Goal: Task Accomplishment & Management: Complete application form

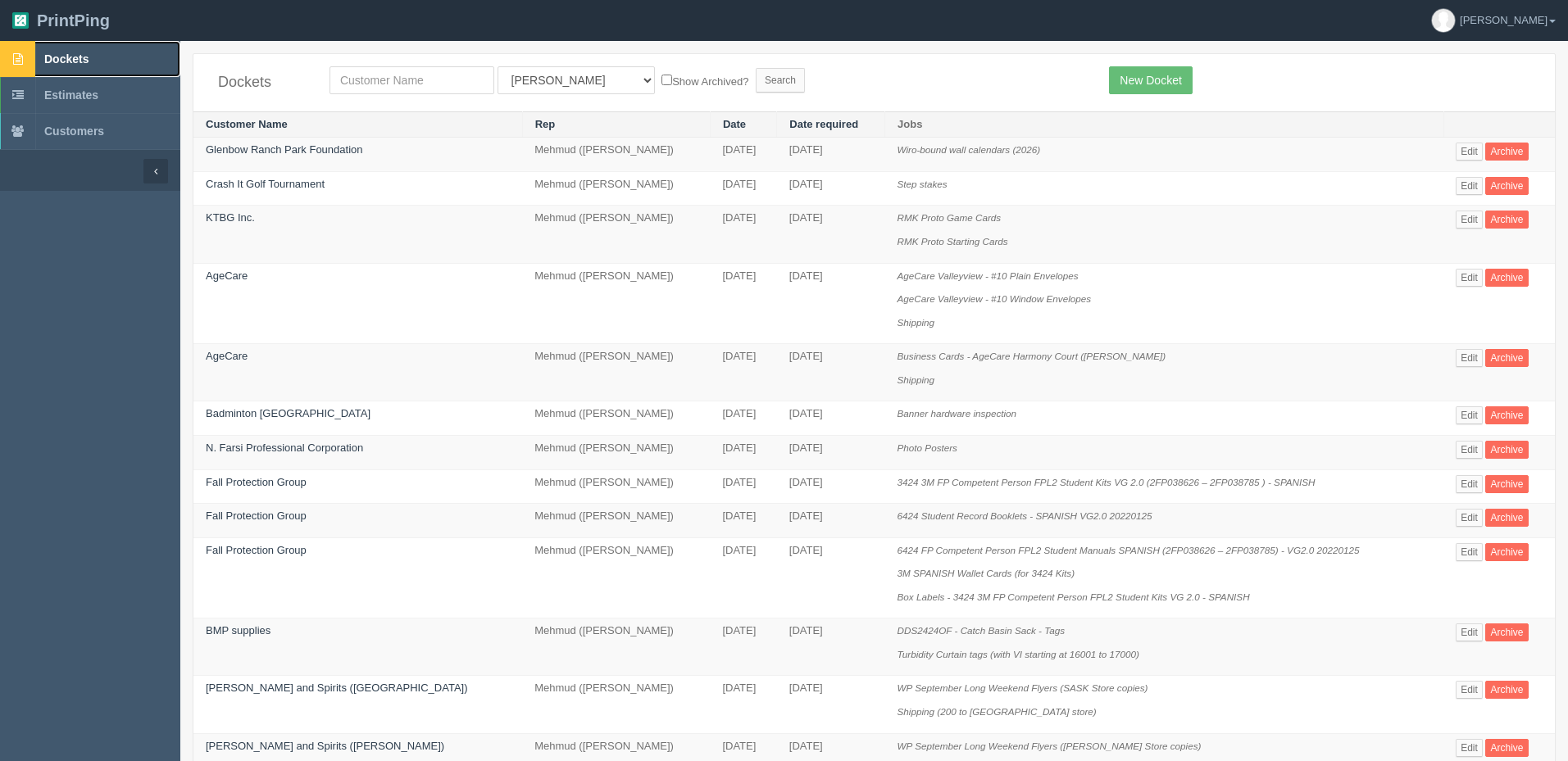
click at [85, 49] on link "Dockets" at bounding box center [90, 59] width 180 height 36
click at [1465, 220] on link "Edit" at bounding box center [1469, 219] width 27 height 18
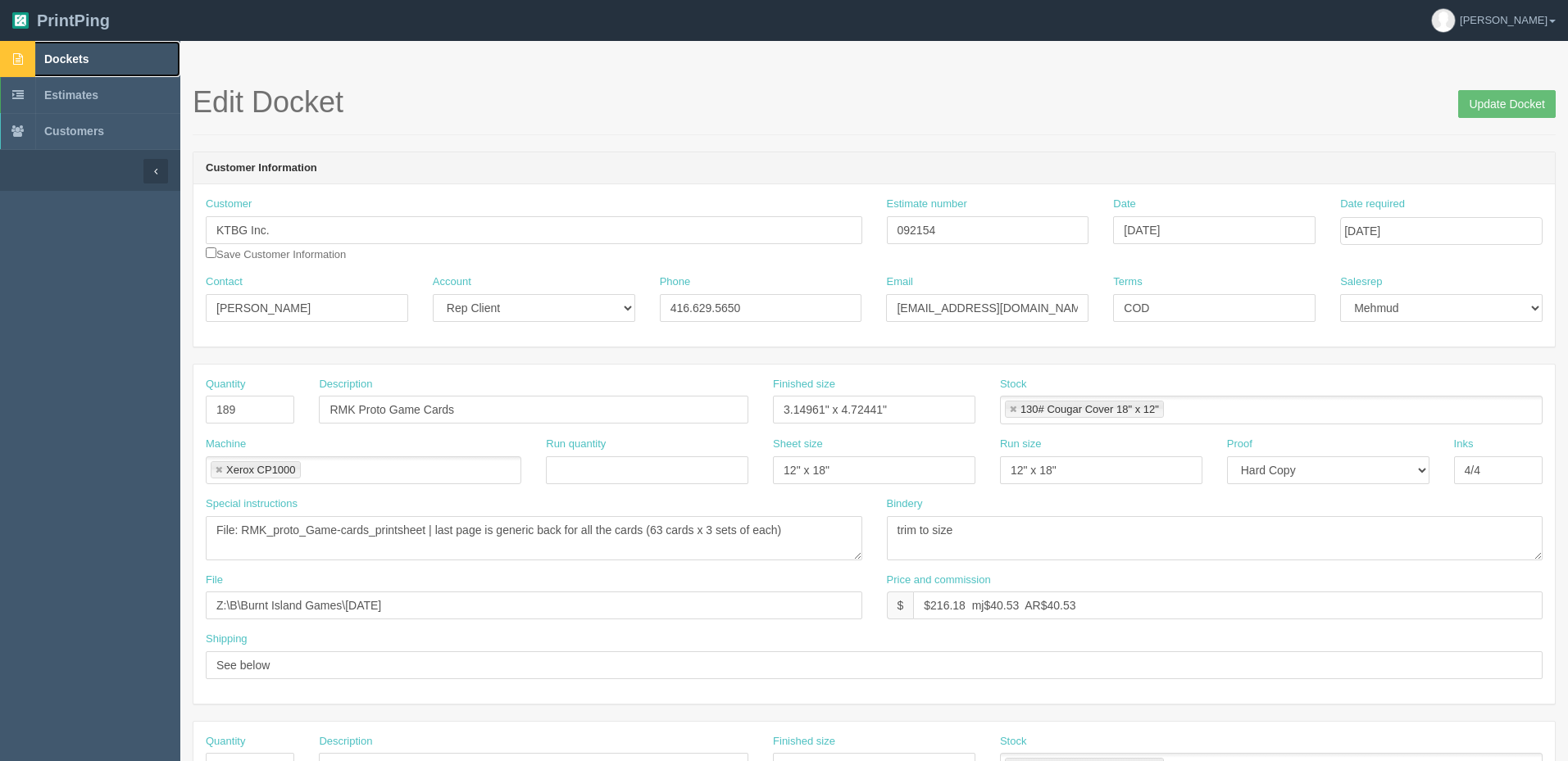
click at [120, 57] on link "Dockets" at bounding box center [90, 59] width 180 height 36
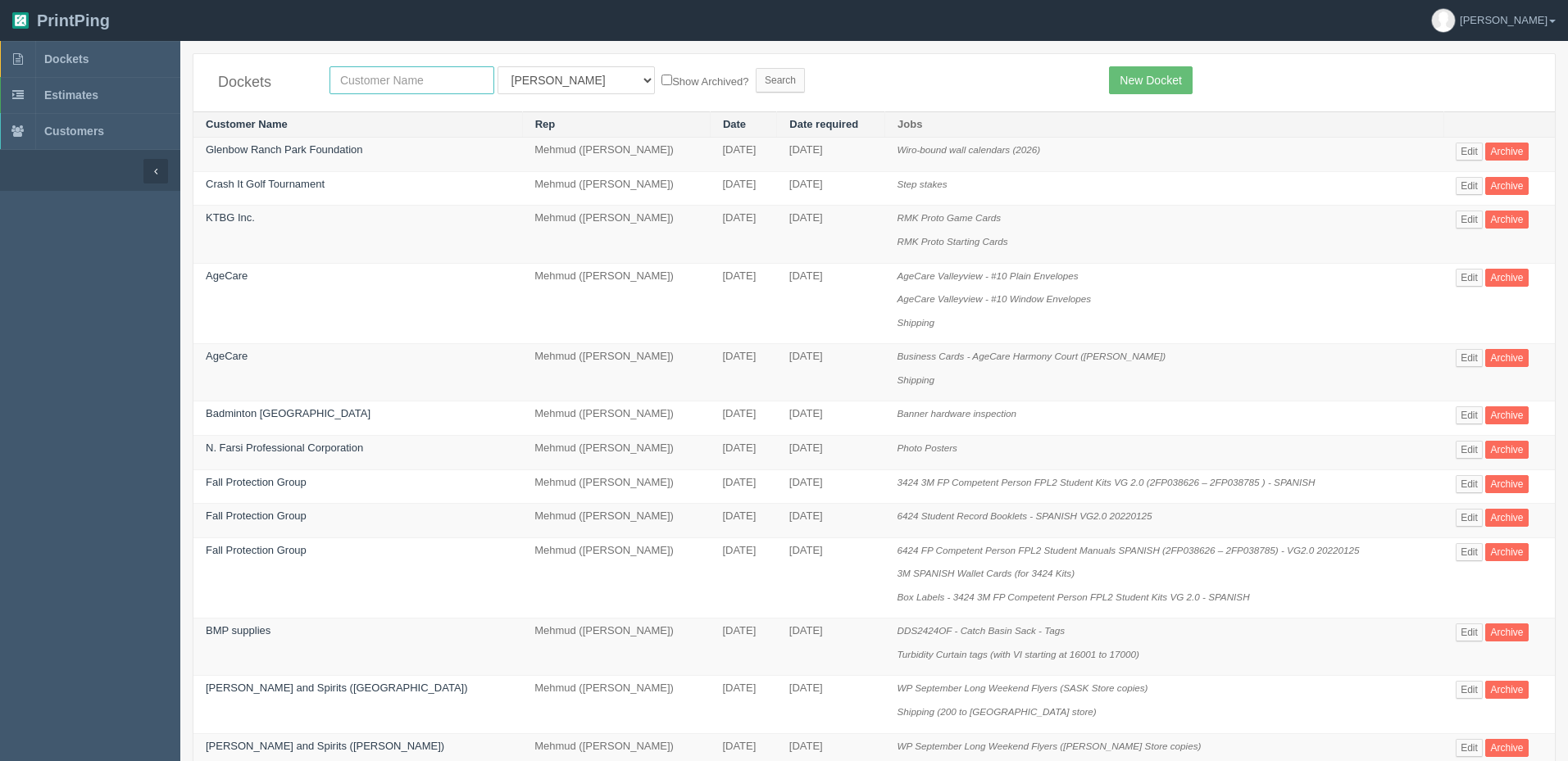
click at [434, 84] on input "text" at bounding box center [412, 80] width 165 height 27
click at [412, 88] on input "text" at bounding box center [412, 80] width 165 height 27
type input "nuway"
click at [756, 68] on input "Search" at bounding box center [780, 81] width 49 height 25
click at [400, 79] on input "text" at bounding box center [412, 80] width 165 height 27
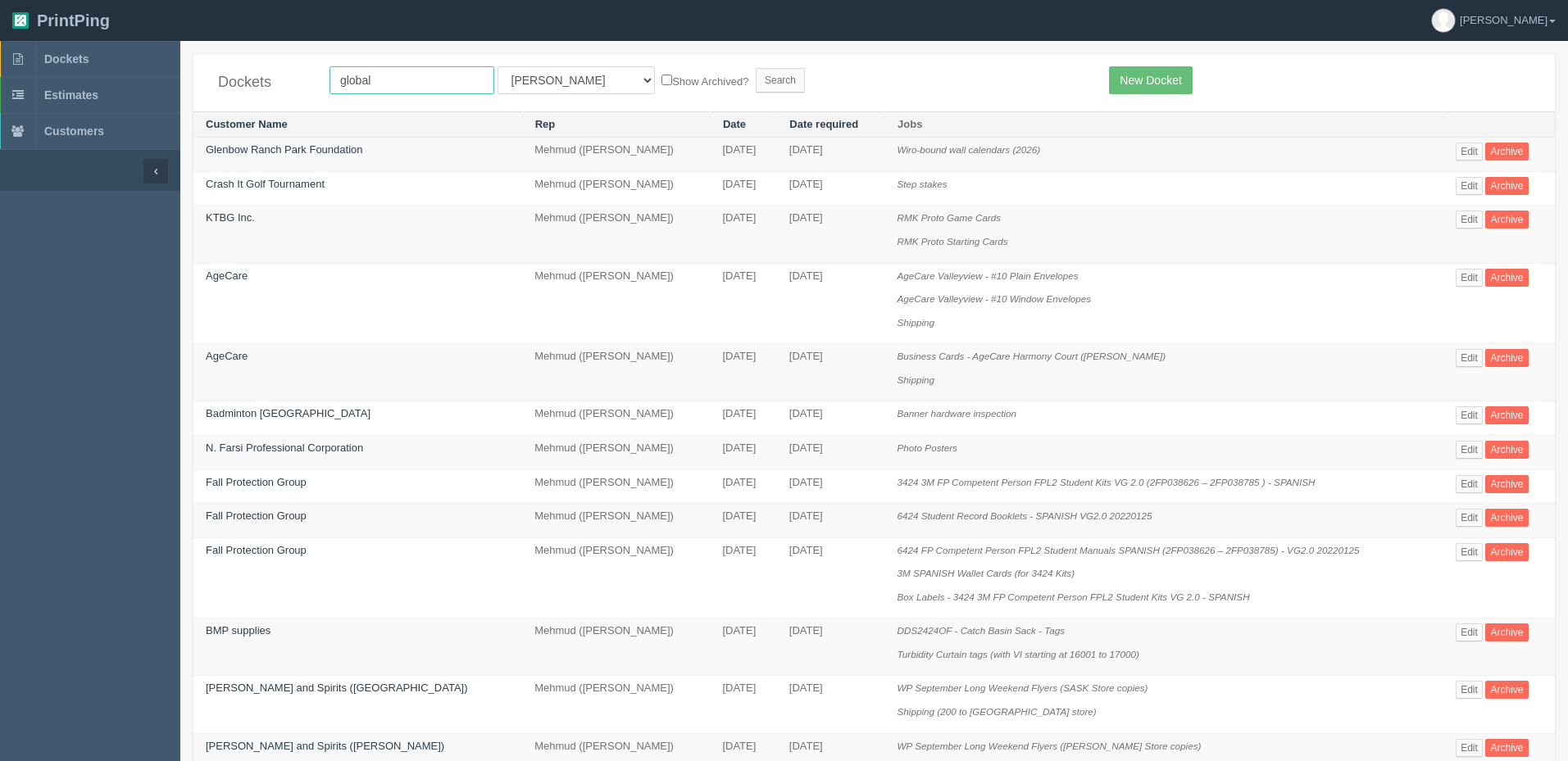
type input "global"
click at [756, 68] on input "Search" at bounding box center [780, 81] width 49 height 25
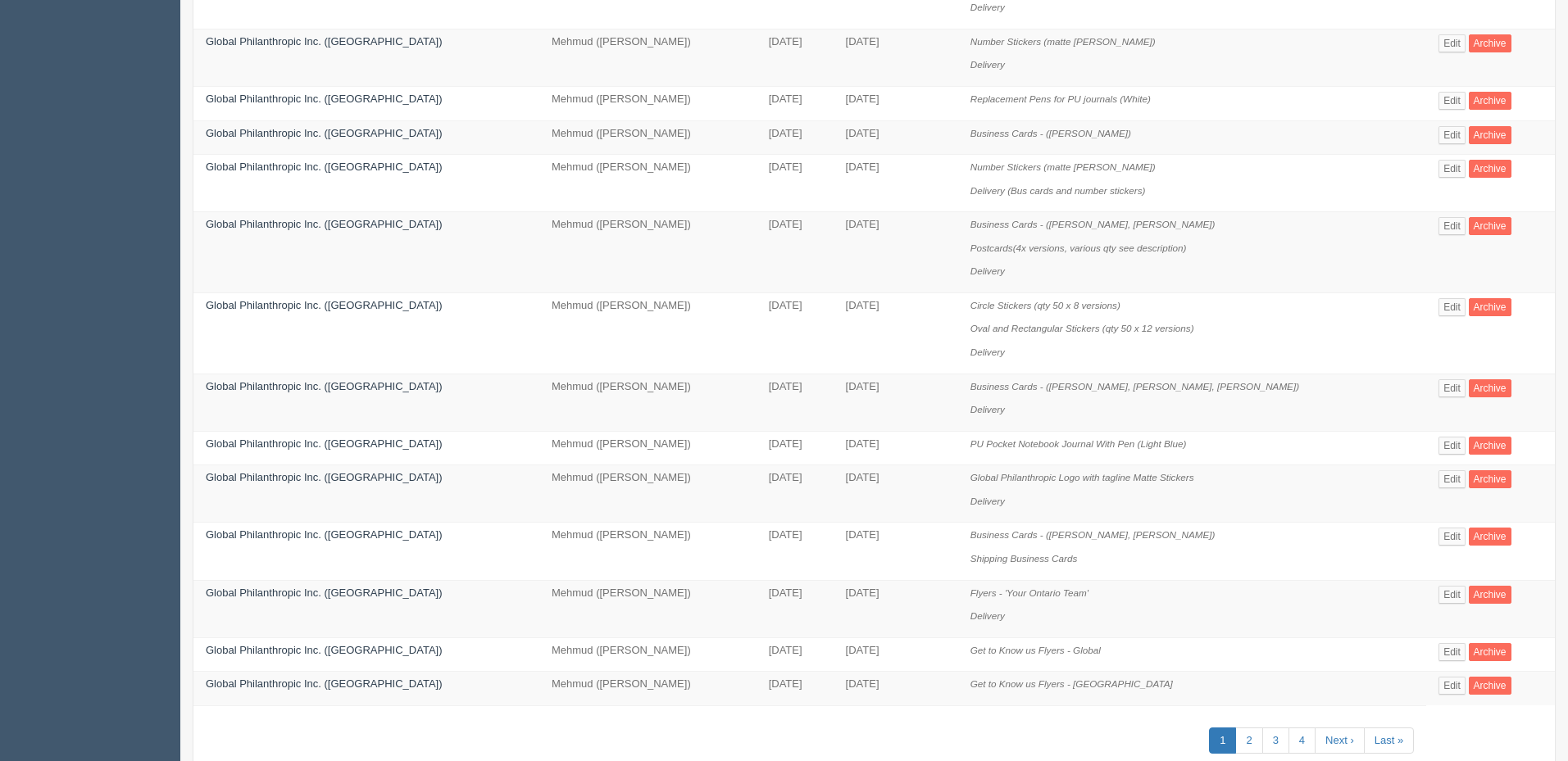
scroll to position [846, 0]
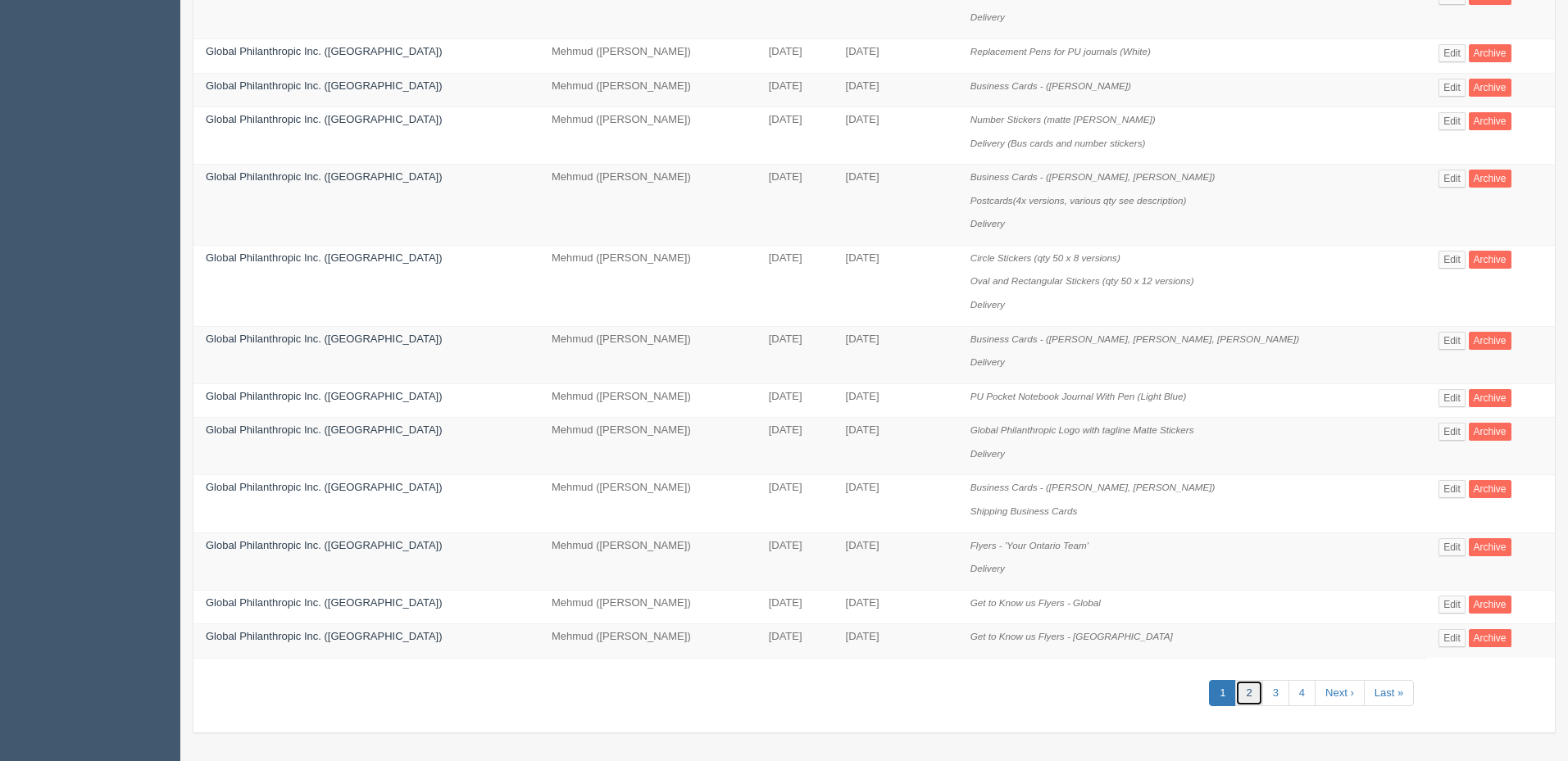
click at [1243, 685] on link "2" at bounding box center [1249, 694] width 27 height 27
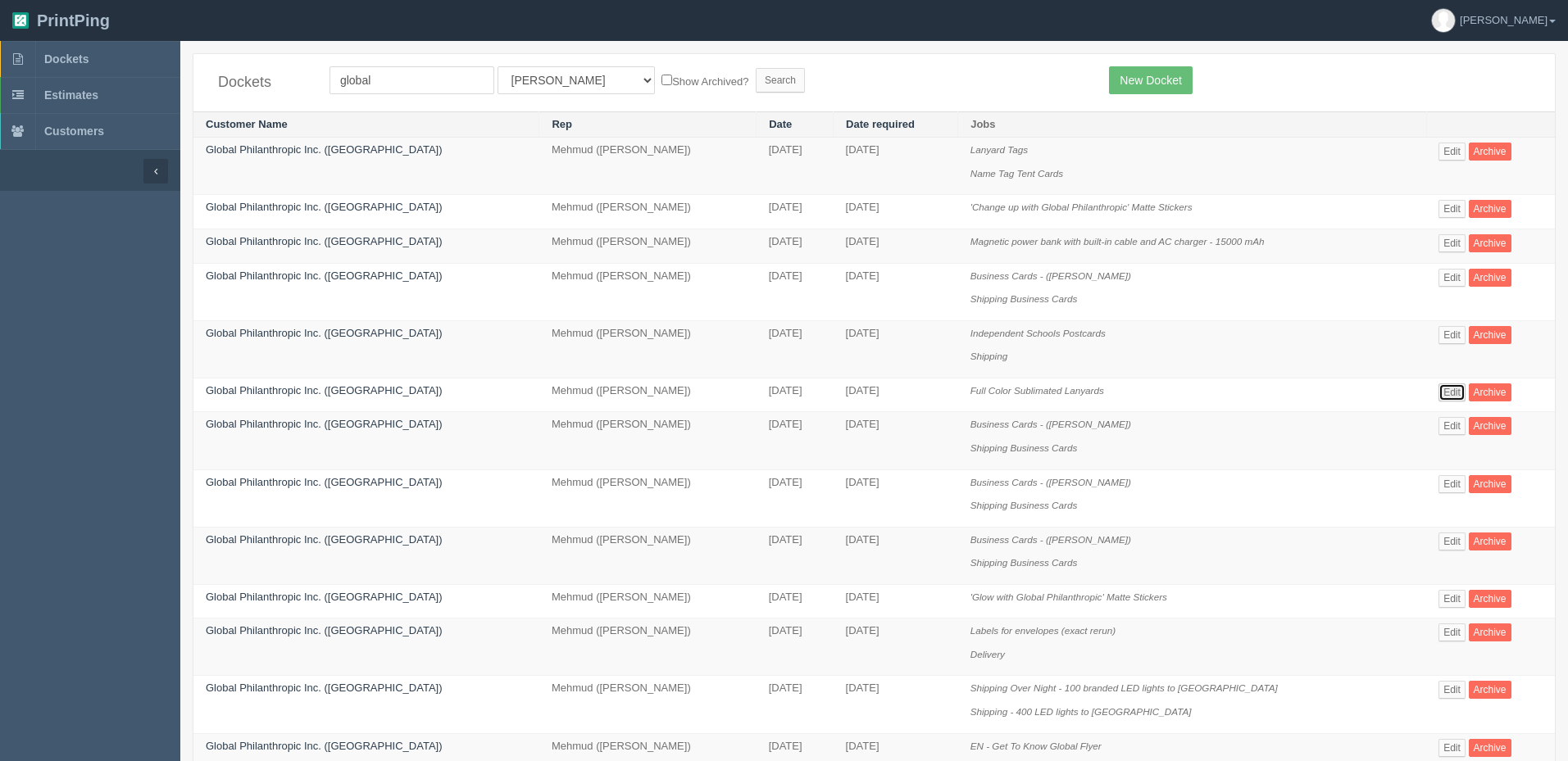
click at [1442, 395] on link "Edit" at bounding box center [1452, 392] width 27 height 18
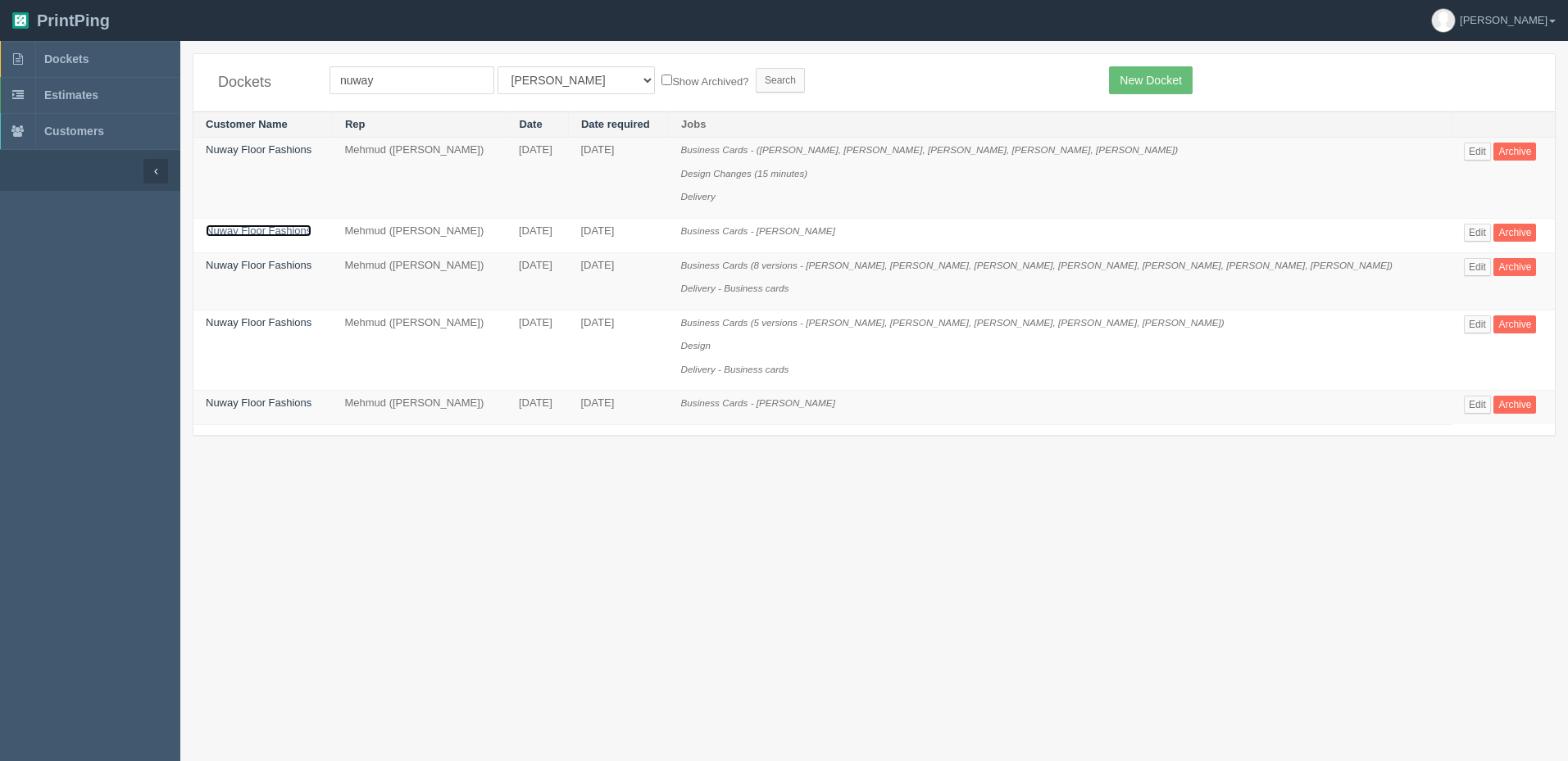
click at [286, 228] on link "Nuway Floor Fashions" at bounding box center [258, 231] width 106 height 12
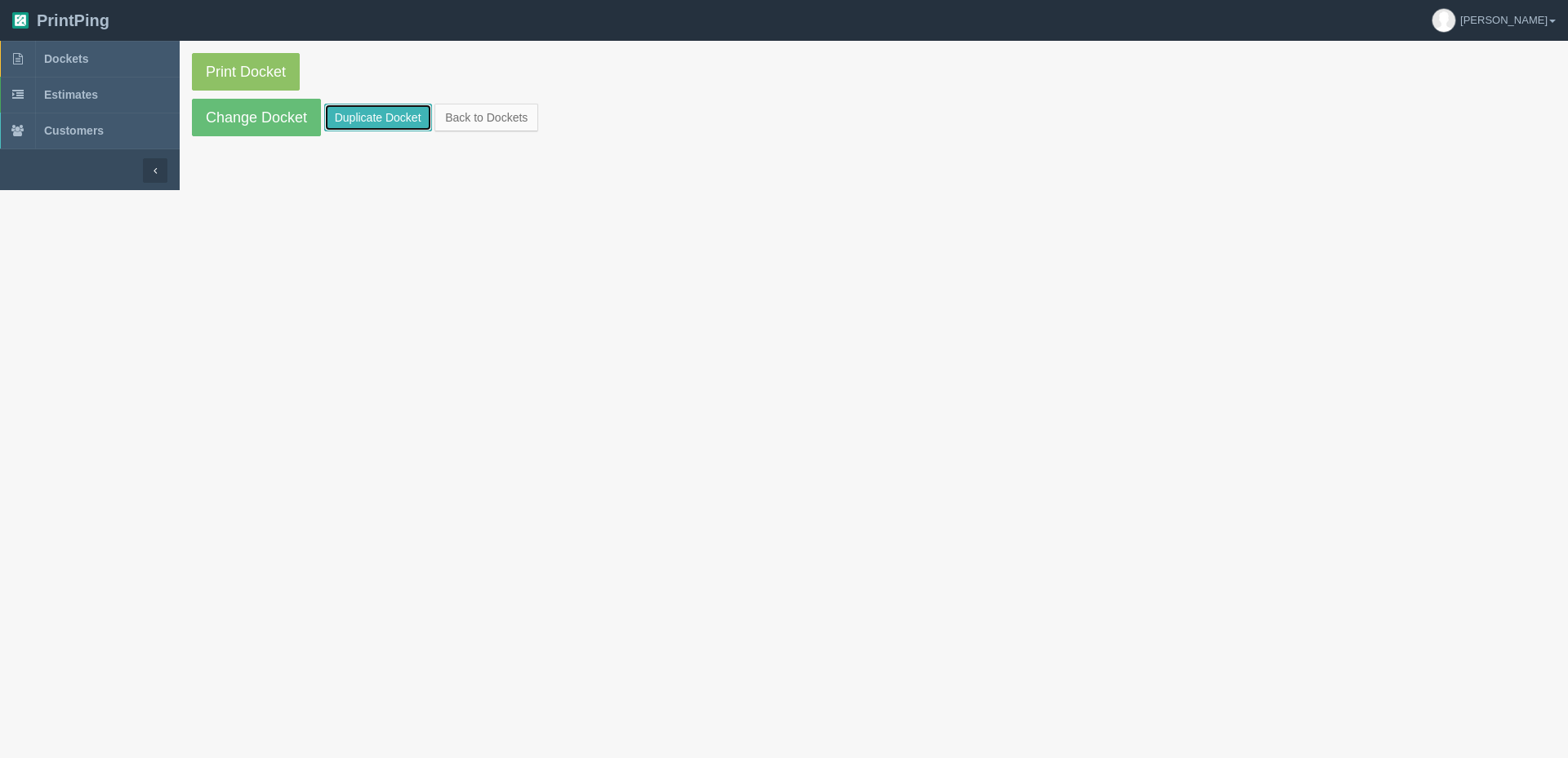
click at [368, 121] on link "Duplicate Docket" at bounding box center [378, 117] width 108 height 27
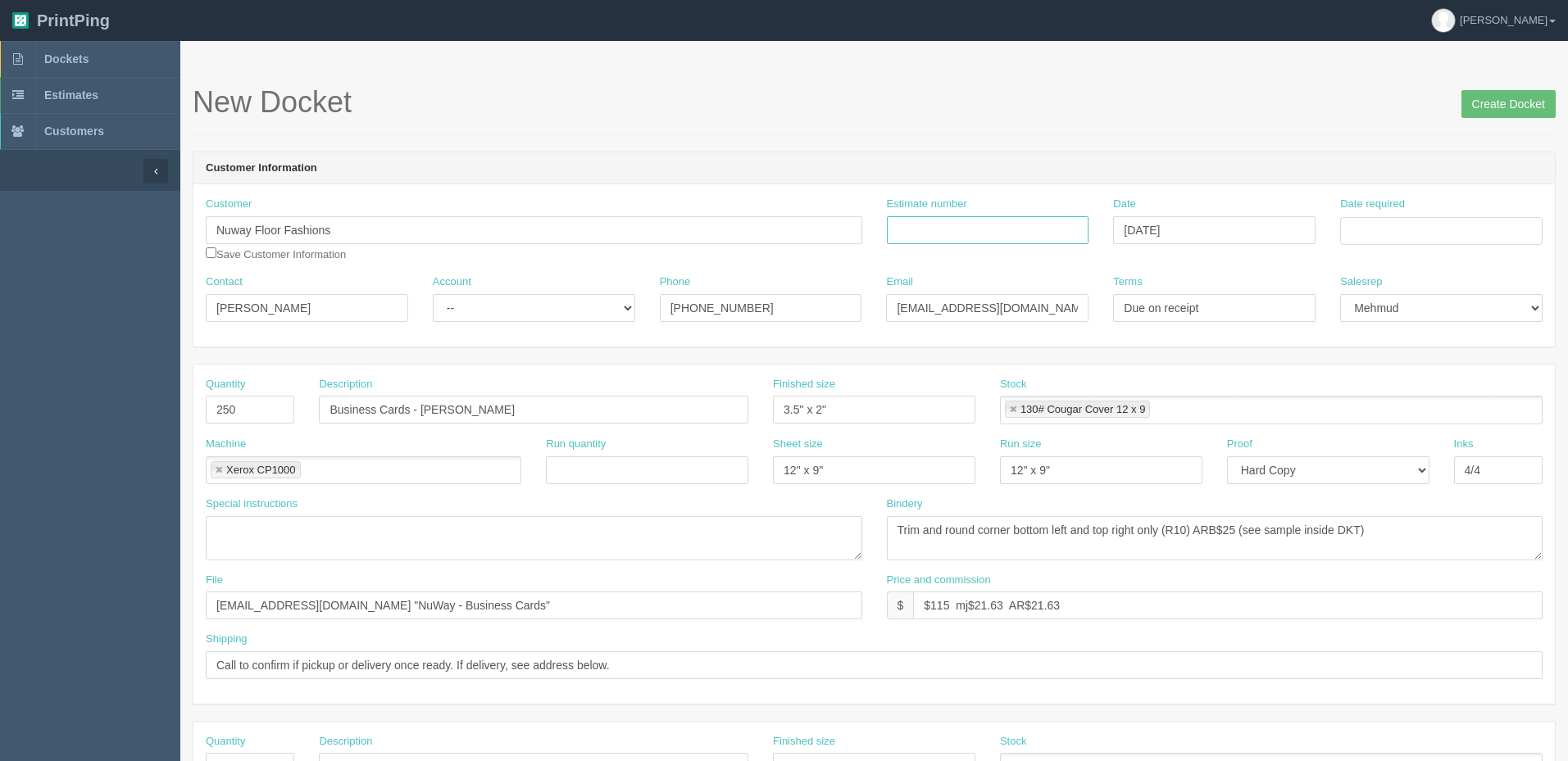
click at [951, 230] on input "Estimate number" at bounding box center [988, 230] width 202 height 27
paste input "092168"
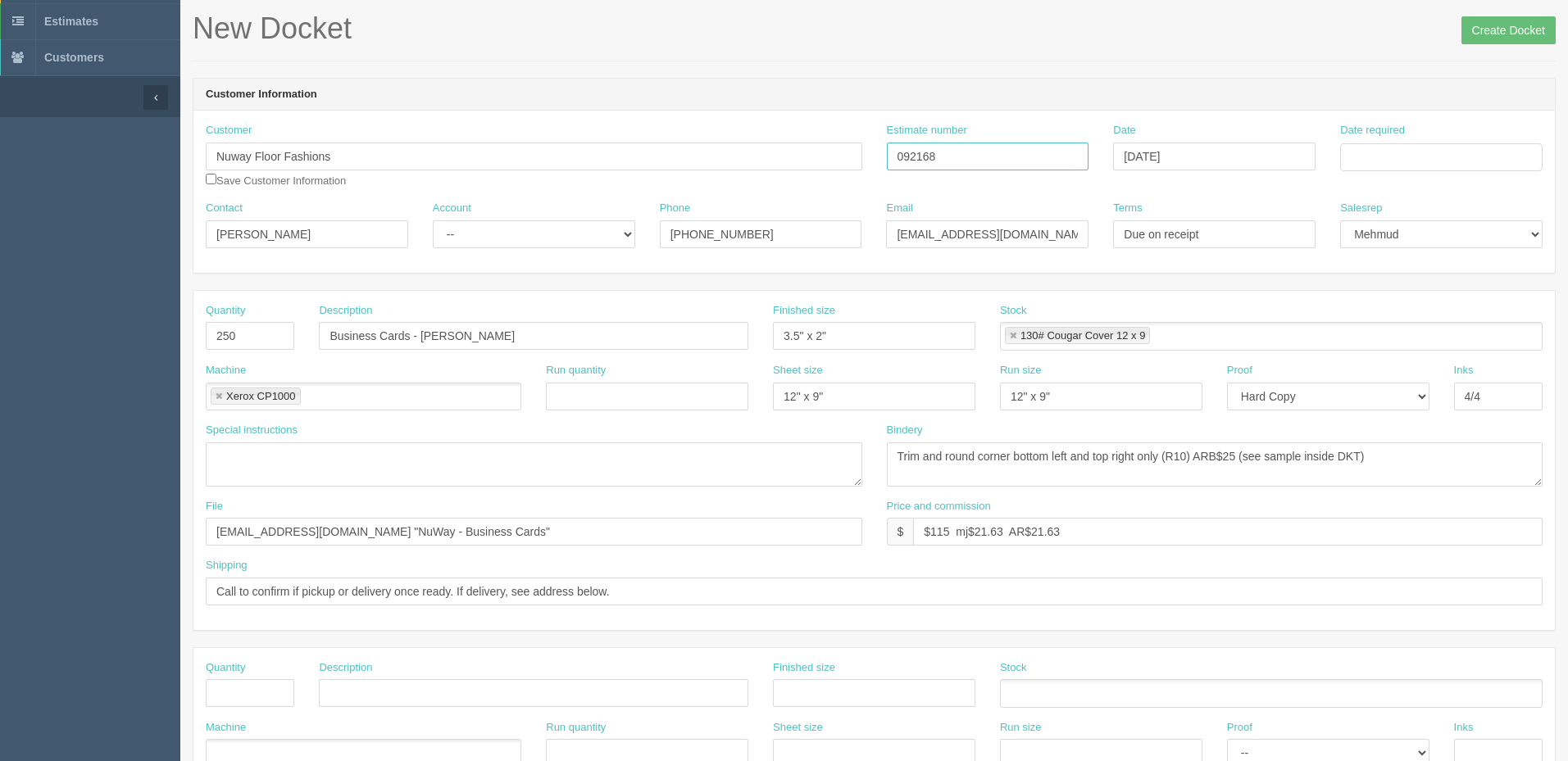
scroll to position [70, 0]
type input "092168"
drag, startPoint x: 556, startPoint y: 536, endPoint x: 594, endPoint y: 556, distance: 42.9
click at [556, 536] on input "files@allrush.ca "NuWay - Business Cards"" at bounding box center [534, 535] width 656 height 27
drag, startPoint x: 620, startPoint y: 334, endPoint x: 665, endPoint y: 331, distance: 45.1
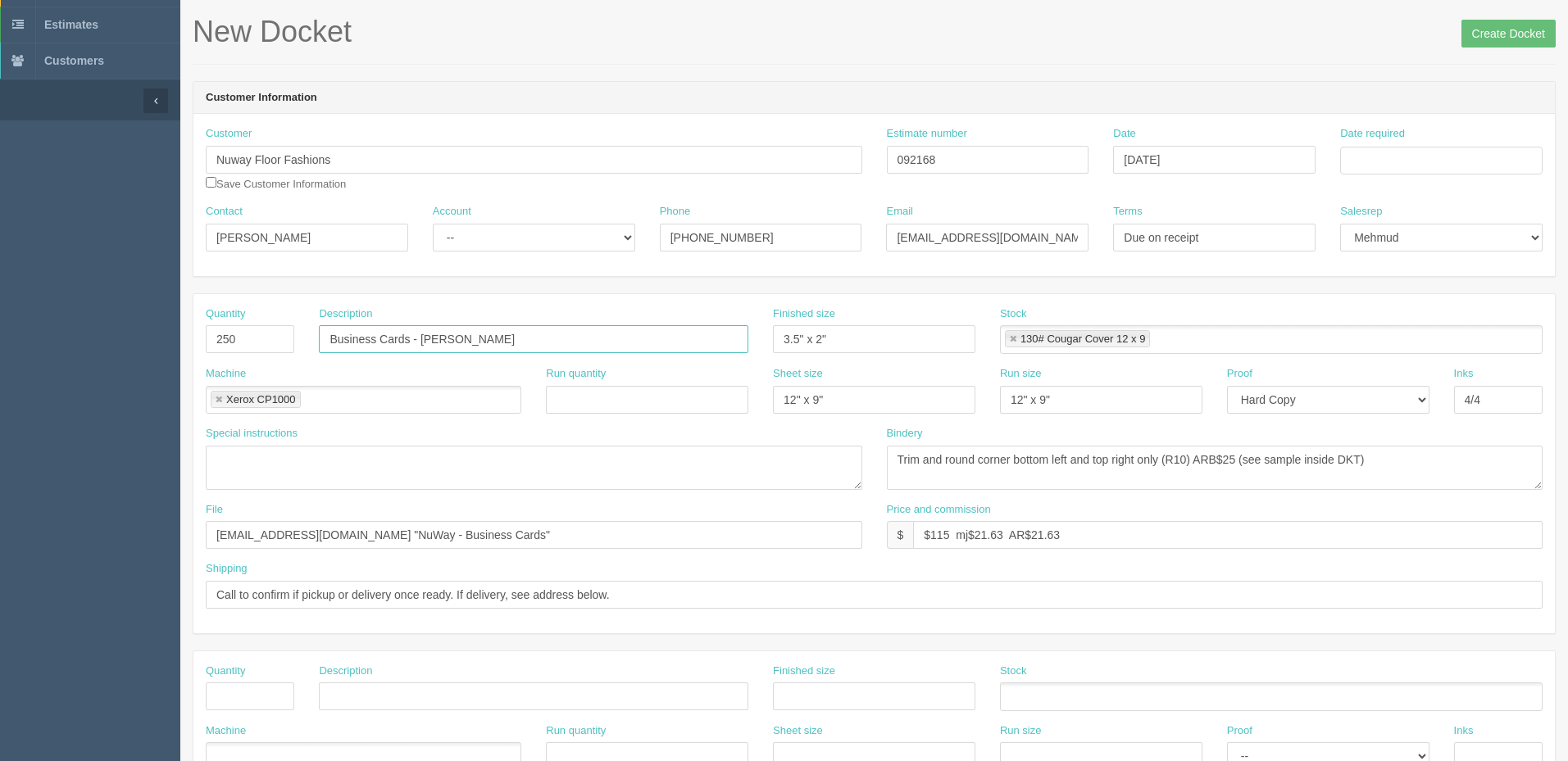
click at [665, 331] on input "Business Cards - Kevin Furgala" at bounding box center [533, 339] width 429 height 27
paste input "Alexandra DeBruin"
click at [538, 335] on input "Business Cards - Alexandra DeBruin" at bounding box center [533, 339] width 429 height 27
paste input "Rebecca Charbonneau"
drag, startPoint x: 420, startPoint y: 339, endPoint x: 623, endPoint y: 409, distance: 214.7
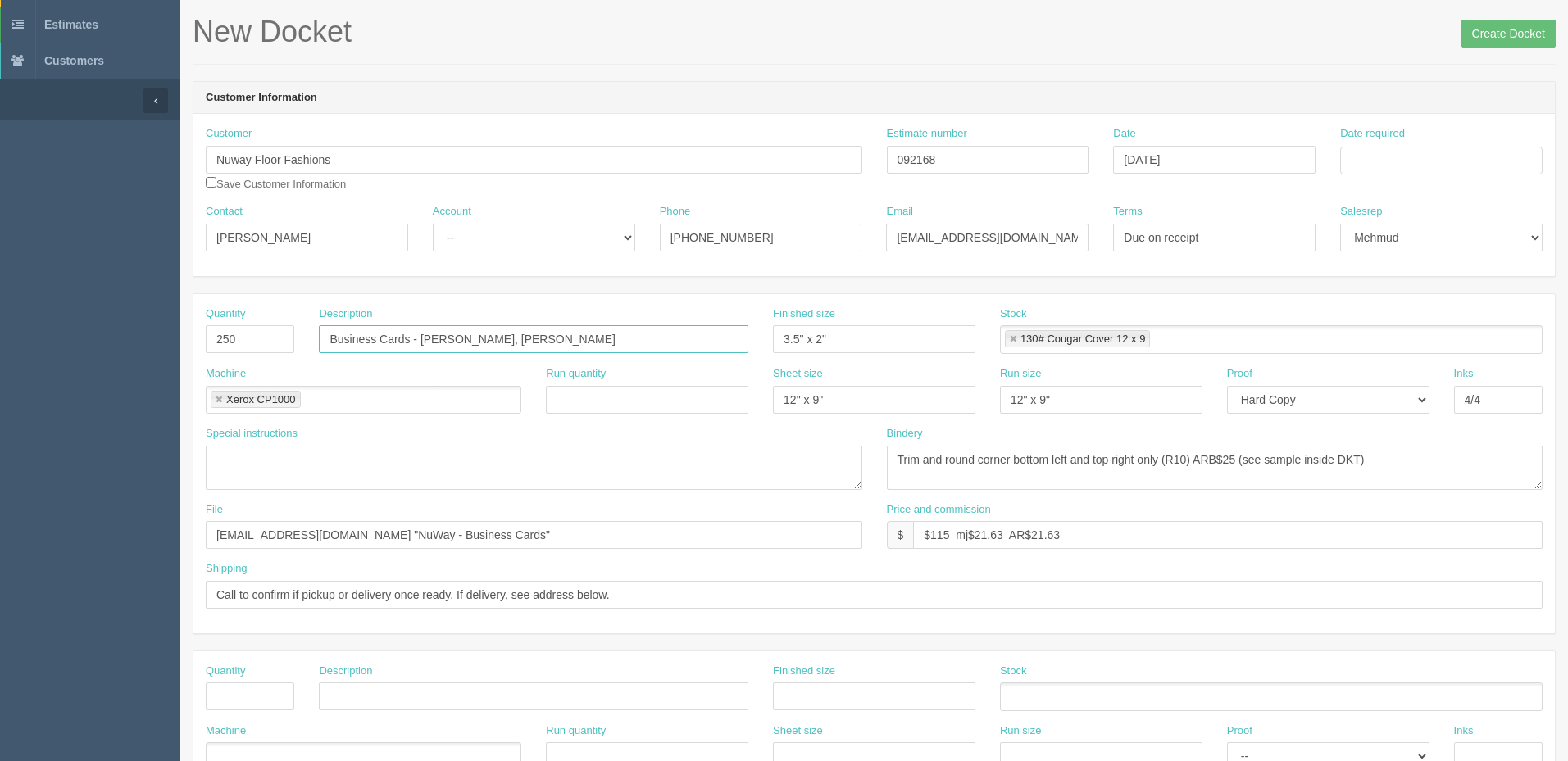
click at [1068, 321] on div "Quantity 250 Description Business Cards - Alexandra DeBruin, Rebecca Charbonnea…" at bounding box center [874, 336] width 1361 height 59
type input "Business Cards - [PERSON_NAME], [PERSON_NAME]"
click at [275, 461] on textarea at bounding box center [534, 468] width 656 height 44
paste textarea "Alexandra DeBruin, Rebecca Charbonneau"
type textarea "Alexandra DeBruin, Rebecca Charbonneau - qty 250 x 2 versions"
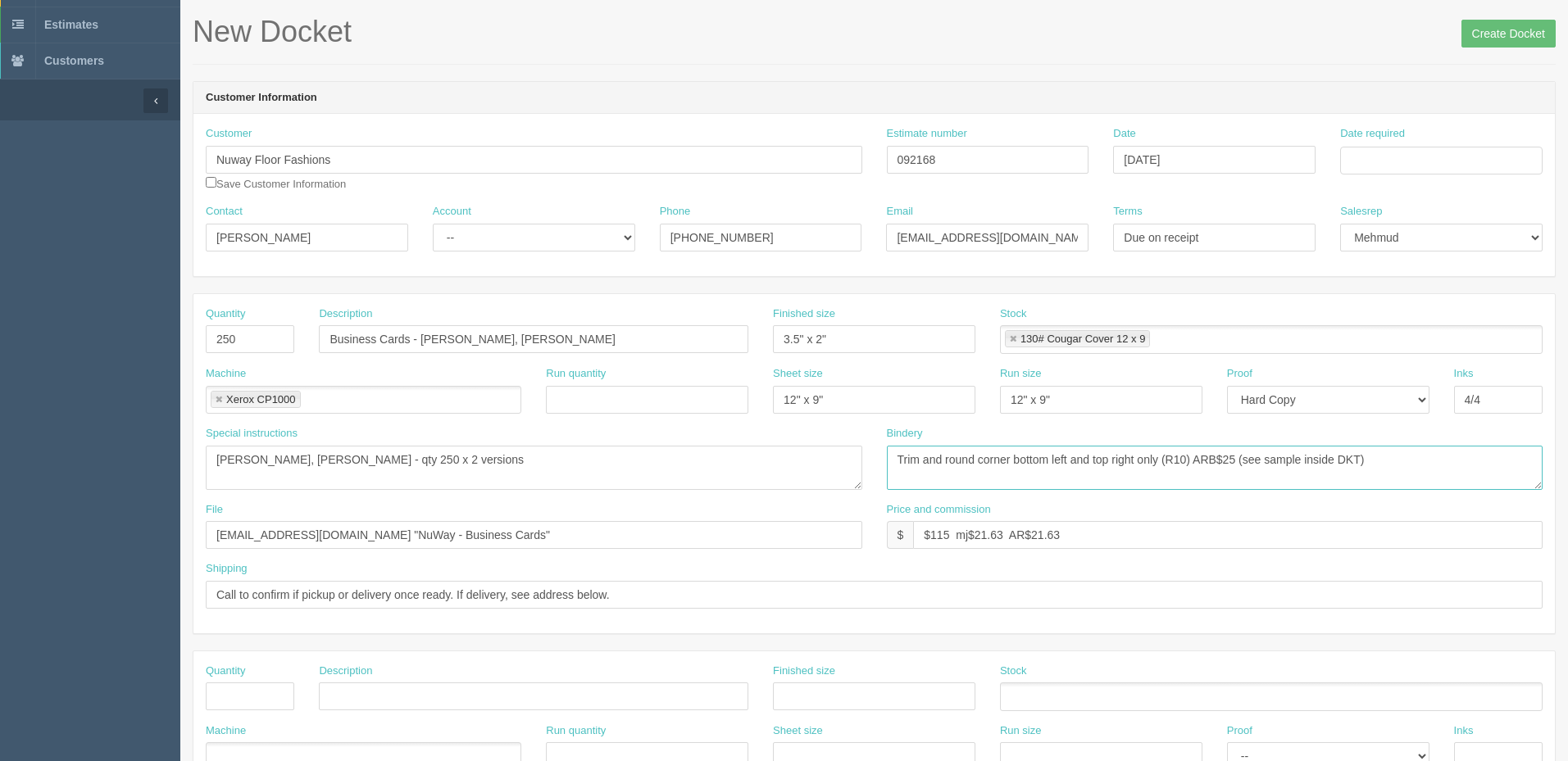
click at [1413, 459] on textarea "Trim and round corner bottom left and top right only (R10) ARB$25 (see sample i…" at bounding box center [1215, 468] width 656 height 44
drag, startPoint x: 1257, startPoint y: 459, endPoint x: 1572, endPoint y: 441, distance: 315.5
click at [1567, 442] on html "PrintPing Zack Edit account ( zack@allrush.ca ) Logout Dockets Estimates" at bounding box center [784, 674] width 1568 height 1488
drag, startPoint x: 968, startPoint y: 155, endPoint x: 561, endPoint y: 181, distance: 407.8
click at [588, 175] on div "Customer Nuway Floor Fashions Save Customer Information Estimate number 092168 …" at bounding box center [874, 165] width 1361 height 78
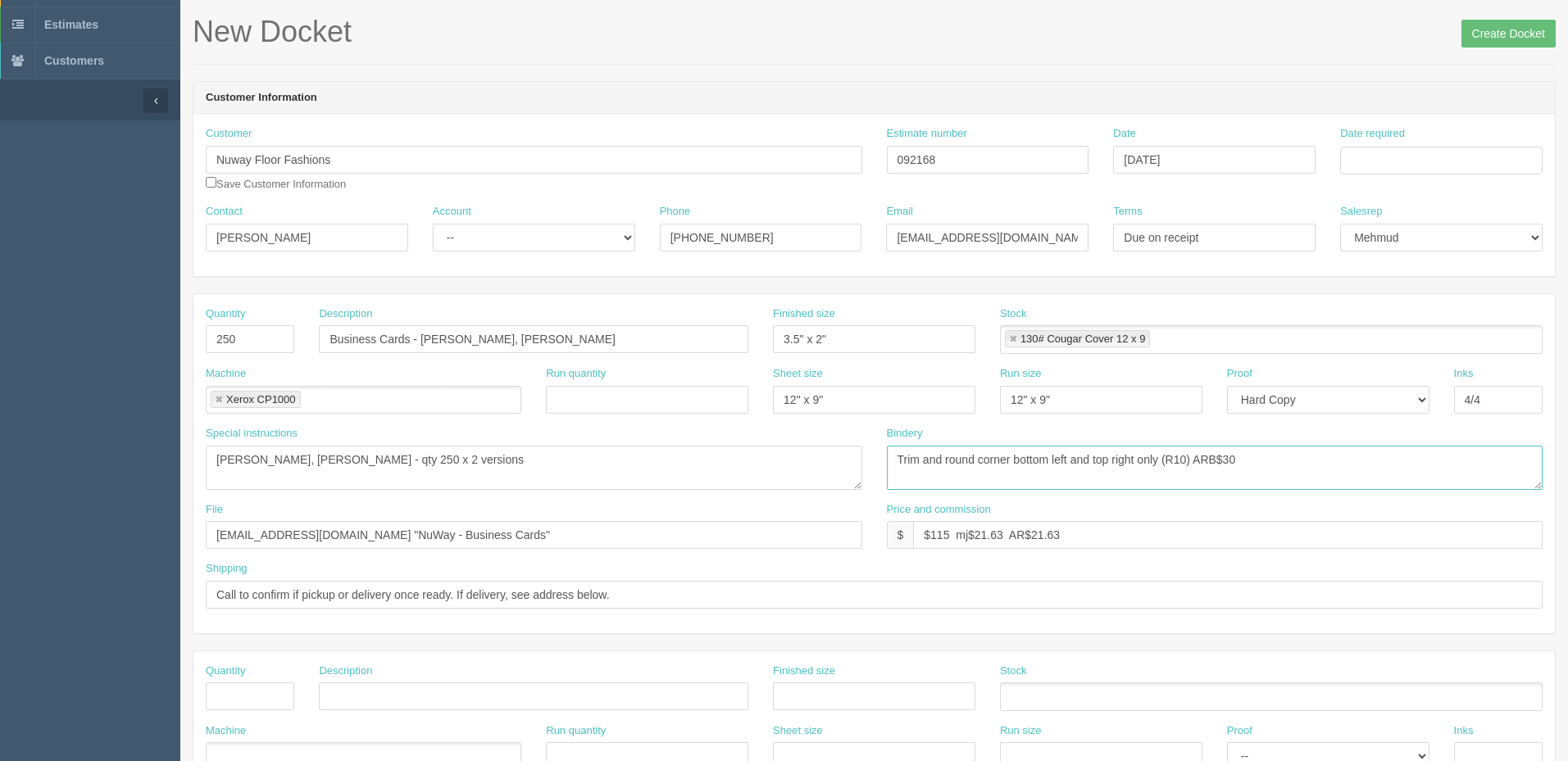
drag, startPoint x: 1243, startPoint y: 460, endPoint x: 1348, endPoint y: 443, distance: 106.4
click at [1317, 446] on textarea "Trim and round corner bottom left and top right only (R10) ARB$25 (see sample i…" at bounding box center [1215, 468] width 656 height 44
type textarea "Trim, R10 bottom left and top right as per trim line shown, ARB$35, box per ver…"
click at [436, 535] on input "files@allrush.ca "NuWay - Business Cards"" at bounding box center [534, 535] width 656 height 27
drag, startPoint x: 934, startPoint y: 537, endPoint x: 1572, endPoint y: 435, distance: 646.1
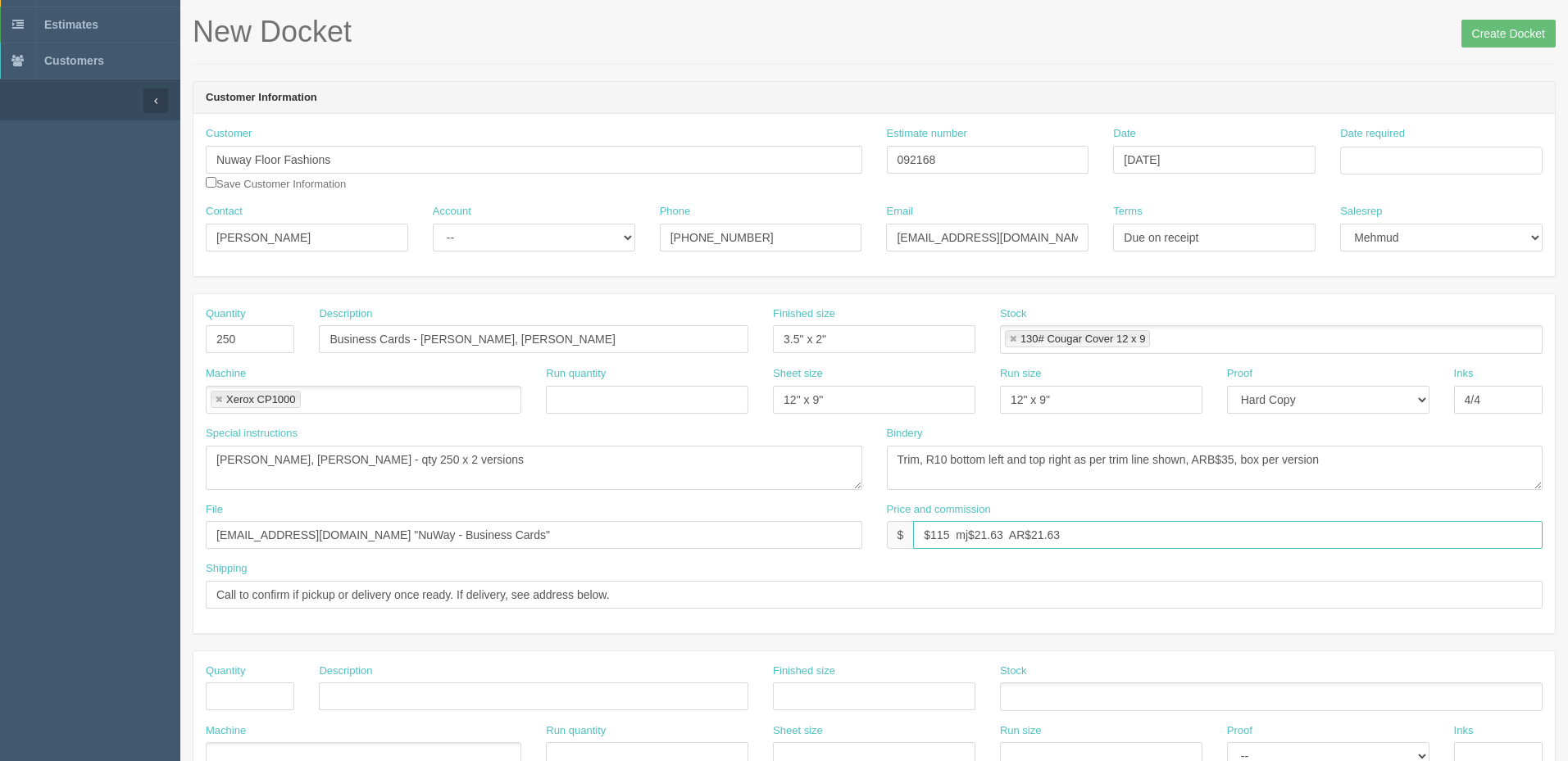
click at [1567, 435] on html "PrintPing Zack Edit account ( zack@allrush.ca ) Logout Dockets Estimates" at bounding box center [784, 674] width 1568 height 1488
type input "$190 mj$ AR$"
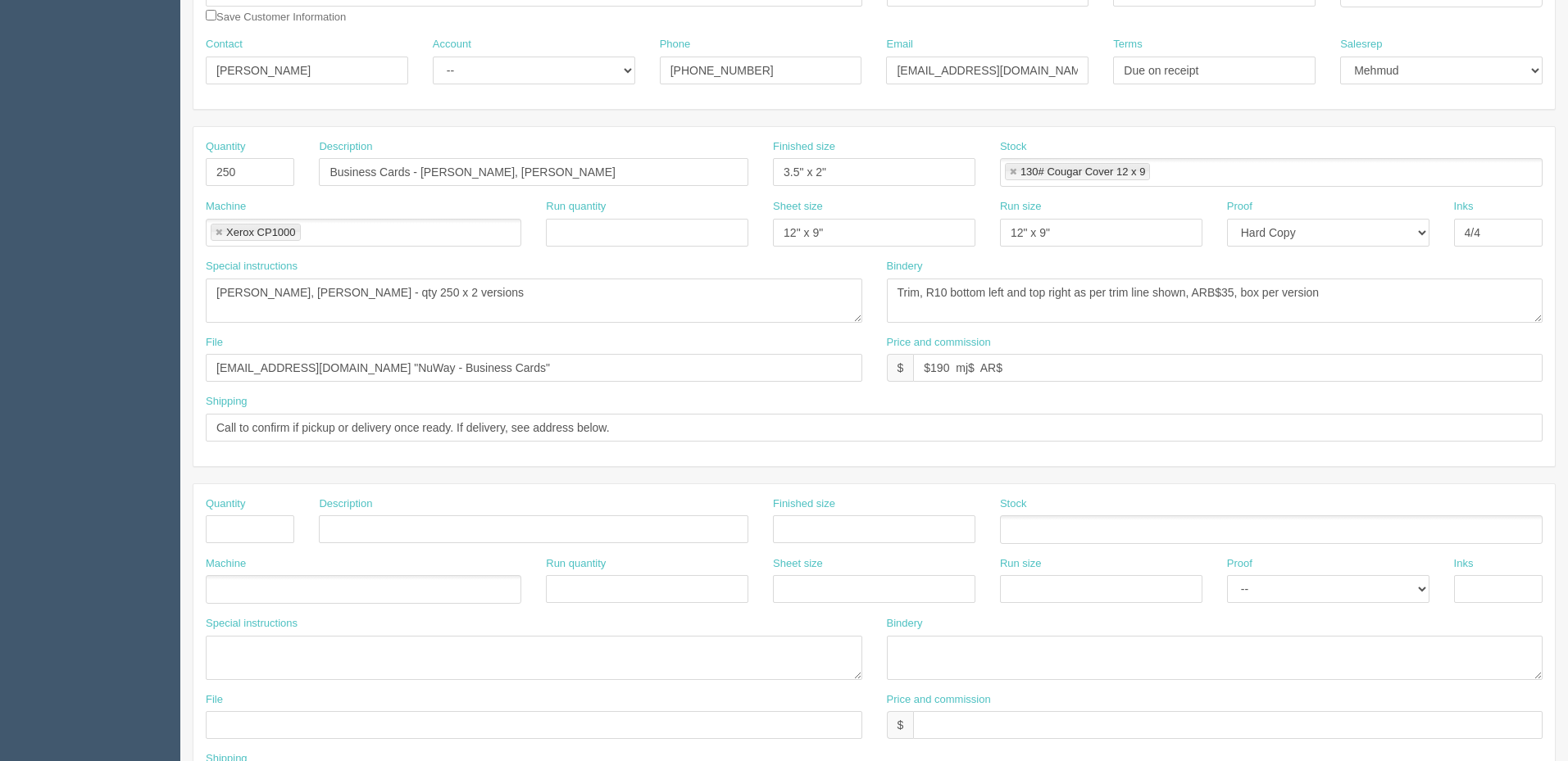
scroll to position [398, 0]
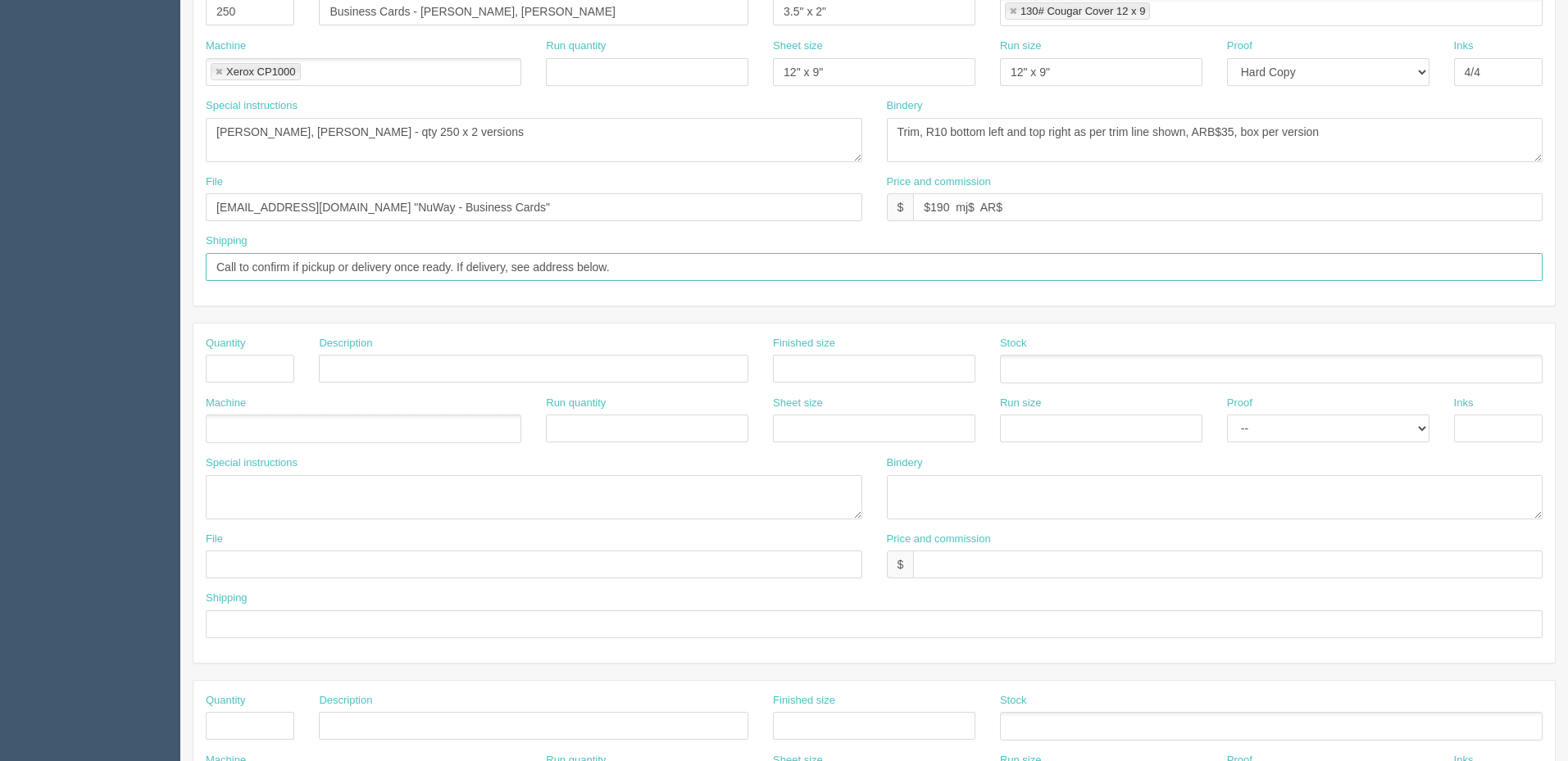
drag, startPoint x: 667, startPoint y: 264, endPoint x: 22, endPoint y: 222, distance: 646.4
click at [22, 222] on section "Dockets Estimates Customers" at bounding box center [784, 366] width 1568 height 1447
click at [656, 262] on input "Call to confirm if pickup or delivery once ready. If delivery, see address belo…" at bounding box center [874, 267] width 1337 height 27
drag, startPoint x: 190, startPoint y: 259, endPoint x: -304, endPoint y: 254, distance: 494.0
click at [0, 254] on html "PrintPing Zack Edit account ( zack@allrush.ca ) Logout Dockets Estimates" at bounding box center [784, 346] width 1568 height 1488
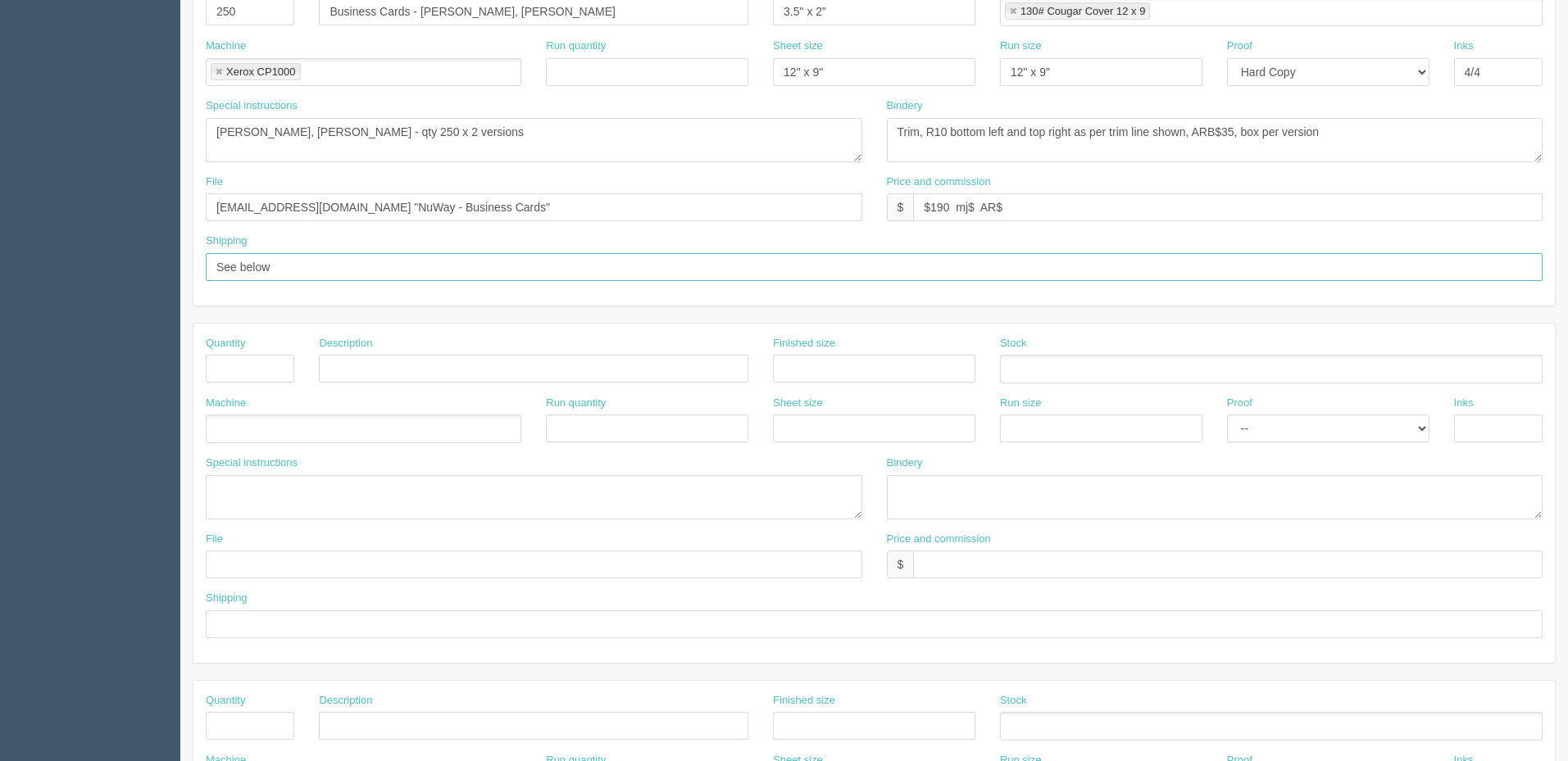
type input "See below"
type input "1"
type input "Delivery"
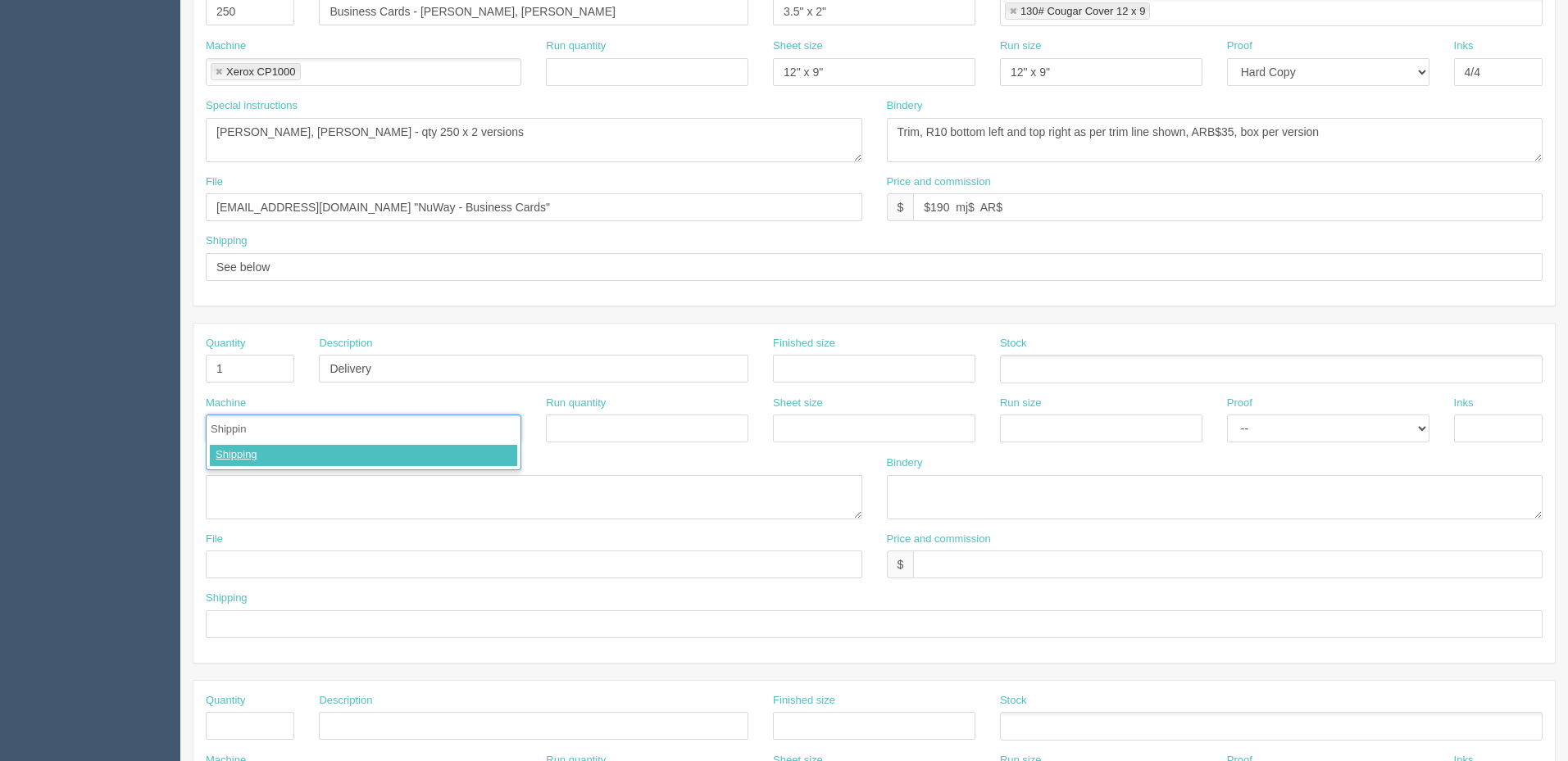
type input "Shipping"
click at [348, 495] on textarea at bounding box center [534, 498] width 656 height 44
paste textarea "ARMERIA TANCHYK"
drag, startPoint x: 375, startPoint y: 483, endPoint x: 427, endPoint y: 544, distance: 80.2
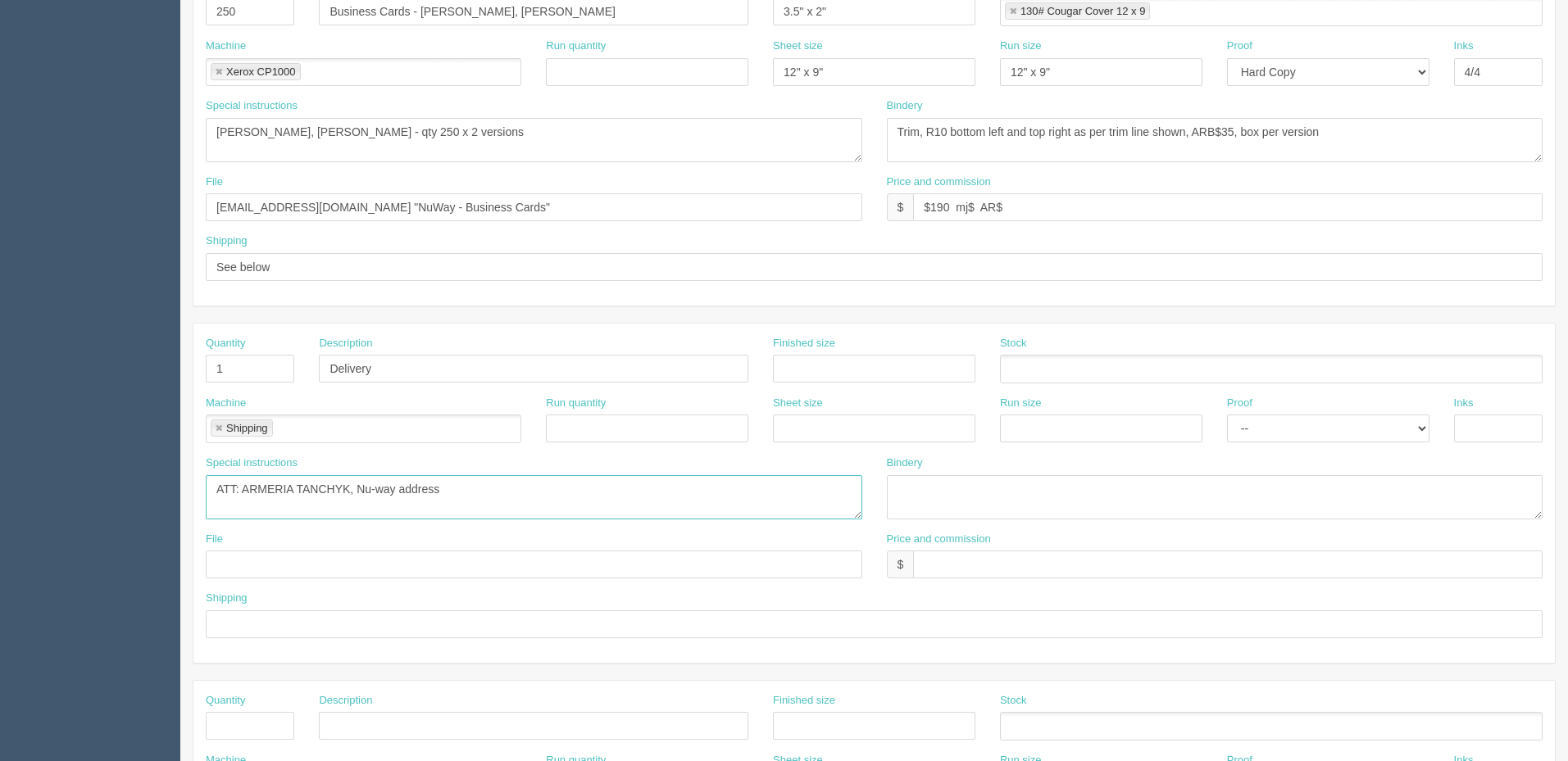
click at [375, 483] on textarea "ATT: ARMERIA TANCHYK, Nu-way address" at bounding box center [534, 498] width 656 height 44
type textarea "ATT: ARMERIA TANCHYK, Nu-Way Floor Fashions address on QB"
type input "$25 mj$0 AR$5"
click at [282, 624] on input "text" at bounding box center [874, 624] width 1337 height 27
type input "see spcl inst."
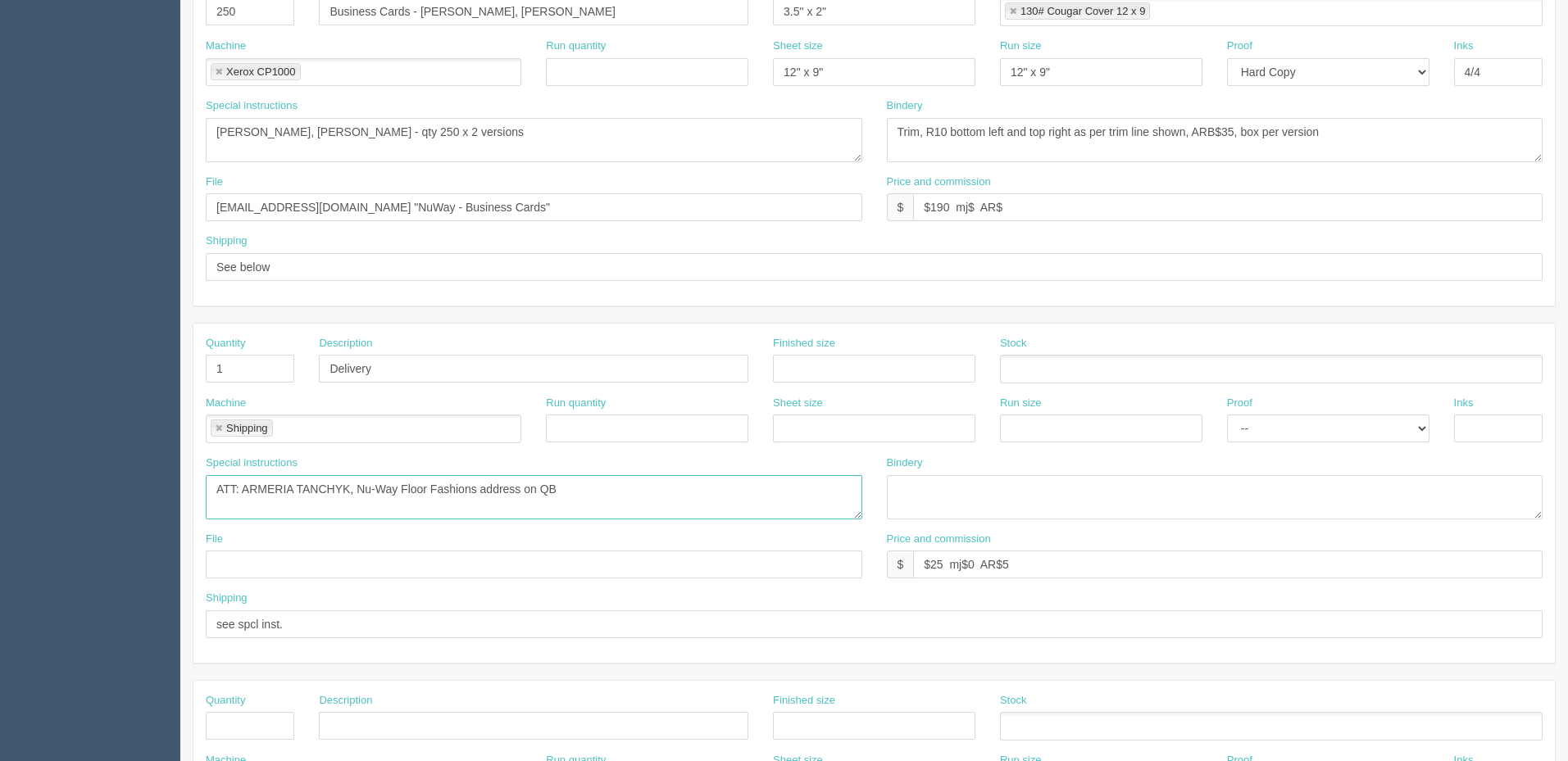
click at [578, 492] on textarea "ATT: ARMERIA TANCHYK, Nu-Way Floor Fashions address on QB" at bounding box center [534, 498] width 656 height 44
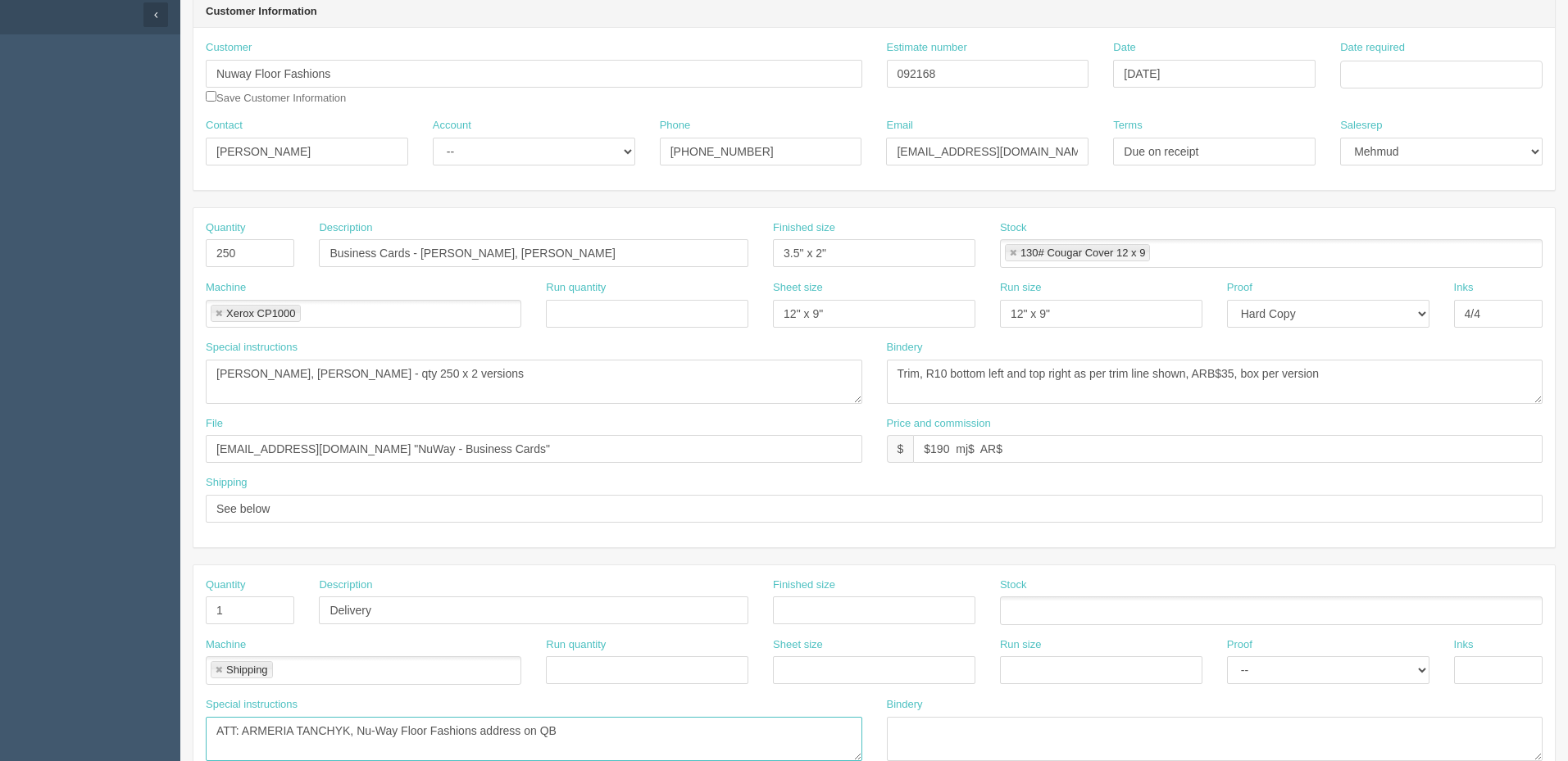
scroll to position [153, 0]
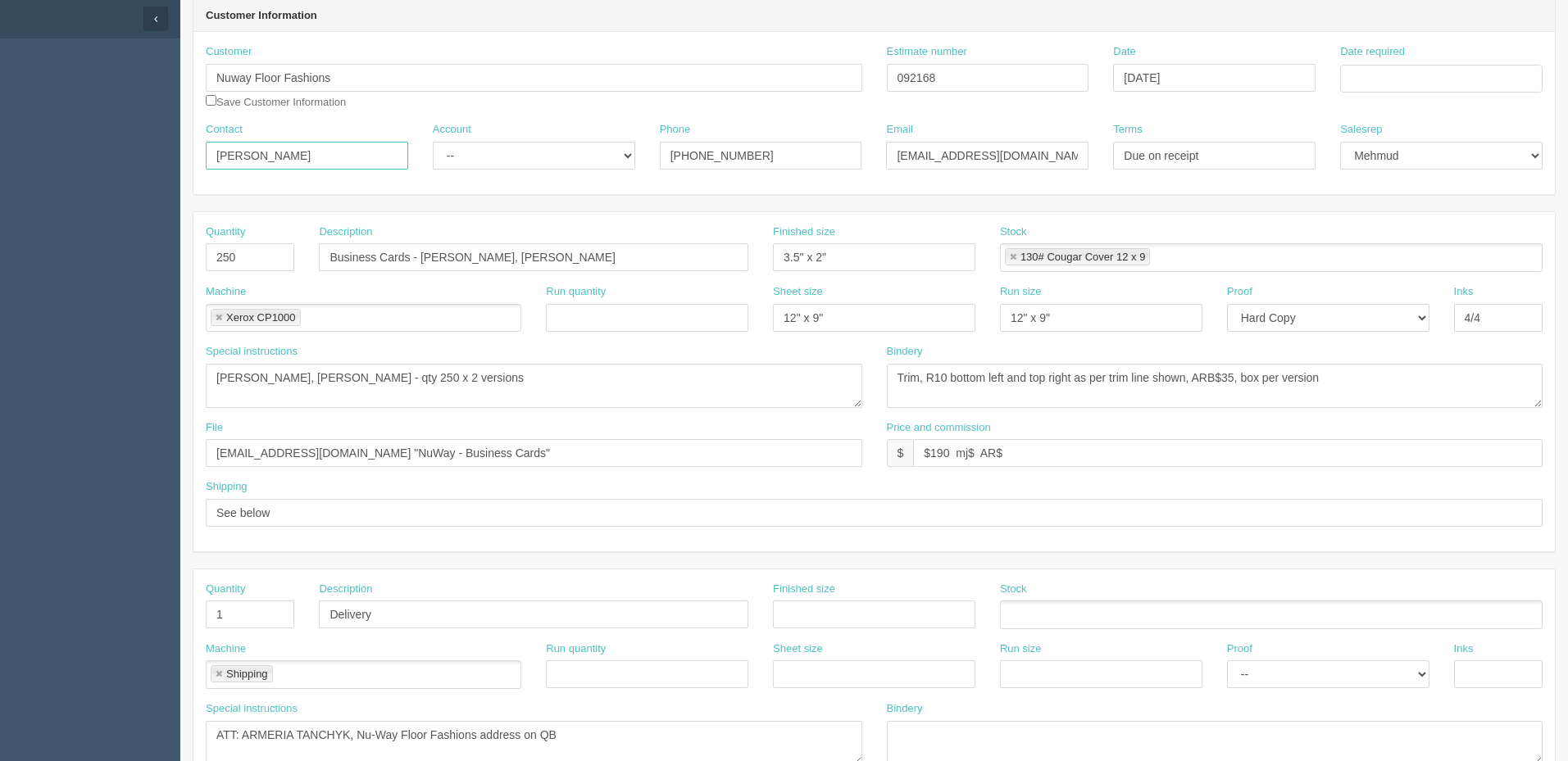
click at [377, 149] on input "DANIELLE MADDIGAN" at bounding box center [307, 155] width 202 height 27
paste input "ARMERIA TANCHYK"
type input "DANIELLE MADDIGAN / ARMERIA TANCHYK"
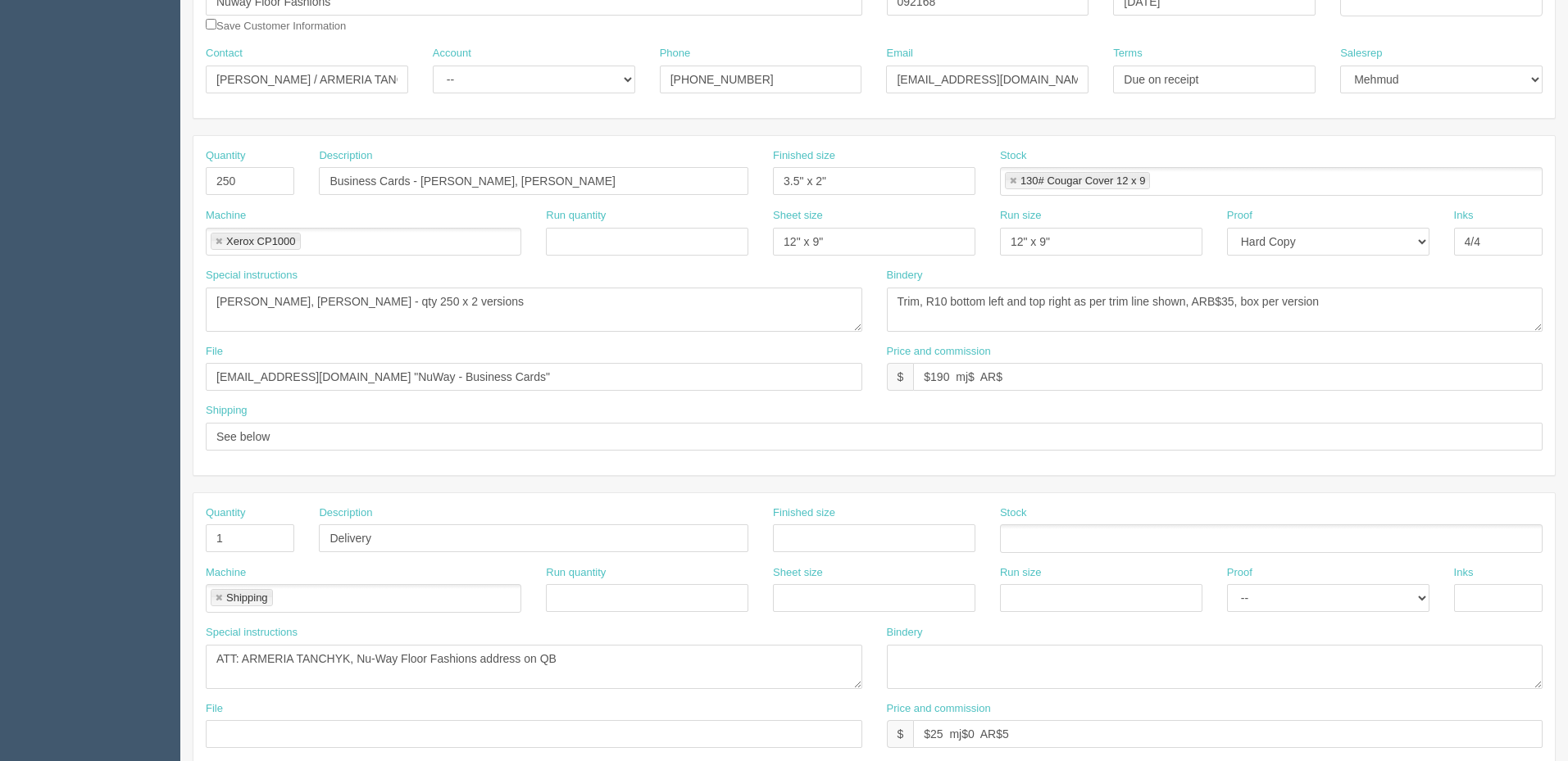
scroll to position [317, 0]
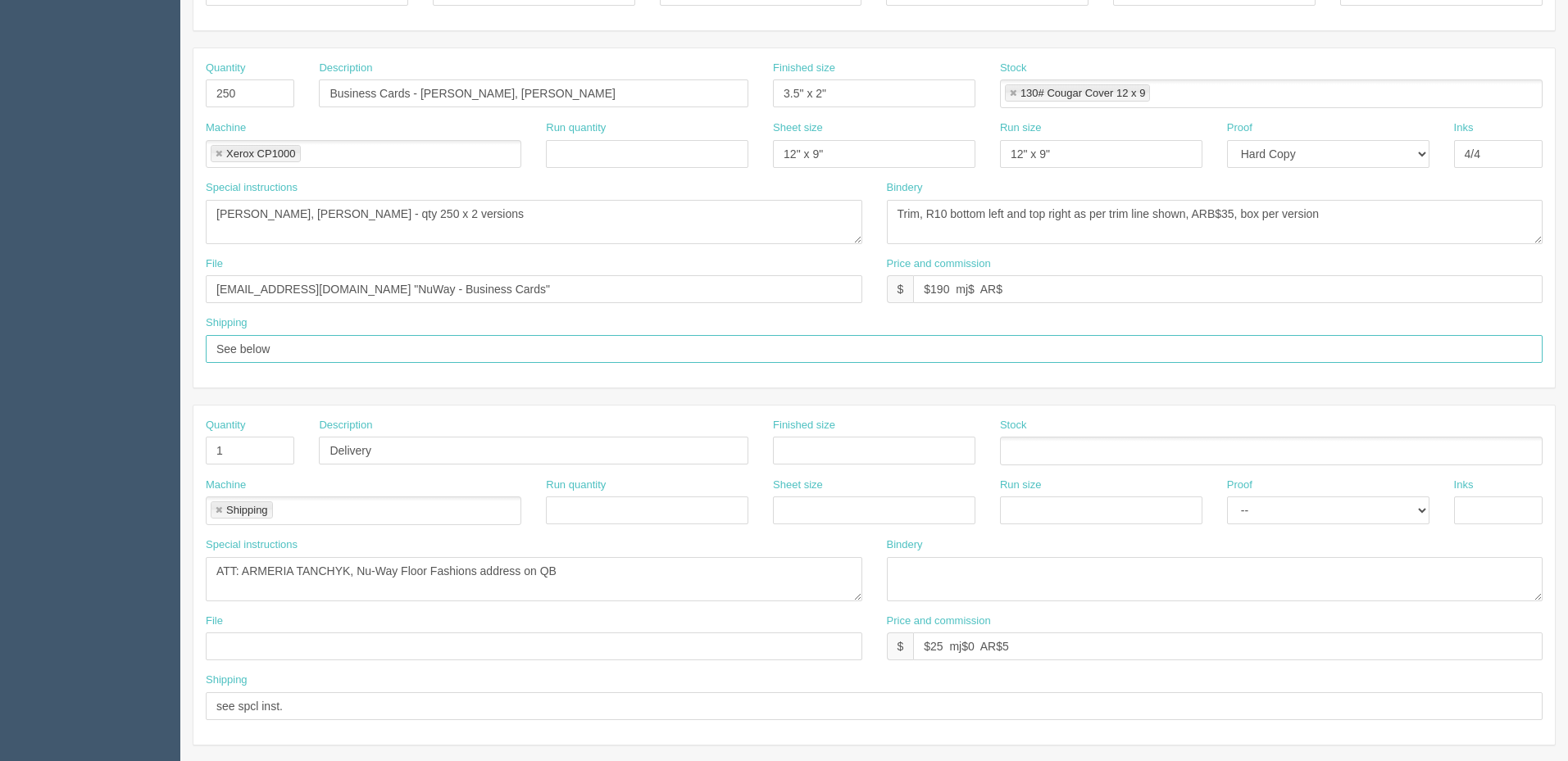
click at [316, 356] on input "See below" at bounding box center [874, 349] width 1337 height 27
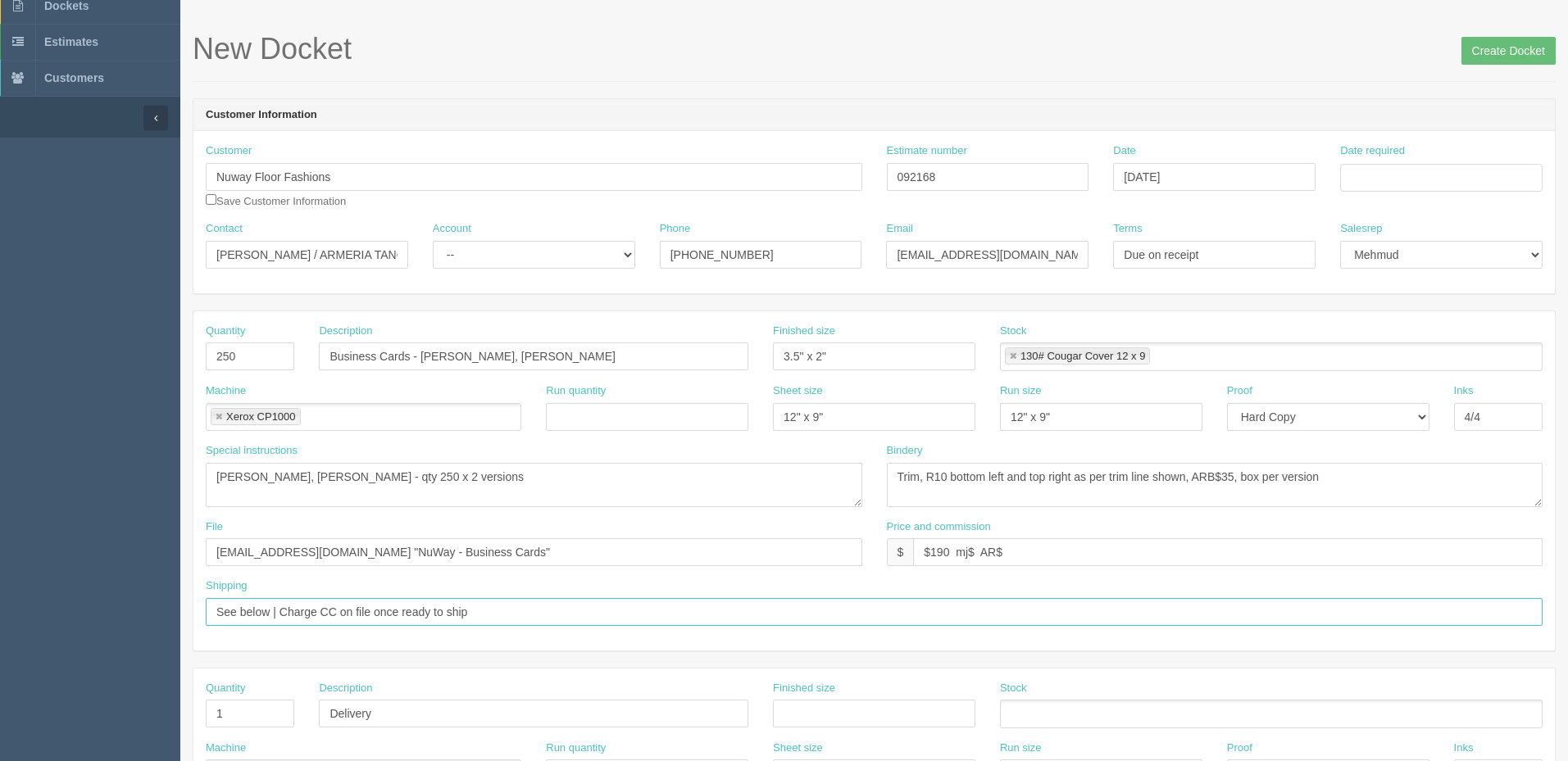
scroll to position [0, 0]
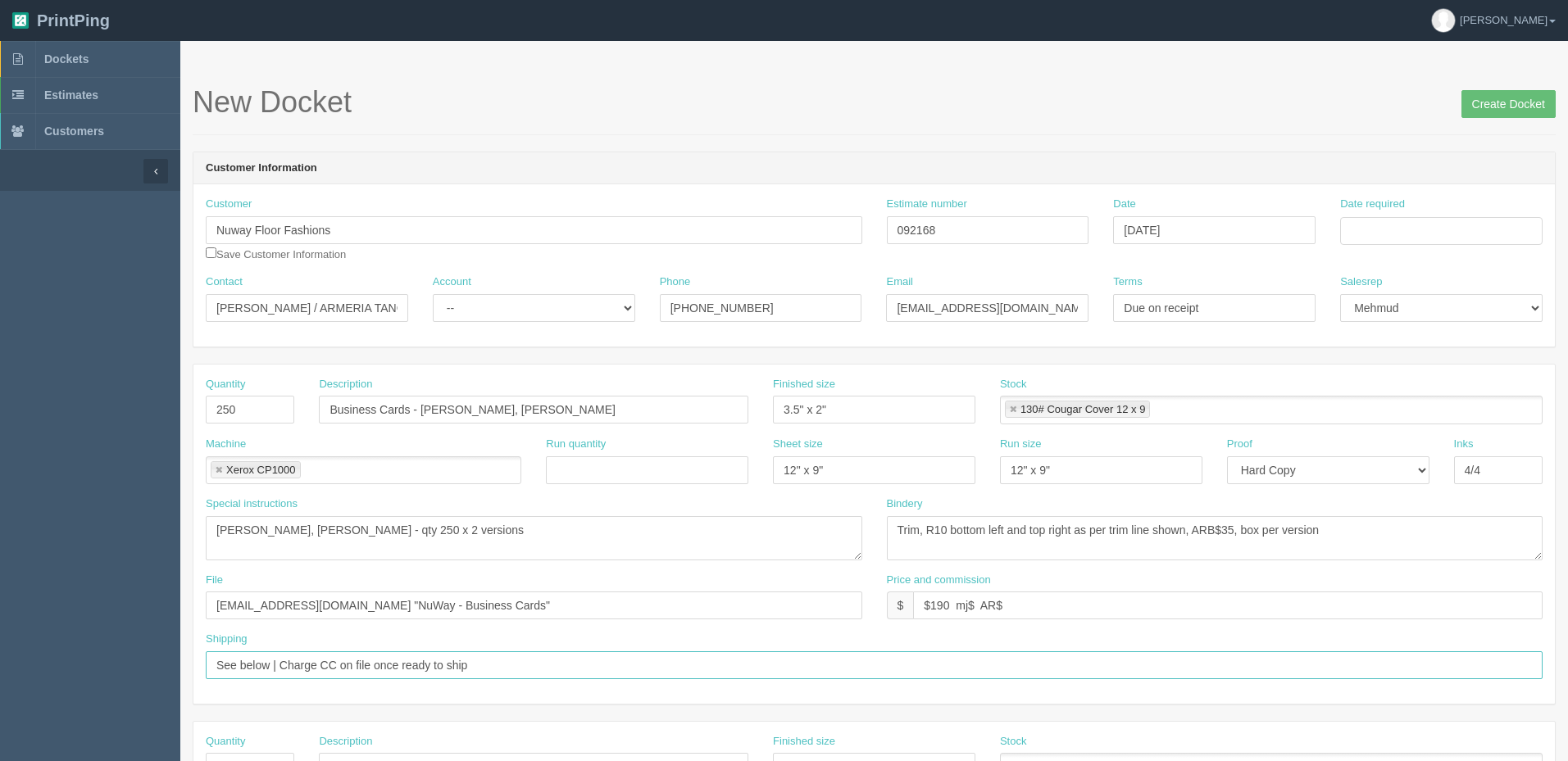
type input "See below | Charge CC on file once ready to ship"
click at [1385, 224] on input "Date required" at bounding box center [1441, 231] width 202 height 27
click at [1402, 409] on td "26" at bounding box center [1399, 412] width 20 height 24
click at [1288, 107] on h1 "New Docket Create Docket" at bounding box center [874, 102] width 1363 height 33
click at [1499, 230] on input "[DATE]" at bounding box center [1441, 231] width 202 height 27
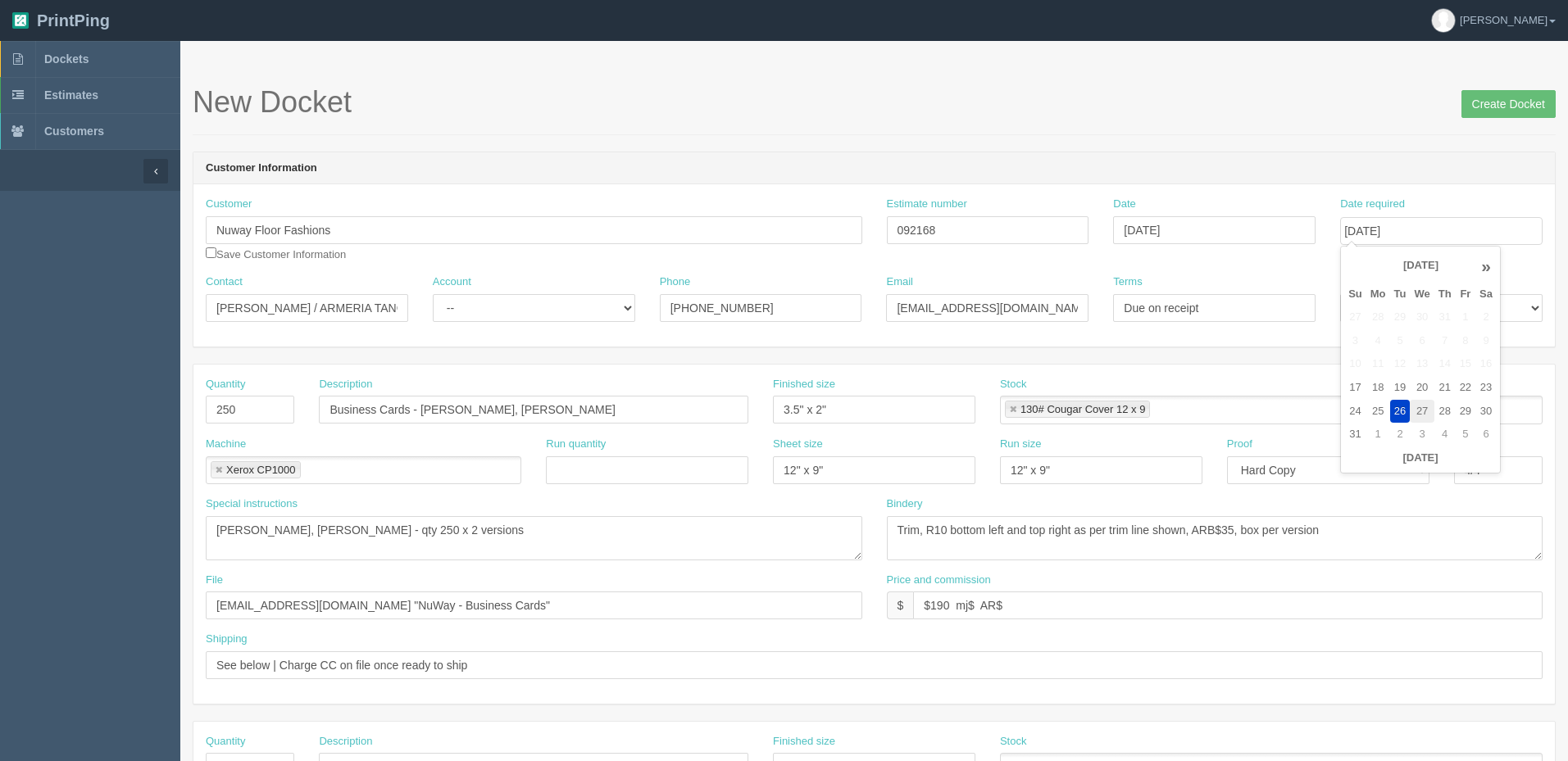
click at [1426, 408] on td "27" at bounding box center [1421, 412] width 24 height 24
type input "[DATE]"
click at [1260, 103] on h1 "New Docket Create Docket" at bounding box center [874, 102] width 1363 height 33
click at [513, 308] on select "-- Existing Client Allrush Client Rep Client" at bounding box center [534, 308] width 202 height 27
click at [433, 294] on select "-- Existing Client Allrush Client Rep Client" at bounding box center [534, 308] width 202 height 27
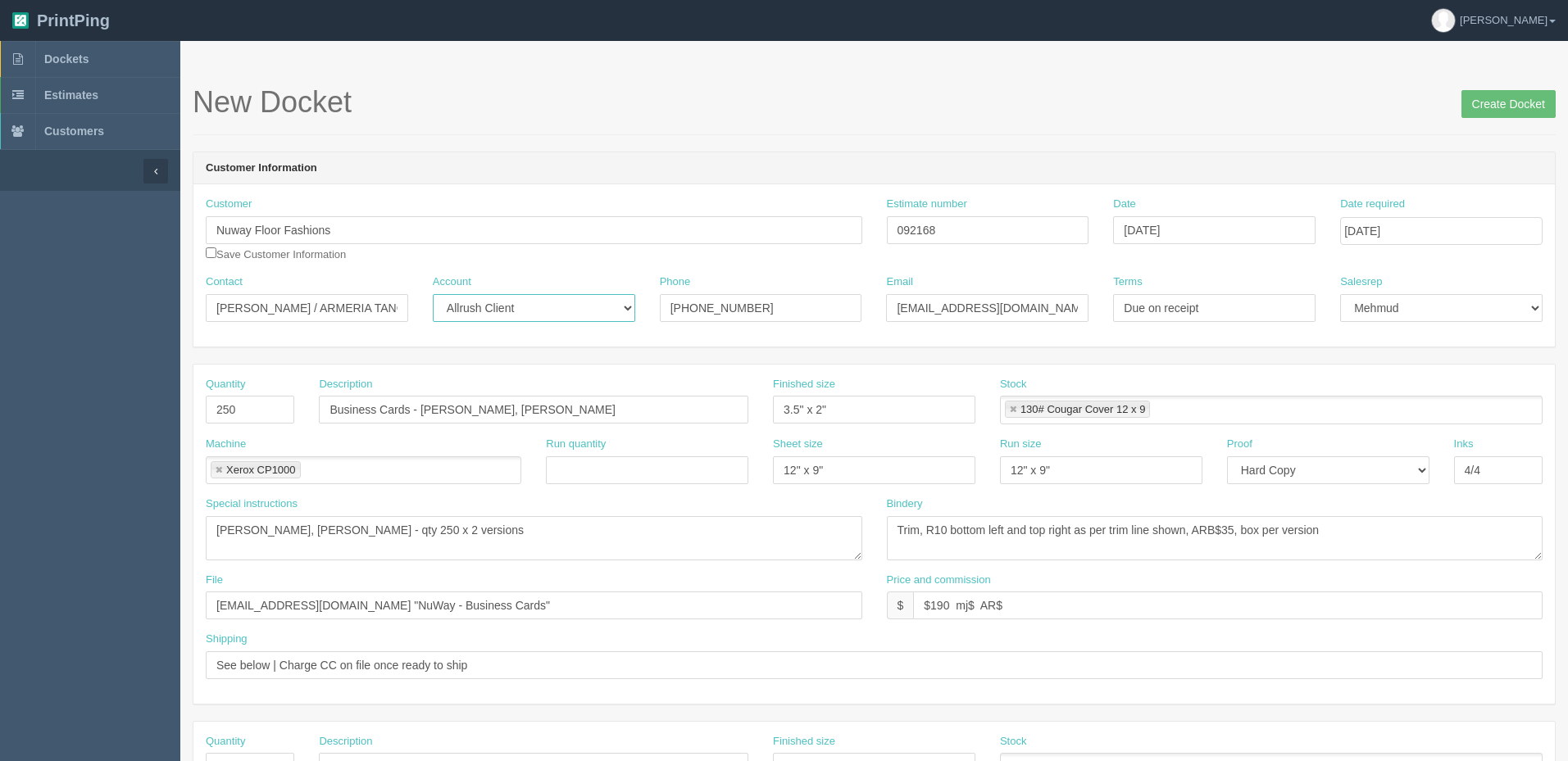
click at [554, 294] on select "-- Existing Client Allrush Client Rep Client" at bounding box center [534, 308] width 202 height 27
drag, startPoint x: 545, startPoint y: 318, endPoint x: 531, endPoint y: 349, distance: 34.0
click at [545, 318] on select "-- Existing Client Allrush Client Rep Client" at bounding box center [534, 308] width 202 height 27
click at [545, 310] on select "-- Existing Client Allrush Client Rep Client" at bounding box center [534, 308] width 202 height 27
select select "Rep Client"
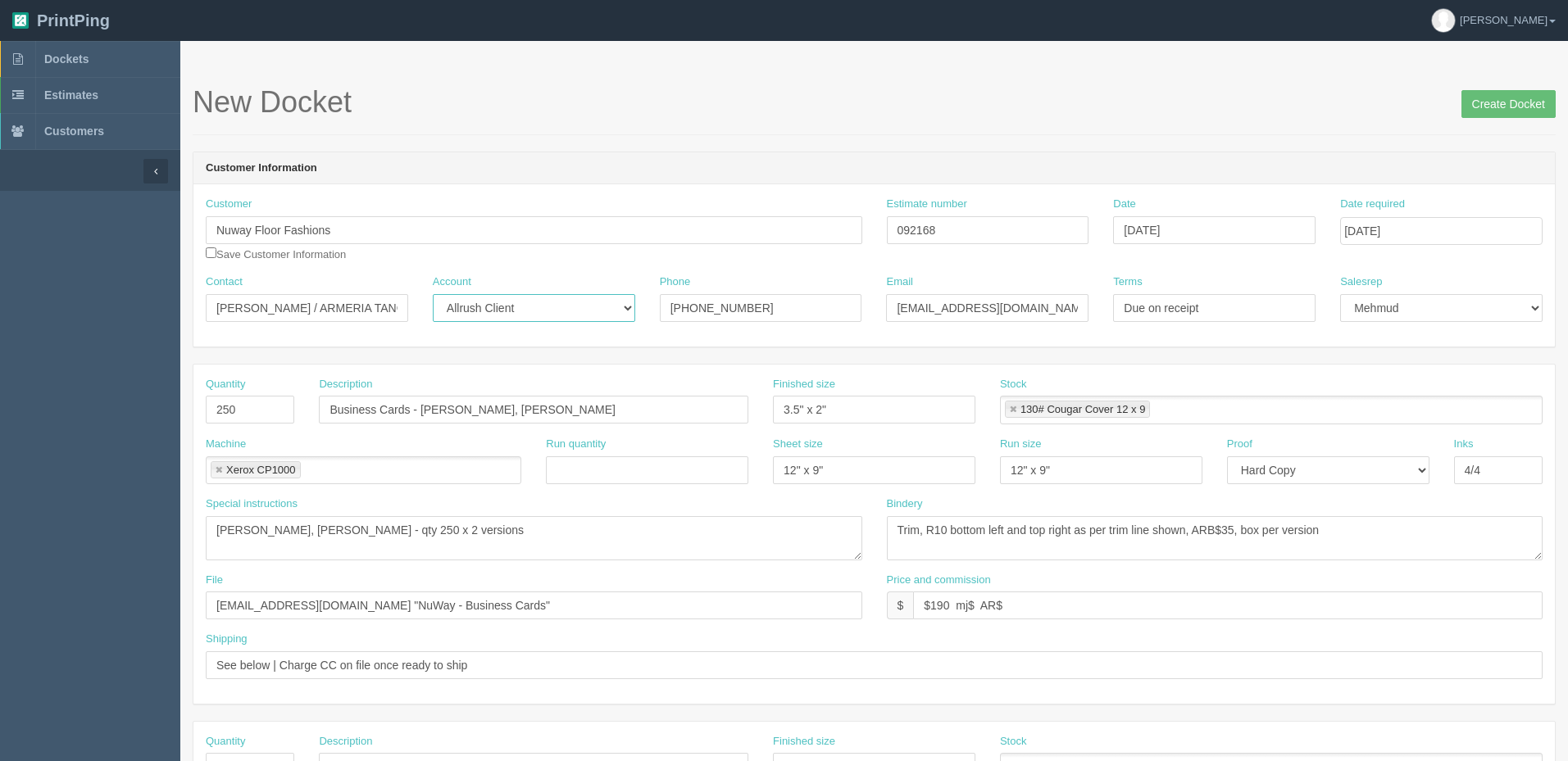
click at [433, 294] on select "-- Existing Client Allrush Client Rep Client" at bounding box center [534, 308] width 202 height 27
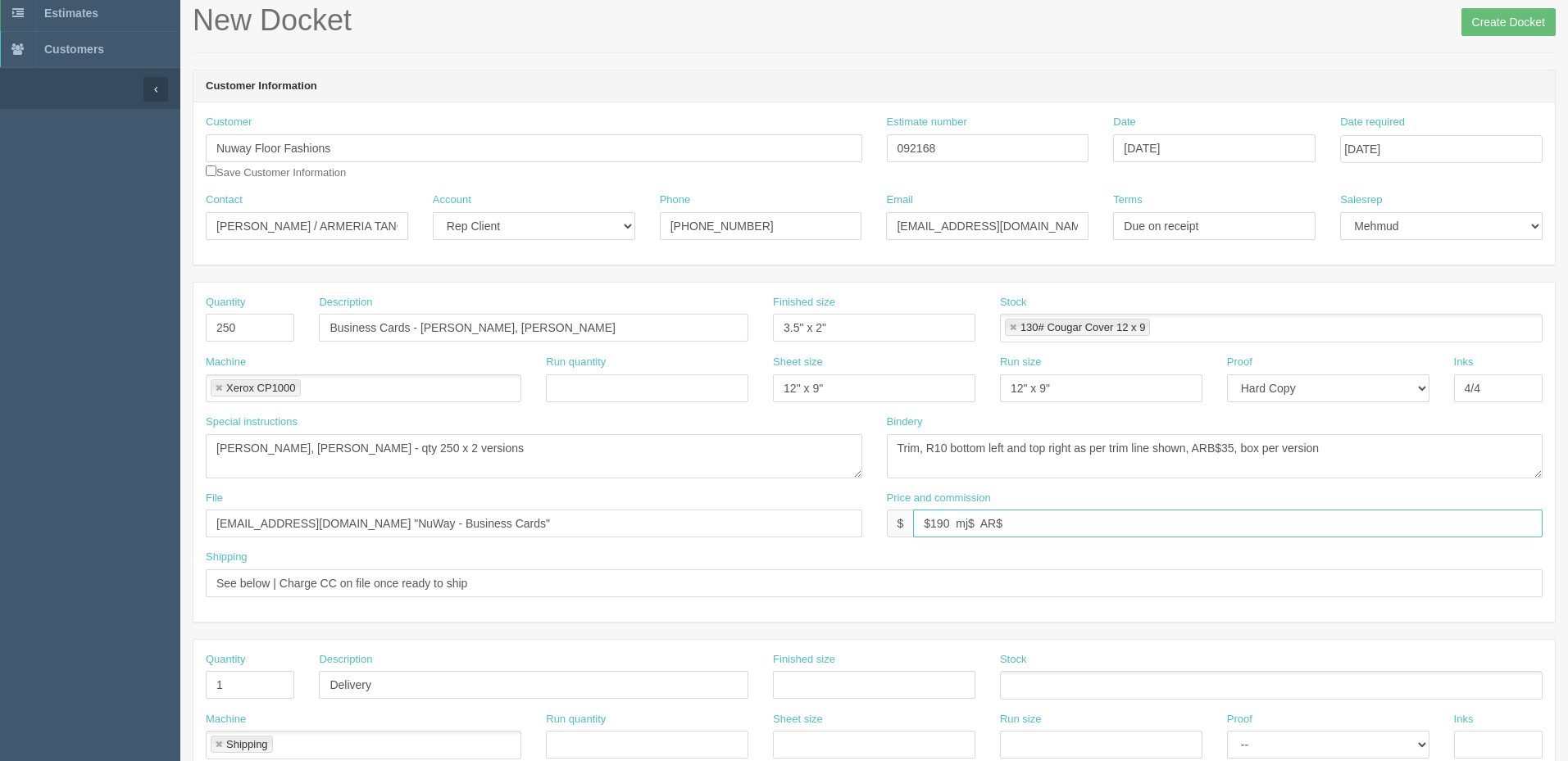
click at [1013, 525] on input "$190 mj$ AR$" at bounding box center [1227, 523] width 630 height 27
click at [976, 520] on input "$190 mj$ AR$43.12" at bounding box center [1227, 523] width 630 height 27
click at [1122, 518] on input "$190 mj$52.55 AR$43.12" at bounding box center [1227, 523] width 630 height 27
click at [1387, 456] on textarea "Trim and round corner bottom left and top right only (R10) ARB$25 (see sample i…" at bounding box center [1215, 457] width 656 height 44
drag, startPoint x: 979, startPoint y: 153, endPoint x: 3, endPoint y: 156, distance: 976.0
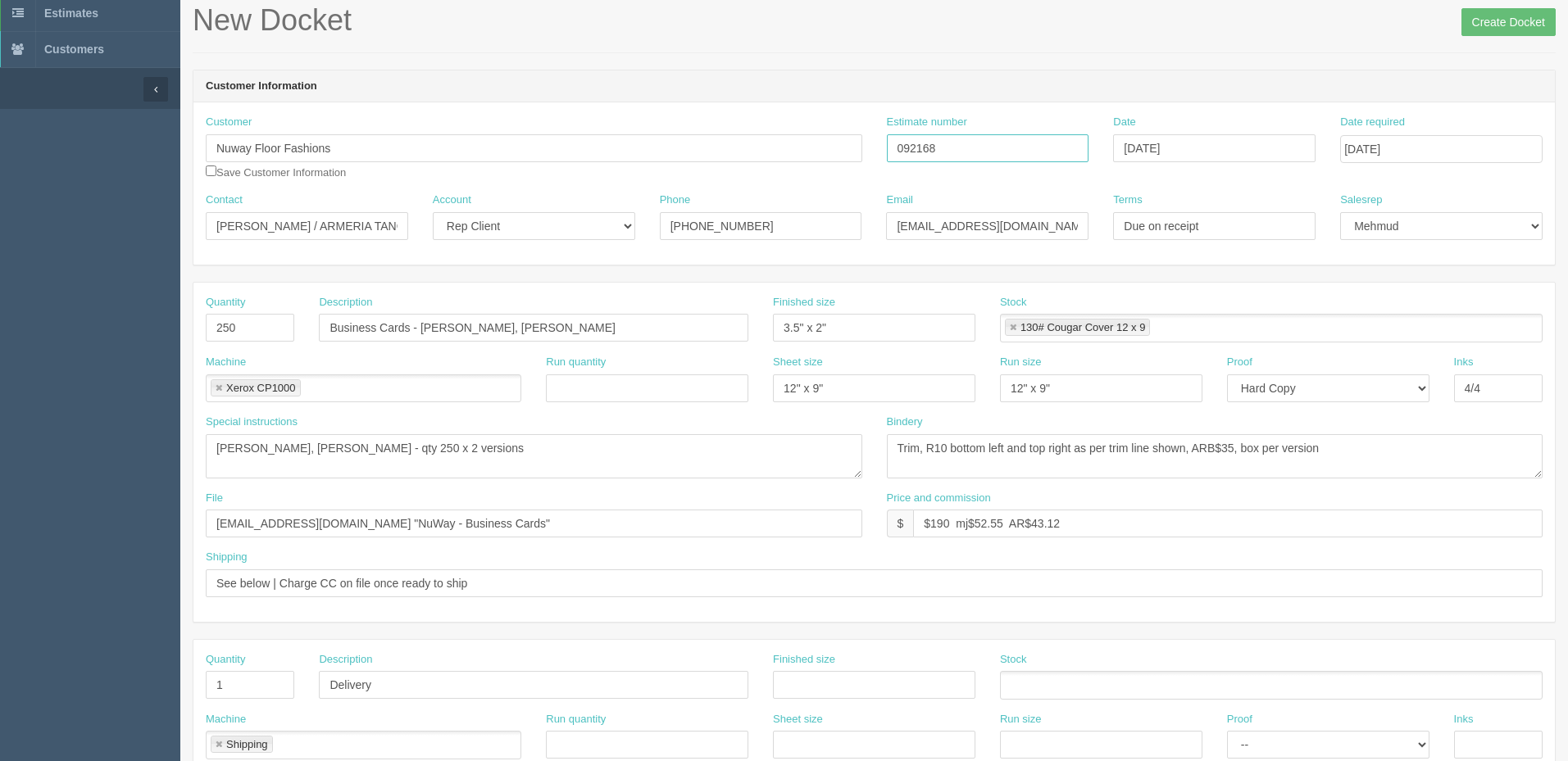
click at [304, 156] on div "Customer Nuway Floor Fashions Save Customer Information Estimate number 092168 …" at bounding box center [874, 153] width 1361 height 78
drag, startPoint x: 1040, startPoint y: 523, endPoint x: 1496, endPoint y: 502, distance: 456.5
click at [1510, 504] on div "Price and commission $ $190 mj$52.55 AR$43.12" at bounding box center [1215, 515] width 656 height 48
click at [982, 522] on input "$190 mj$52.55 AR$46.02" at bounding box center [1227, 523] width 630 height 27
type input "$190 mj$54.91 AR$46.02"
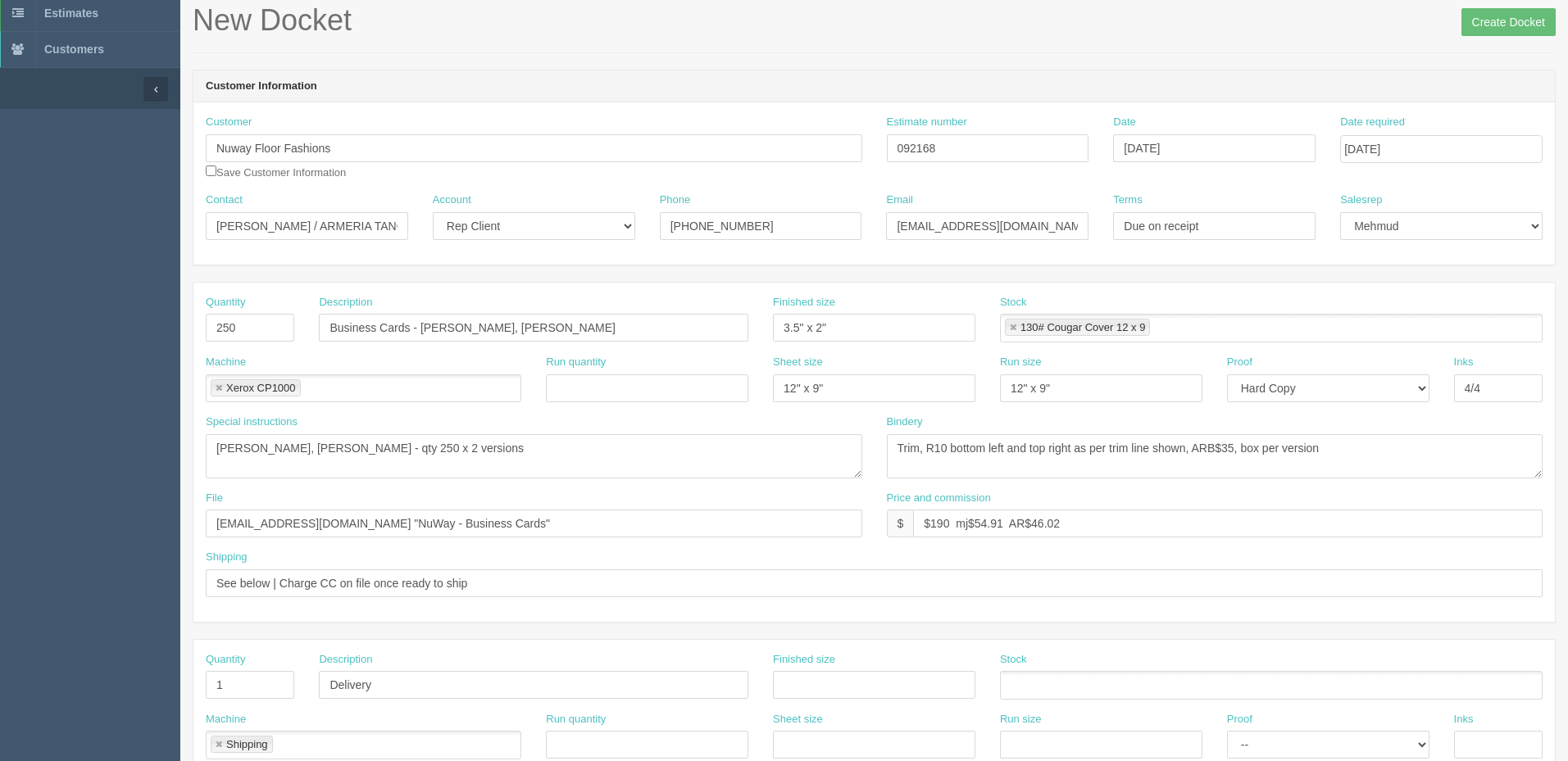
click at [1198, 89] on header "Customer Information" at bounding box center [874, 86] width 1361 height 33
click at [528, 517] on input "files@allrush.ca "NuWay - Business Cards"" at bounding box center [534, 523] width 656 height 27
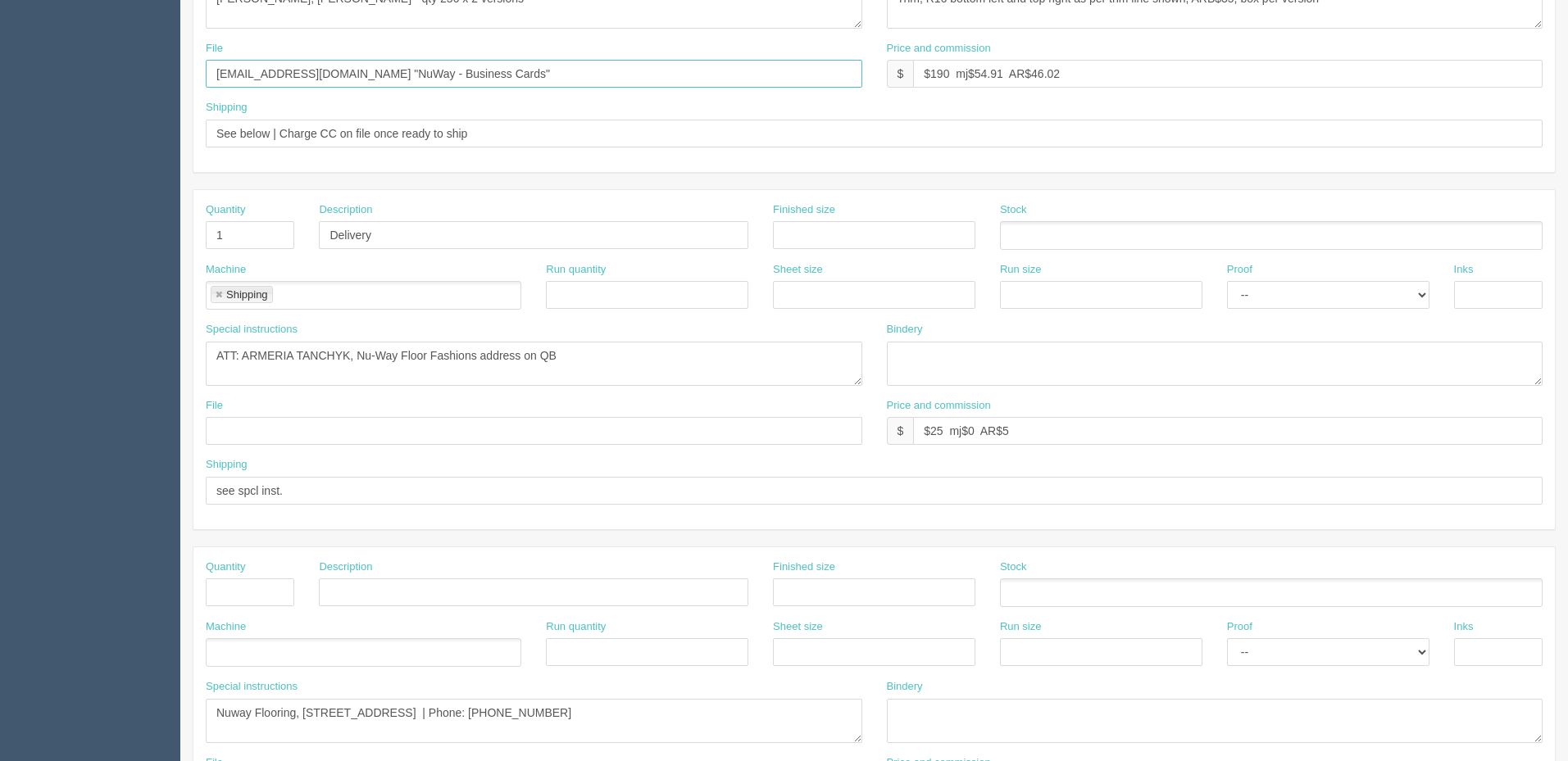
scroll to position [726, 0]
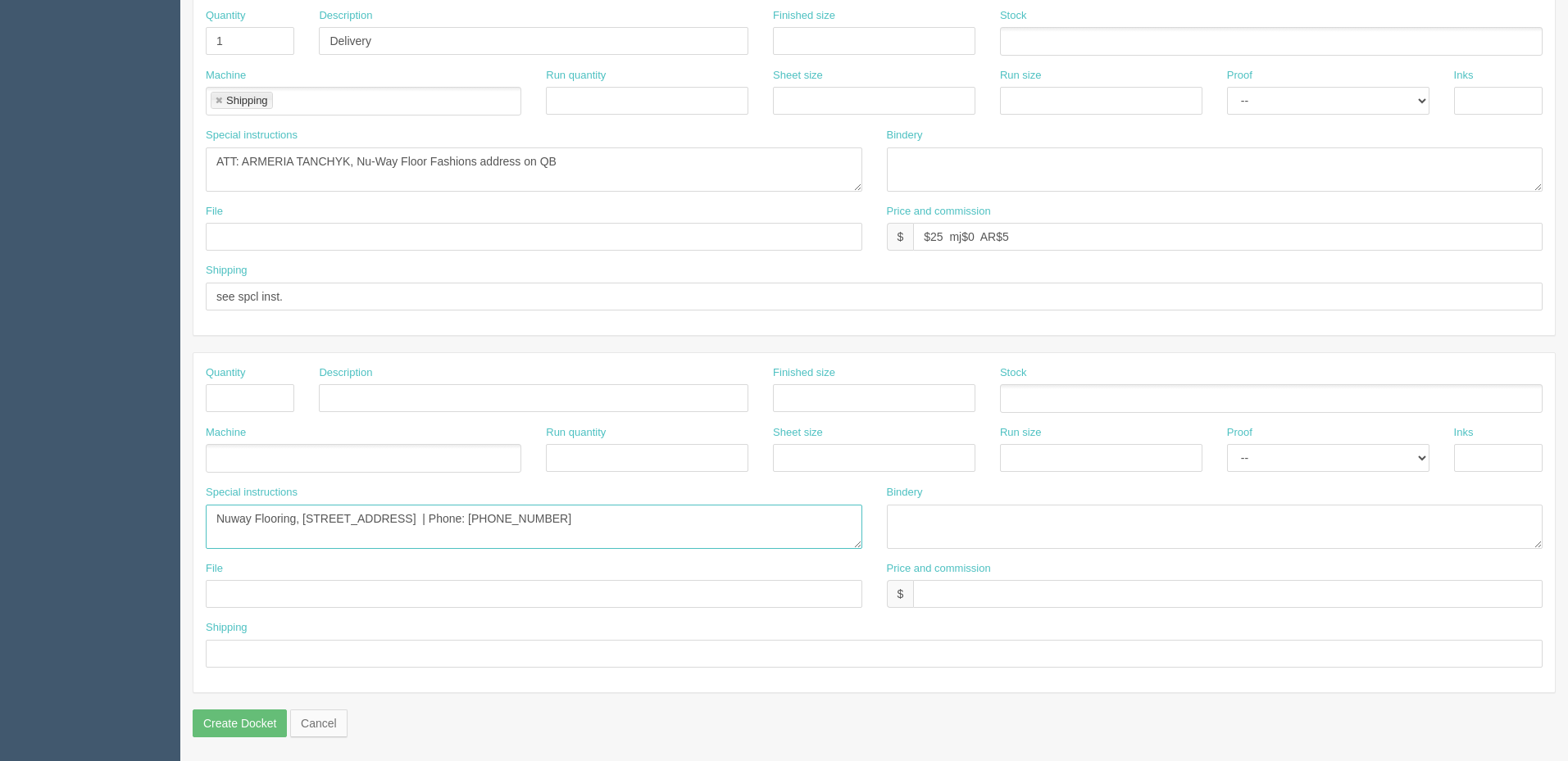
drag, startPoint x: 510, startPoint y: 529, endPoint x: 114, endPoint y: 537, distance: 396.1
click at [113, 537] on section "Dockets Estimates Customers" at bounding box center [784, 38] width 1568 height 1447
click at [583, 156] on textarea "ATT: ARMERIA TANCHYK, Nu-Way Floor Fashions address on QB" at bounding box center [534, 169] width 656 height 44
paste textarea "Nuway Flooring, 219 – 50th Avenue SE, Calgary, AB, T2G 2B2 | Phone: 403-252-3551"
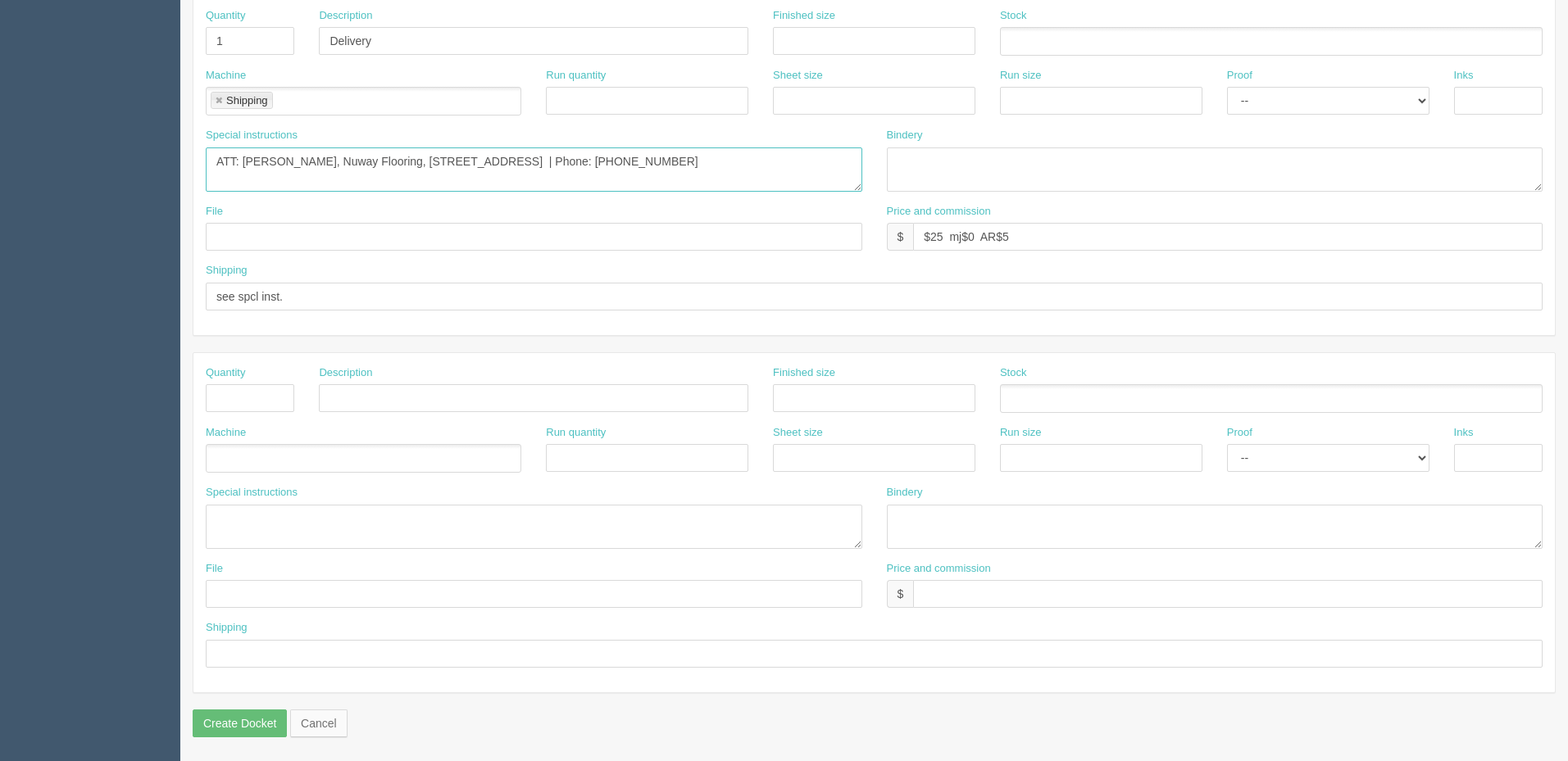
click at [815, 153] on textarea "ATT: ARMERIA TANCHYK, Nuway Flooring, 219 – 50th Avenue SE, Calgary, AB, T2G 2B…" at bounding box center [534, 169] width 656 height 44
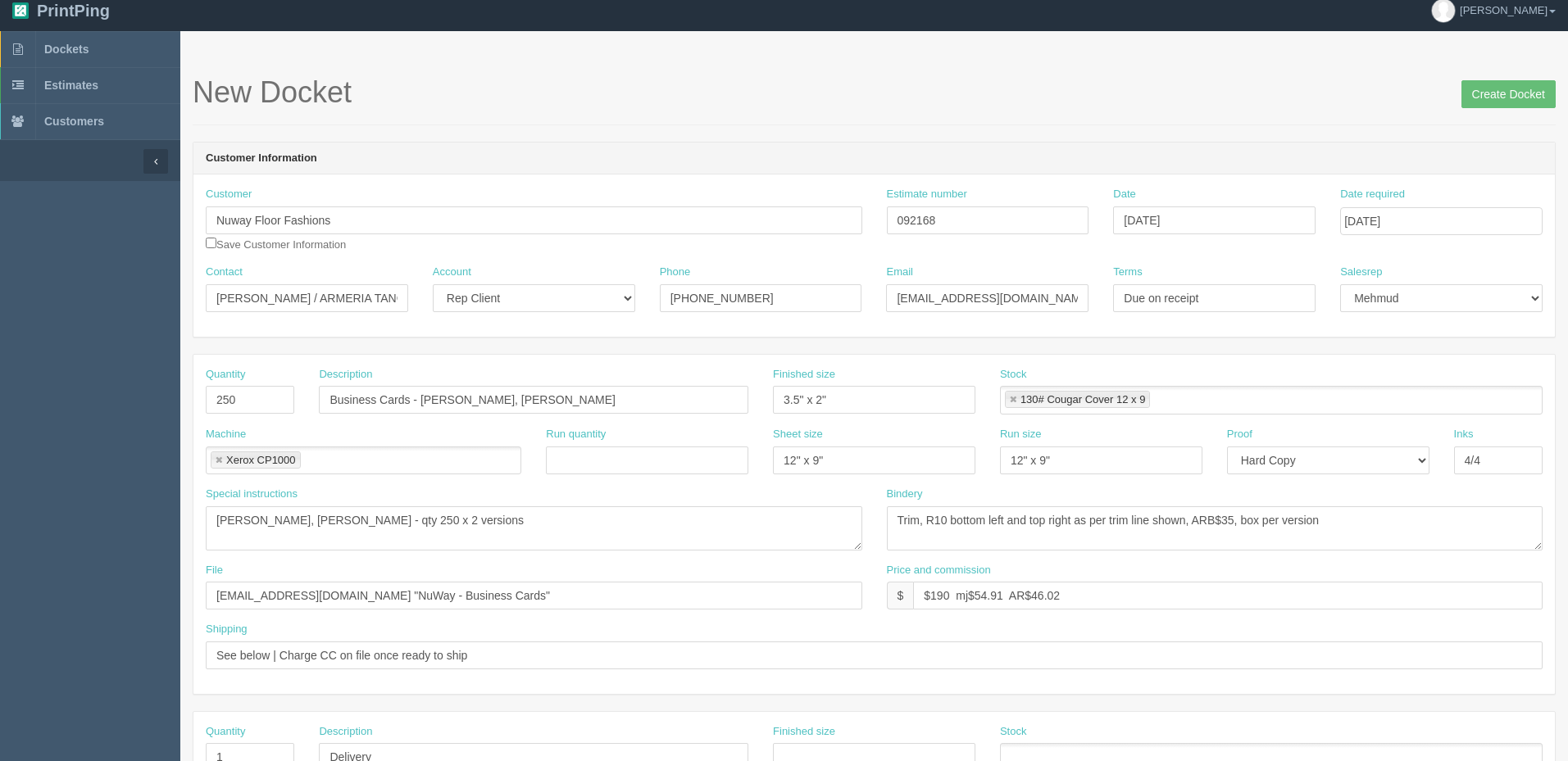
scroll to position [0, 0]
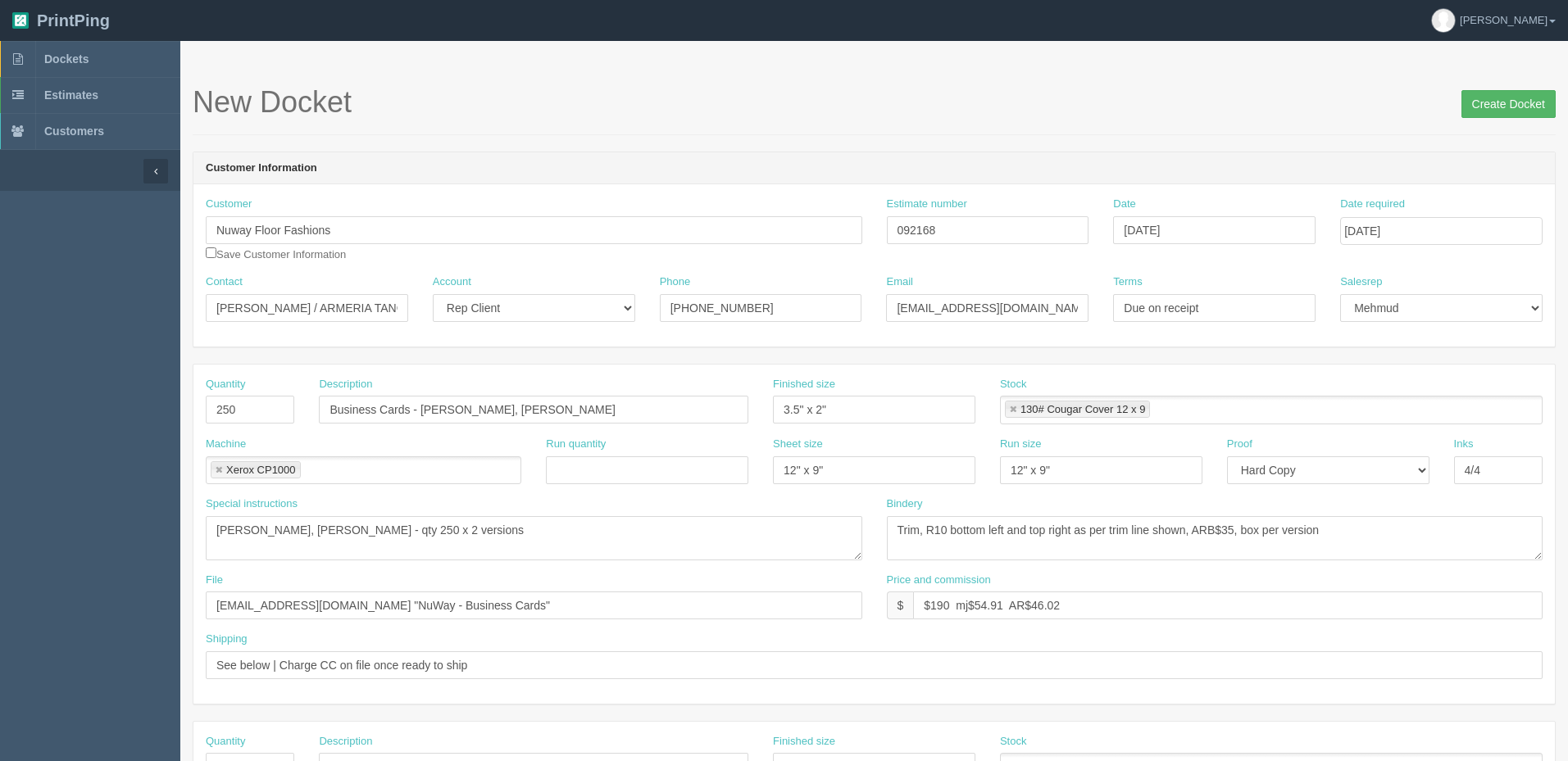
type textarea "ATT: ARMERIA TANCHYK, Nuway Flooring, 219 – 50th Avenue SE, Calgary, AB, T2G 2B…"
click at [1504, 106] on input "Create Docket" at bounding box center [1509, 104] width 94 height 27
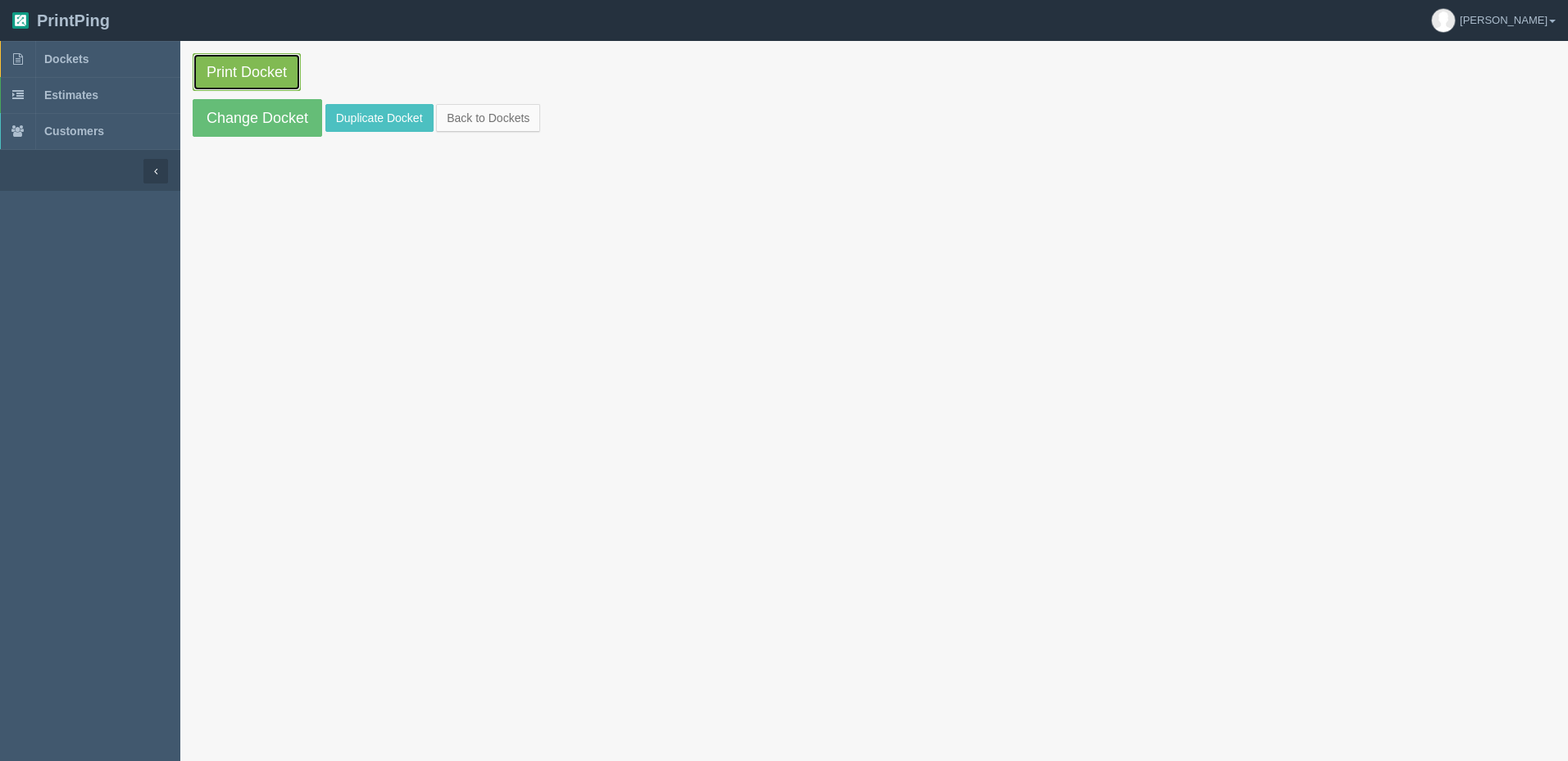
click at [254, 79] on link "Print Docket" at bounding box center [247, 72] width 108 height 38
click at [113, 59] on link "Dockets" at bounding box center [90, 59] width 180 height 36
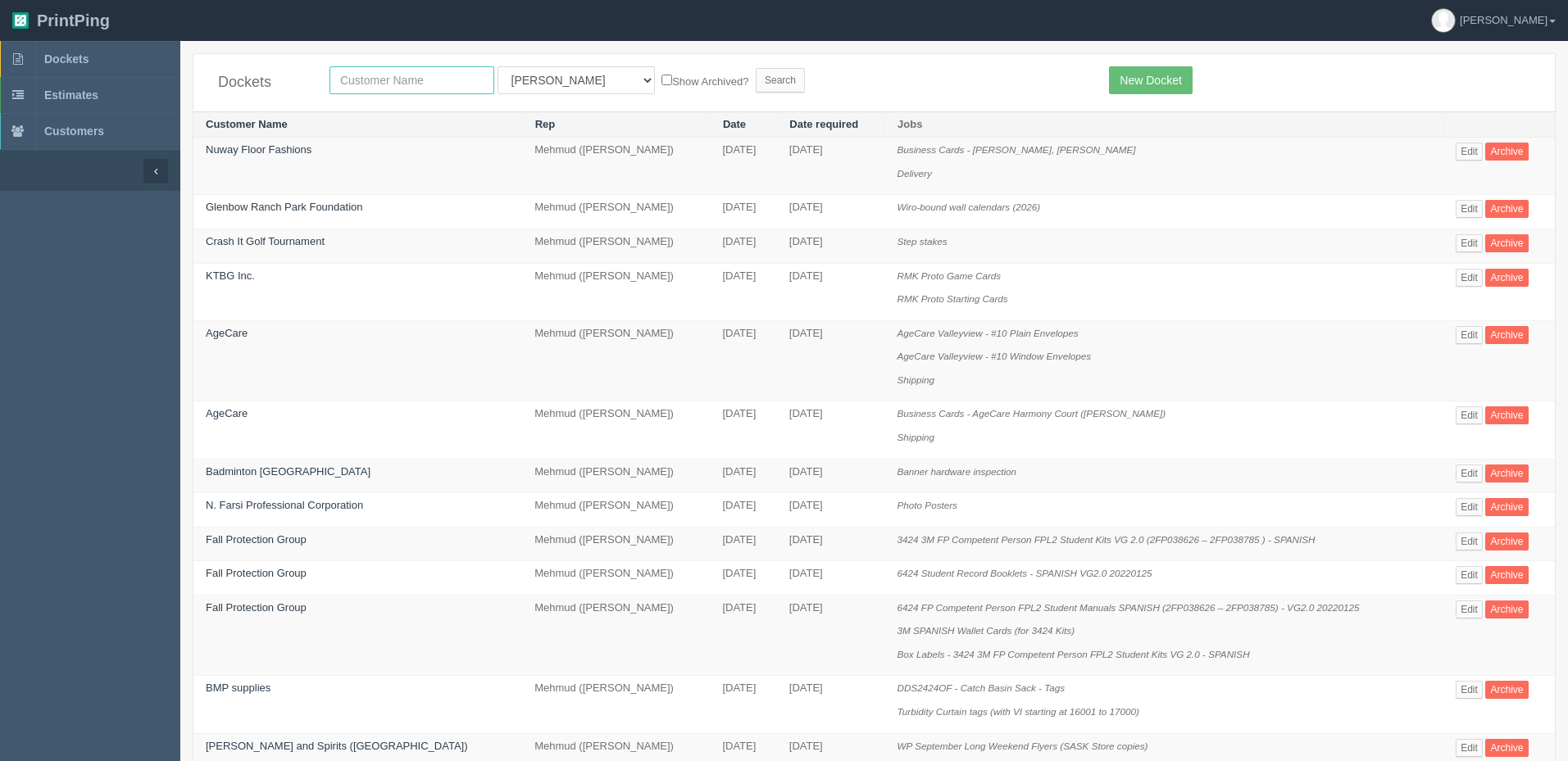
click at [416, 81] on input "text" at bounding box center [412, 80] width 165 height 27
type input "global"
click at [756, 68] on input "Search" at bounding box center [780, 81] width 49 height 25
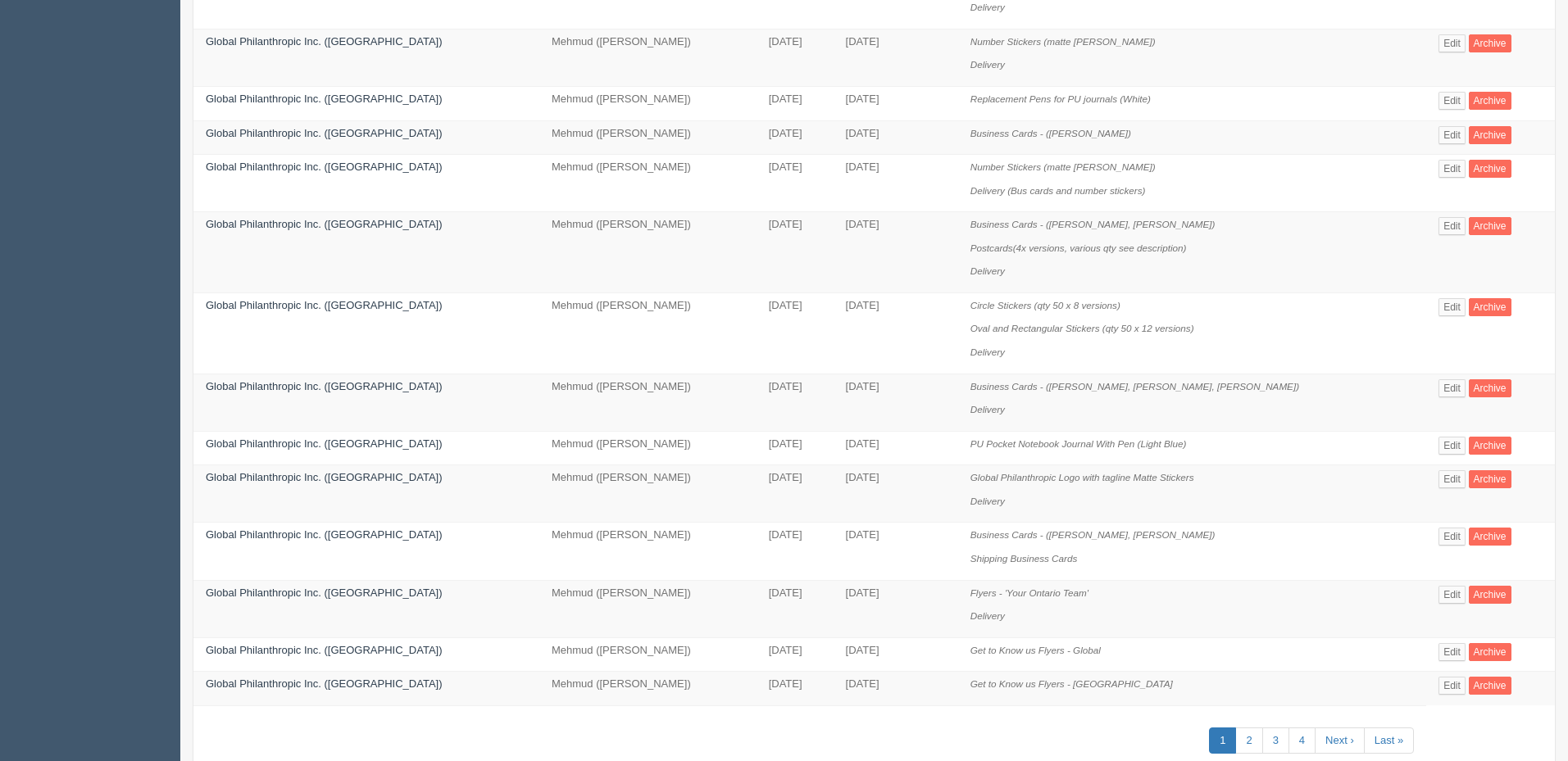
scroll to position [846, 0]
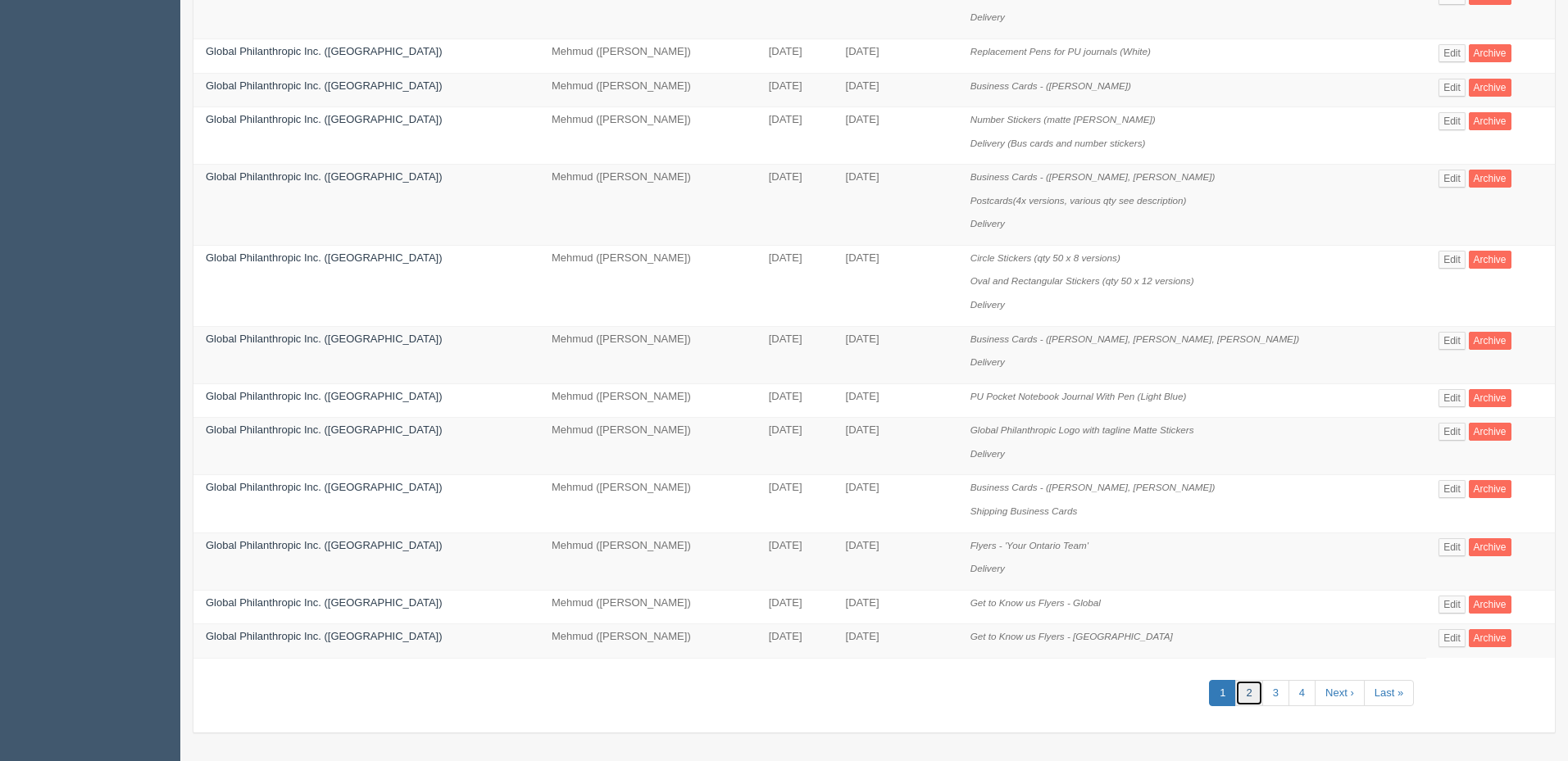
click at [1245, 695] on link "2" at bounding box center [1249, 694] width 27 height 27
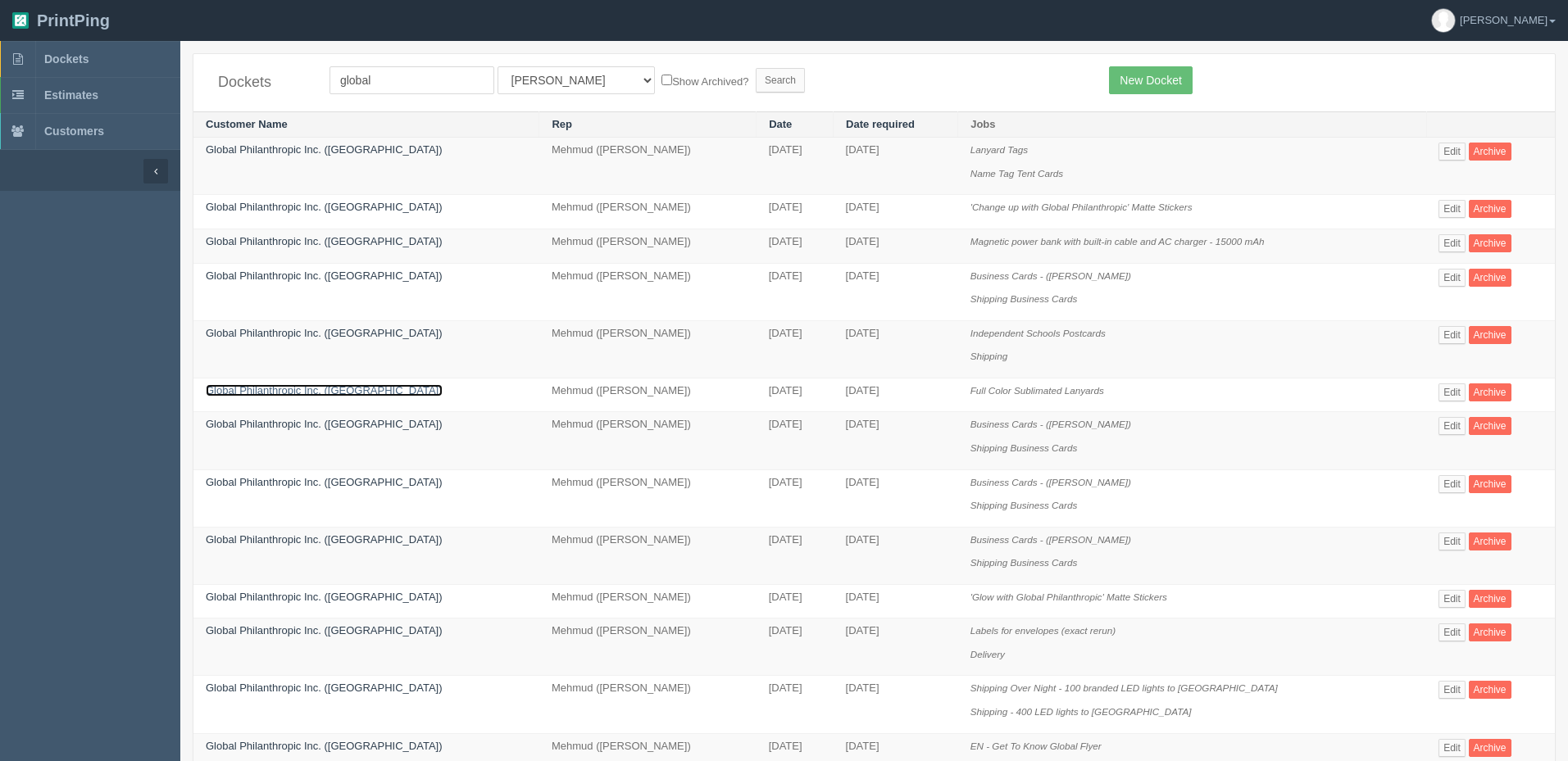
click at [308, 389] on link "Global Philanthropic Inc. (Canada)" at bounding box center [324, 390] width 237 height 12
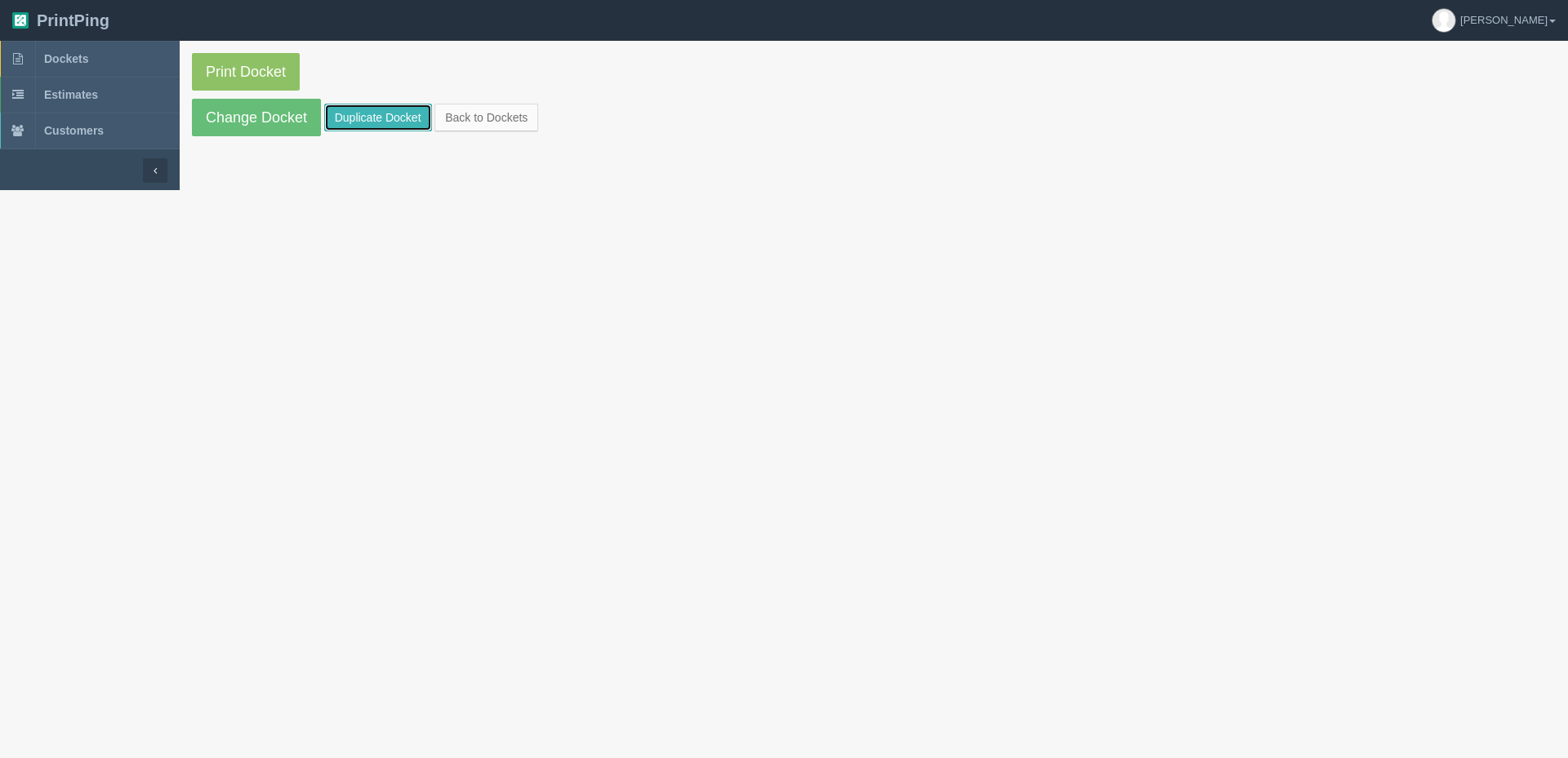
click at [367, 113] on link "Duplicate Docket" at bounding box center [378, 117] width 108 height 27
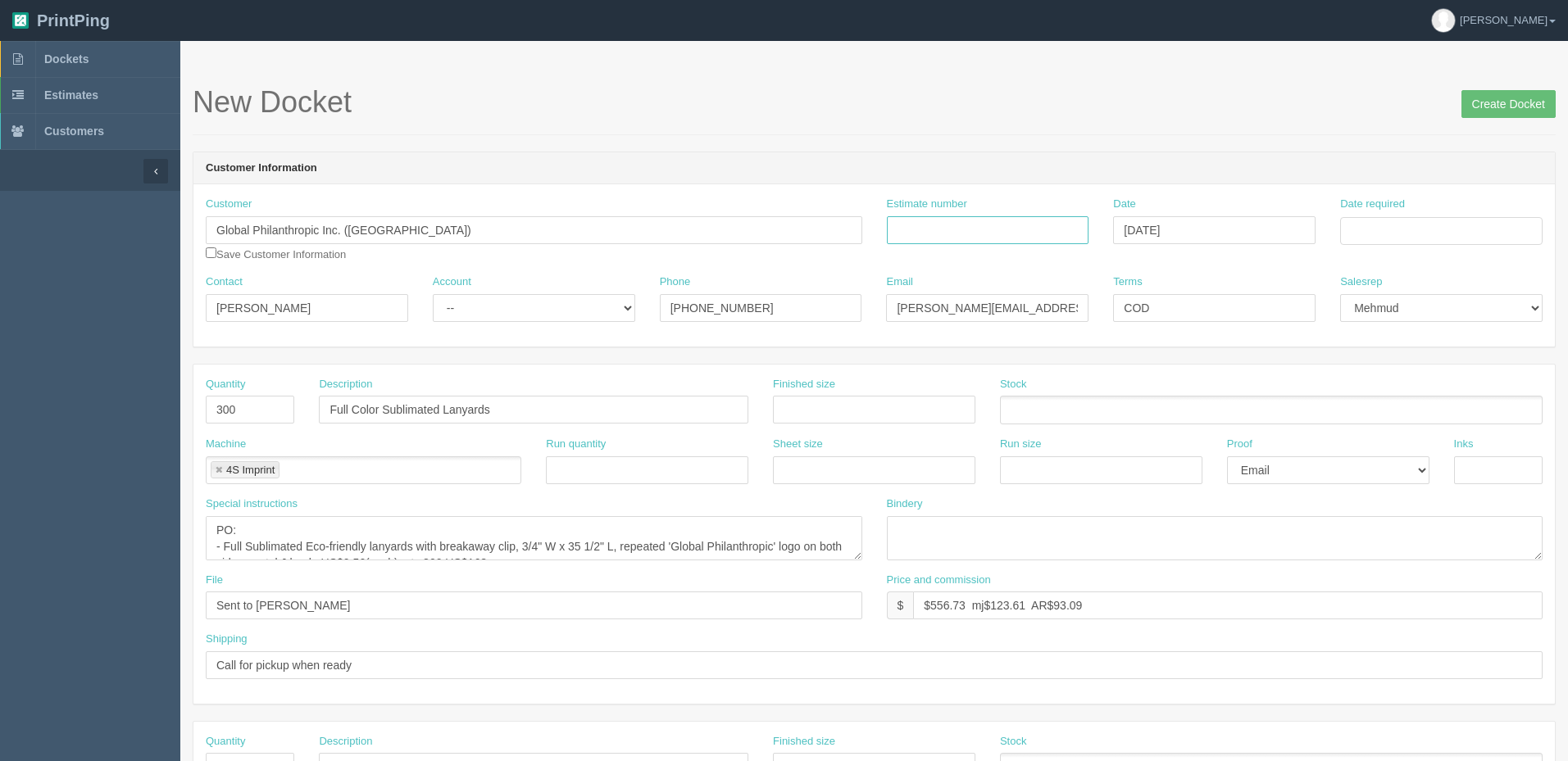
click at [1024, 231] on input "Estimate number" at bounding box center [988, 230] width 202 height 27
type input "Outsource - See quotesheet"
click at [1462, 434] on td "5" at bounding box center [1465, 435] width 20 height 24
click at [1384, 339] on td "8" at bounding box center [1377, 341] width 24 height 24
click at [1400, 345] on td "9" at bounding box center [1399, 341] width 20 height 24
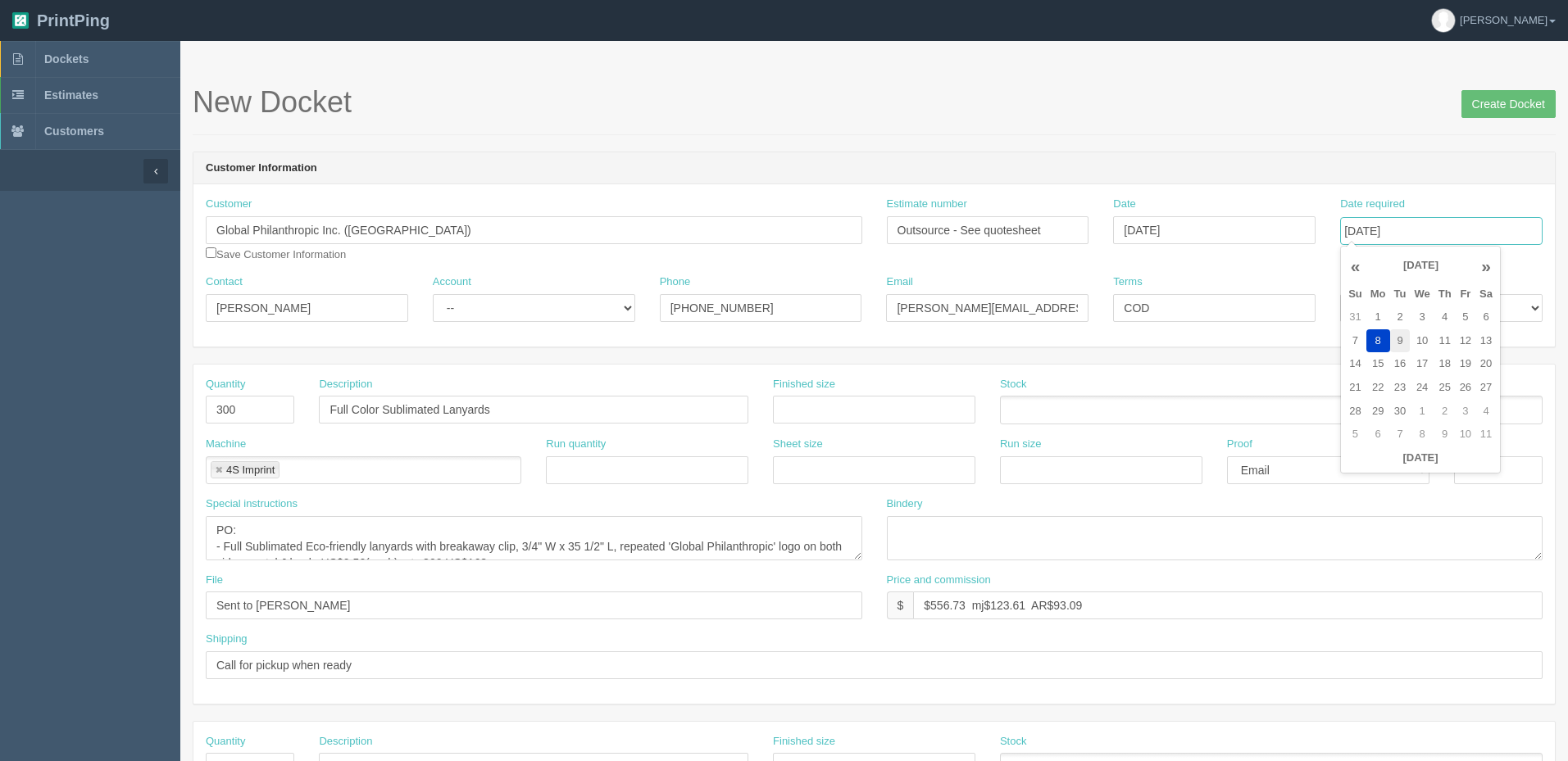
type input "September 9, 2025"
click at [1029, 121] on div "New Docket Create Docket" at bounding box center [874, 110] width 1363 height 49
click at [479, 297] on select "-- Existing Client Allrush Client Rep Client" at bounding box center [534, 308] width 202 height 27
select select "Rep Client"
click at [433, 294] on select "-- Existing Client Allrush Client Rep Client" at bounding box center [534, 308] width 202 height 27
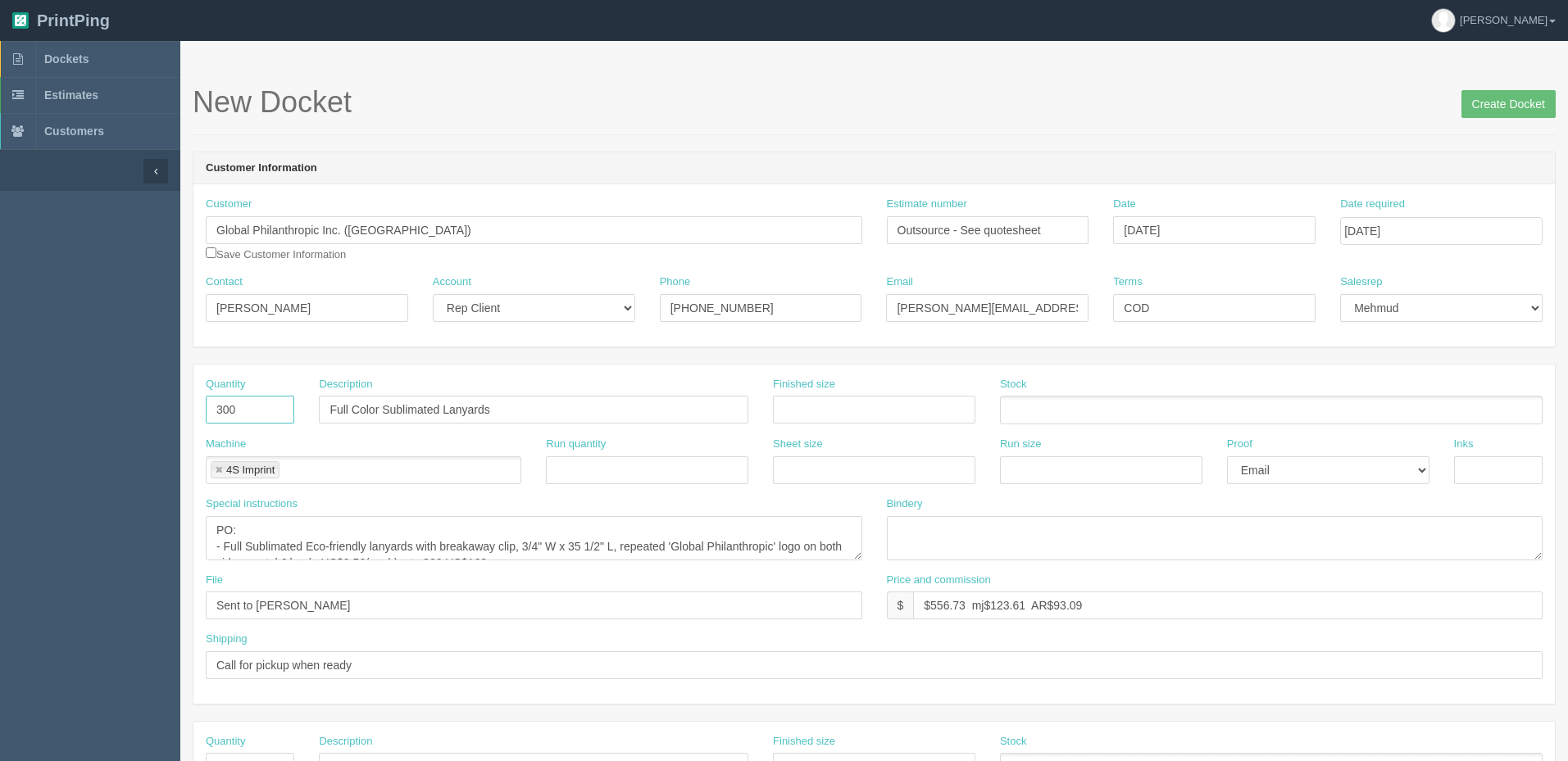
drag, startPoint x: 252, startPoint y: 410, endPoint x: -75, endPoint y: 364, distance: 330.2
click at [0, 364] on html "PrintPing Zack Edit account ( zack@allrush.ca ) Logout Dockets Estimates" at bounding box center [784, 744] width 1568 height 1488
type input "150"
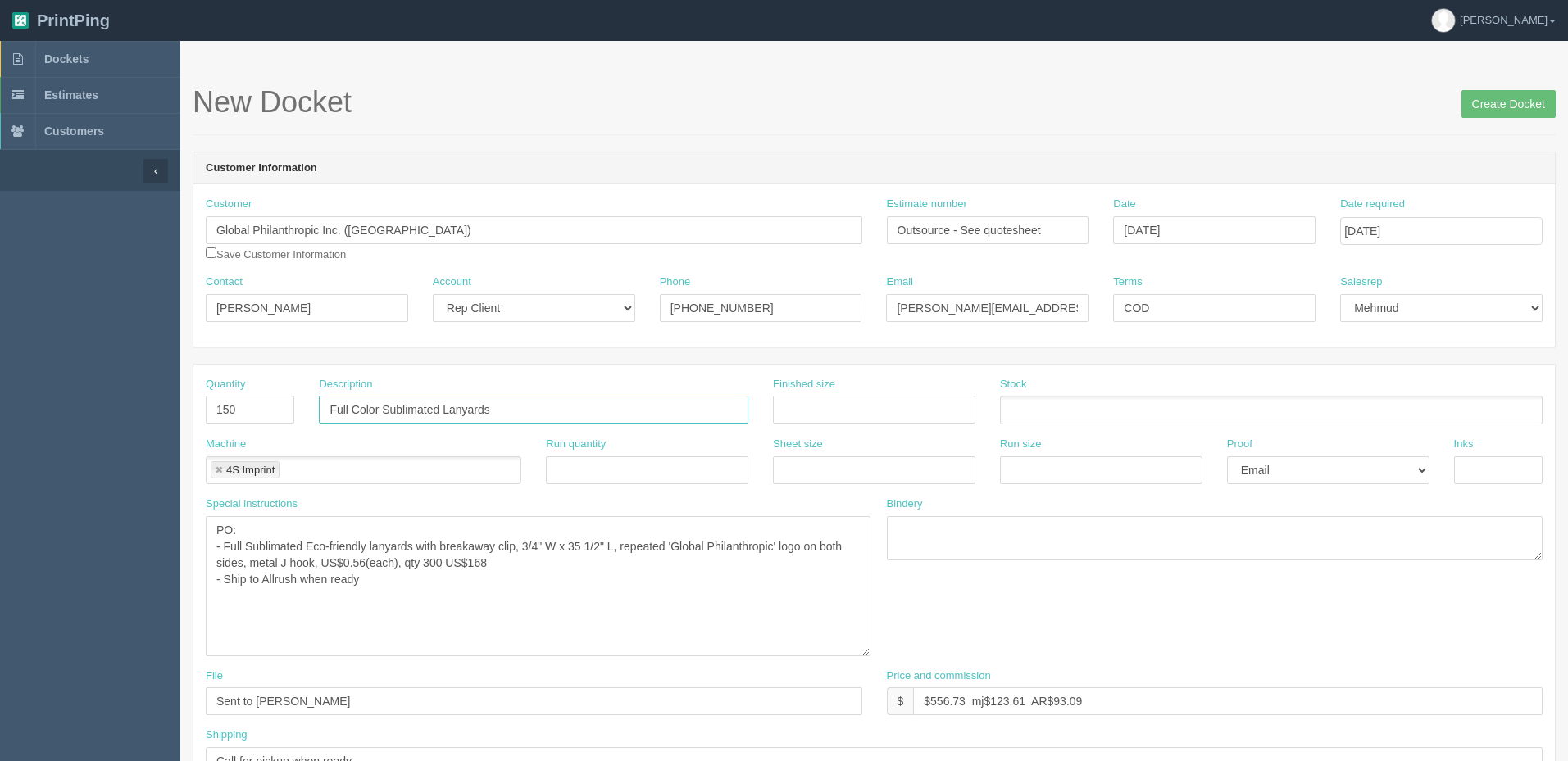
drag, startPoint x: 858, startPoint y: 555, endPoint x: 866, endPoint y: 651, distance: 96.3
click at [866, 651] on textarea "PO: - Full Sublimated Eco-friendly lanyards with breakaway clip, 3/4" W x 35 1/…" at bounding box center [537, 586] width 664 height 140
click at [223, 543] on textarea "PO: - Full Sublimated Eco-friendly lanyards with breakaway clip, 3/4" W x 35 1/…" at bounding box center [537, 586] width 664 height 140
drag, startPoint x: 325, startPoint y: 549, endPoint x: 353, endPoint y: 564, distance: 31.8
click at [325, 547] on textarea "PO: - Full Sublimated Eco-friendly lanyards with breakaway clip, 3/4" W x 35 1/…" at bounding box center [537, 586] width 664 height 140
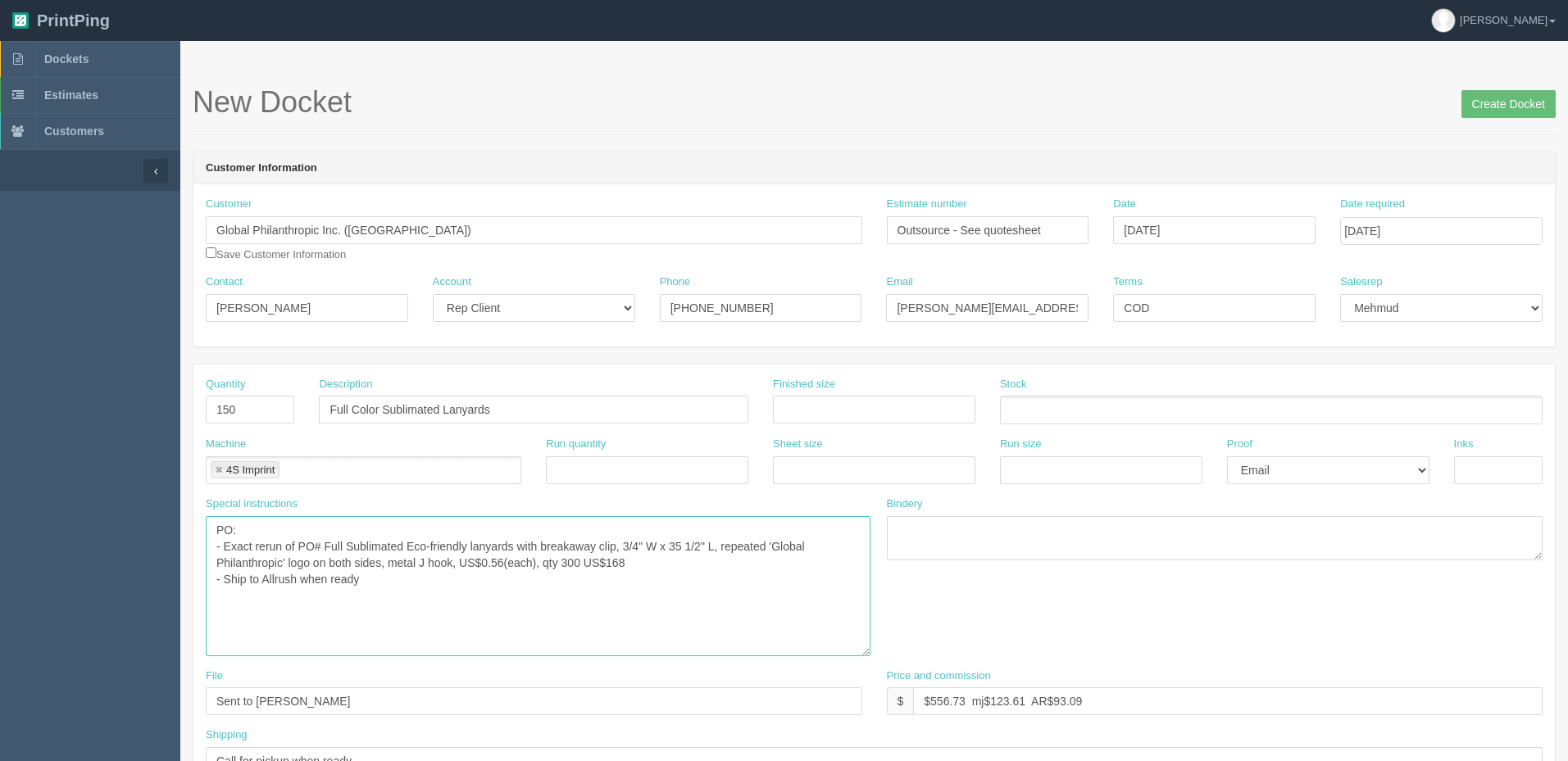
paste textarea "66290"
click at [538, 558] on textarea "PO: - Full Sublimated Eco-friendly lanyards with breakaway clip, 3/4" W x 35 1/…" at bounding box center [537, 586] width 664 height 140
drag, startPoint x: 663, startPoint y: 564, endPoint x: 700, endPoint y: 577, distance: 39.2
click at [663, 564] on textarea "PO: - Full Sublimated Eco-friendly lanyards with breakaway clip, 3/4" W x 35 1/…" at bounding box center [537, 586] width 664 height 140
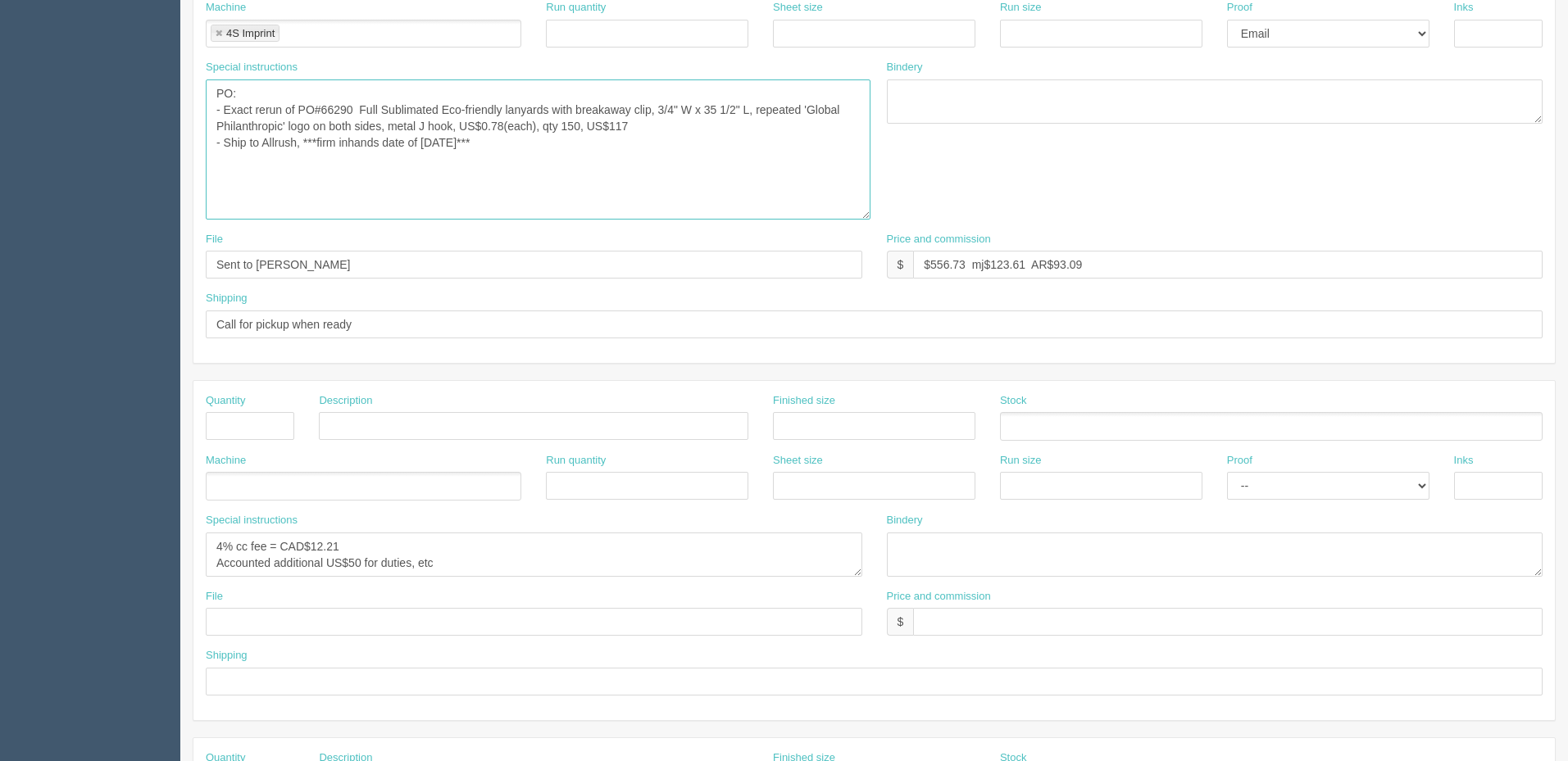
scroll to position [410, 0]
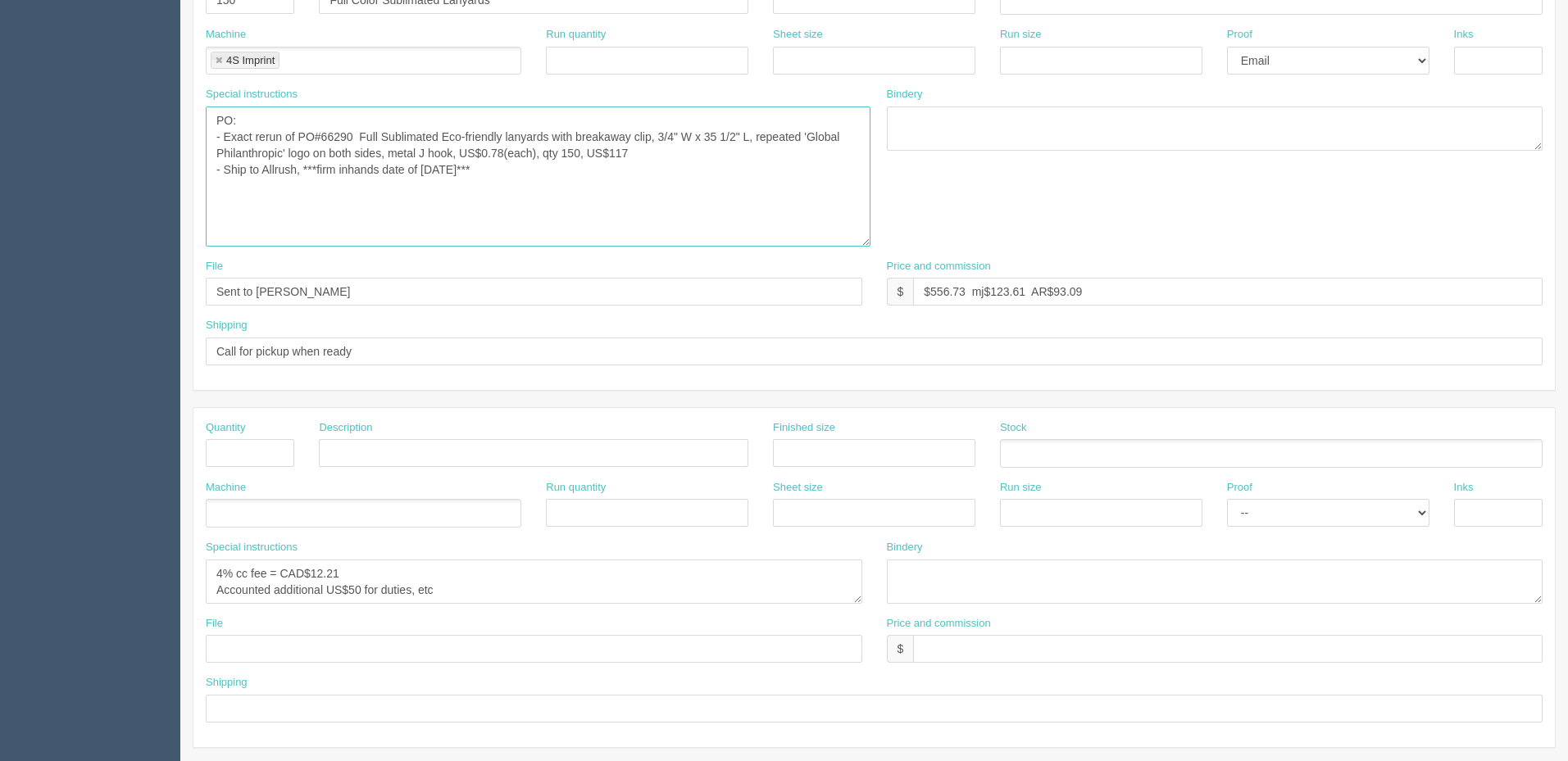
type textarea "PO: - Exact rerun of PO#66290 Full Sublimated Eco-friendly lanyards with breaka…"
drag, startPoint x: 415, startPoint y: 350, endPoint x: -212, endPoint y: 357, distance: 627.0
click at [0, 357] on html "PrintPing Zack Edit account ( zack@allrush.ca ) Logout Dockets Estimates" at bounding box center [784, 382] width 1568 height 1584
type input "See below"
type input "1"
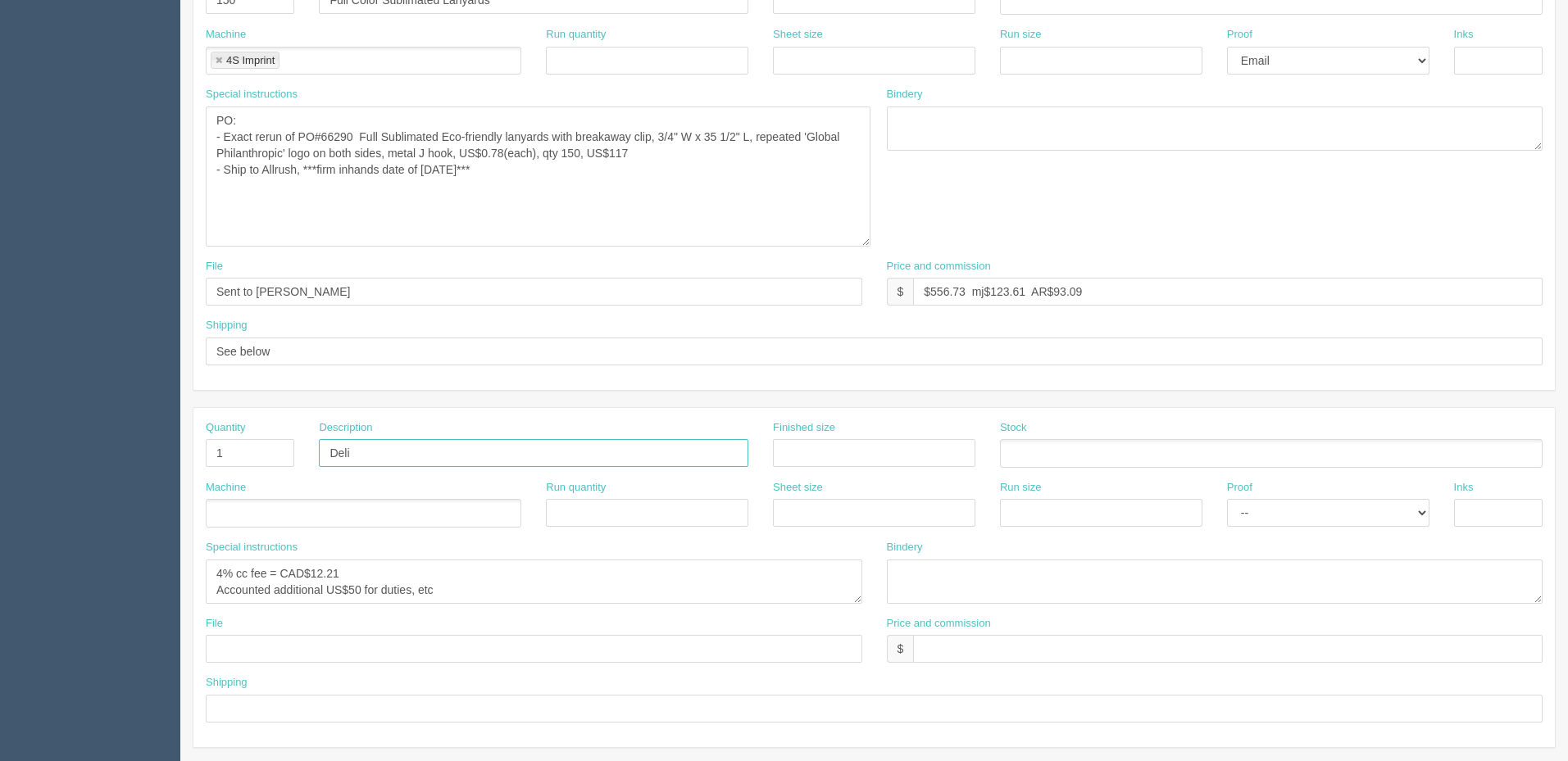
type input "Delivery"
type input "Shipping"
drag, startPoint x: 435, startPoint y: 573, endPoint x: 295, endPoint y: 572, distance: 140.0
click at [435, 573] on textarea "4% cc fee = CAD$12.21 Accounted additional US$50 for duties, etc" at bounding box center [534, 582] width 656 height 44
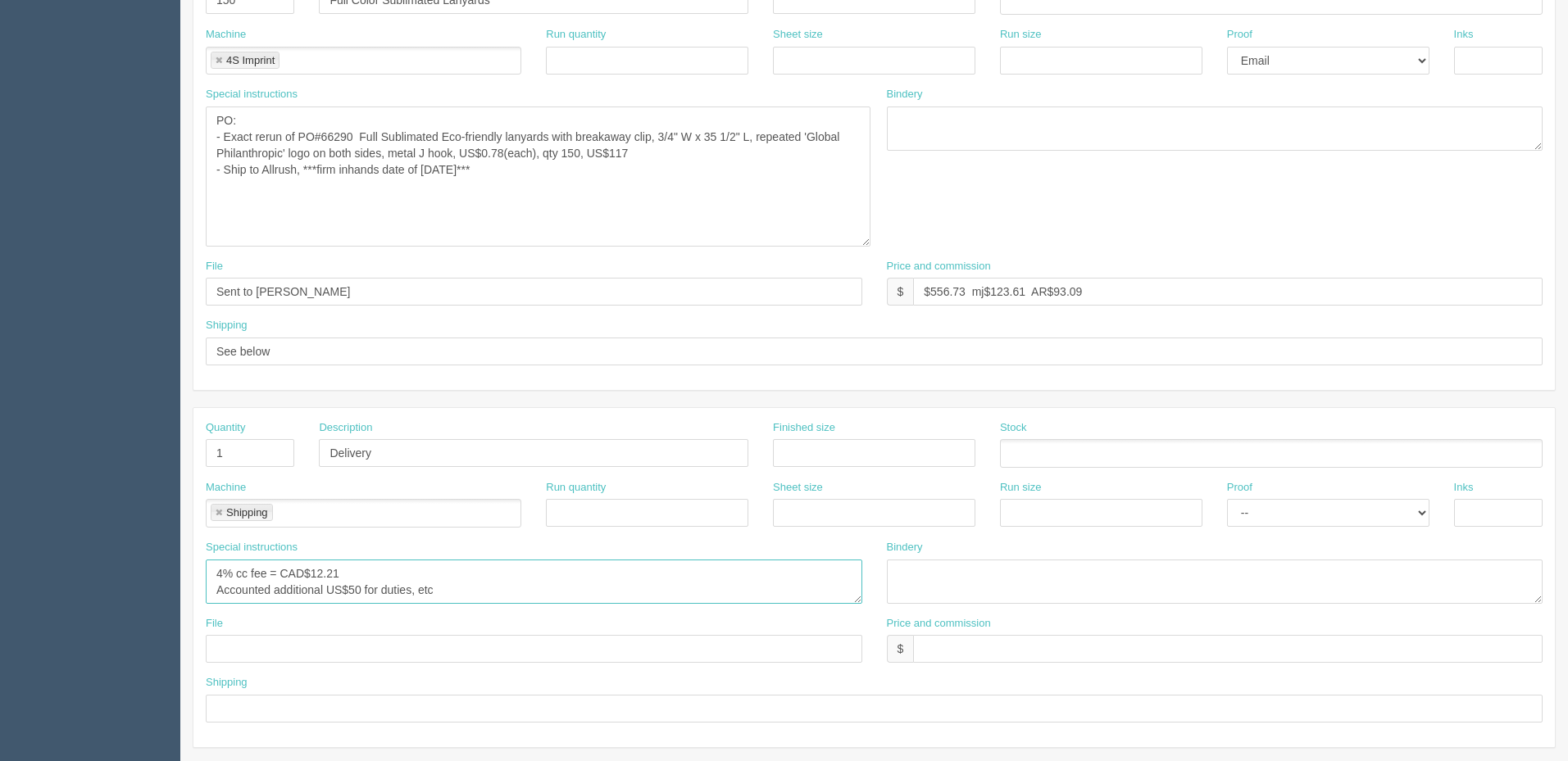
drag, startPoint x: 278, startPoint y: 587, endPoint x: 326, endPoint y: 583, distance: 48.2
click at [278, 587] on textarea "4% cc fee = CAD$12.21 Accounted additional US$50 for duties, etc" at bounding box center [534, 582] width 656 height 44
drag, startPoint x: 353, startPoint y: 585, endPoint x: 372, endPoint y: 605, distance: 27.6
click at [356, 584] on textarea "4% cc fee = CAD$12.21 Accounted additional US$50 for duties, etc" at bounding box center [534, 582] width 656 height 44
type textarea "Accounted additional US$25 for duties if any"
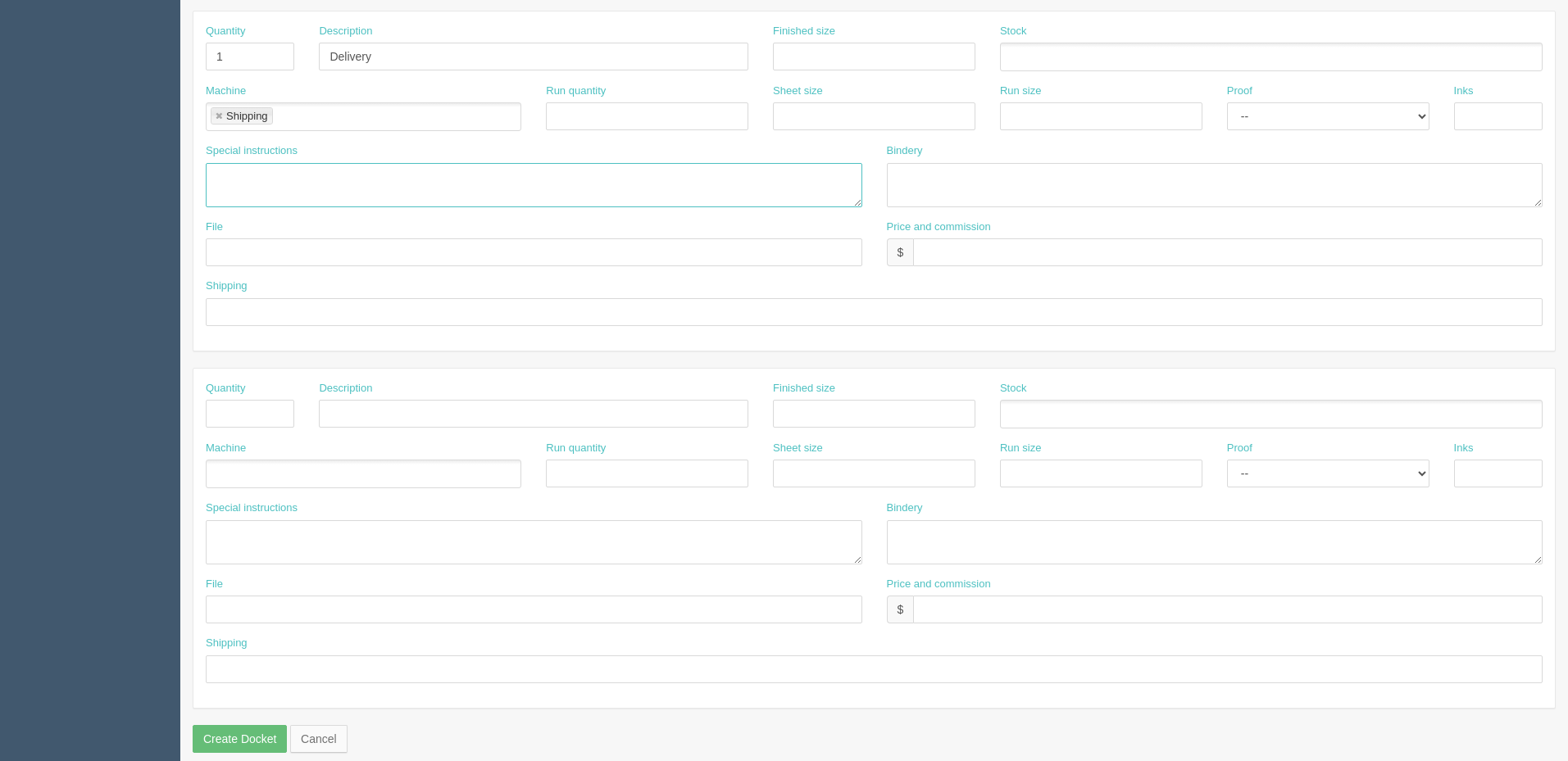
scroll to position [822, 0]
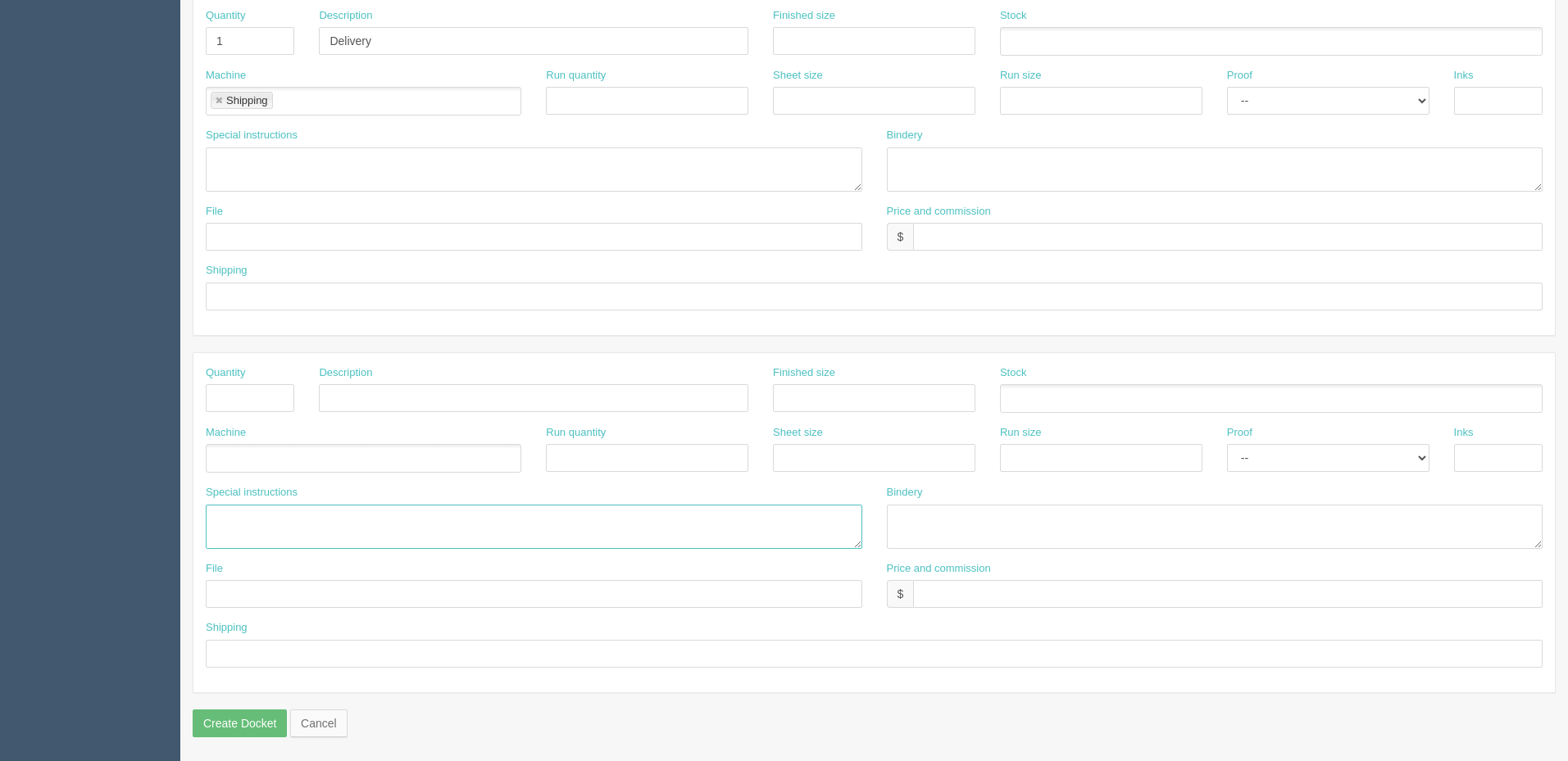
click at [299, 536] on textarea at bounding box center [534, 527] width 656 height 44
paste textarea "Accounted additional US$25 for duties if any"
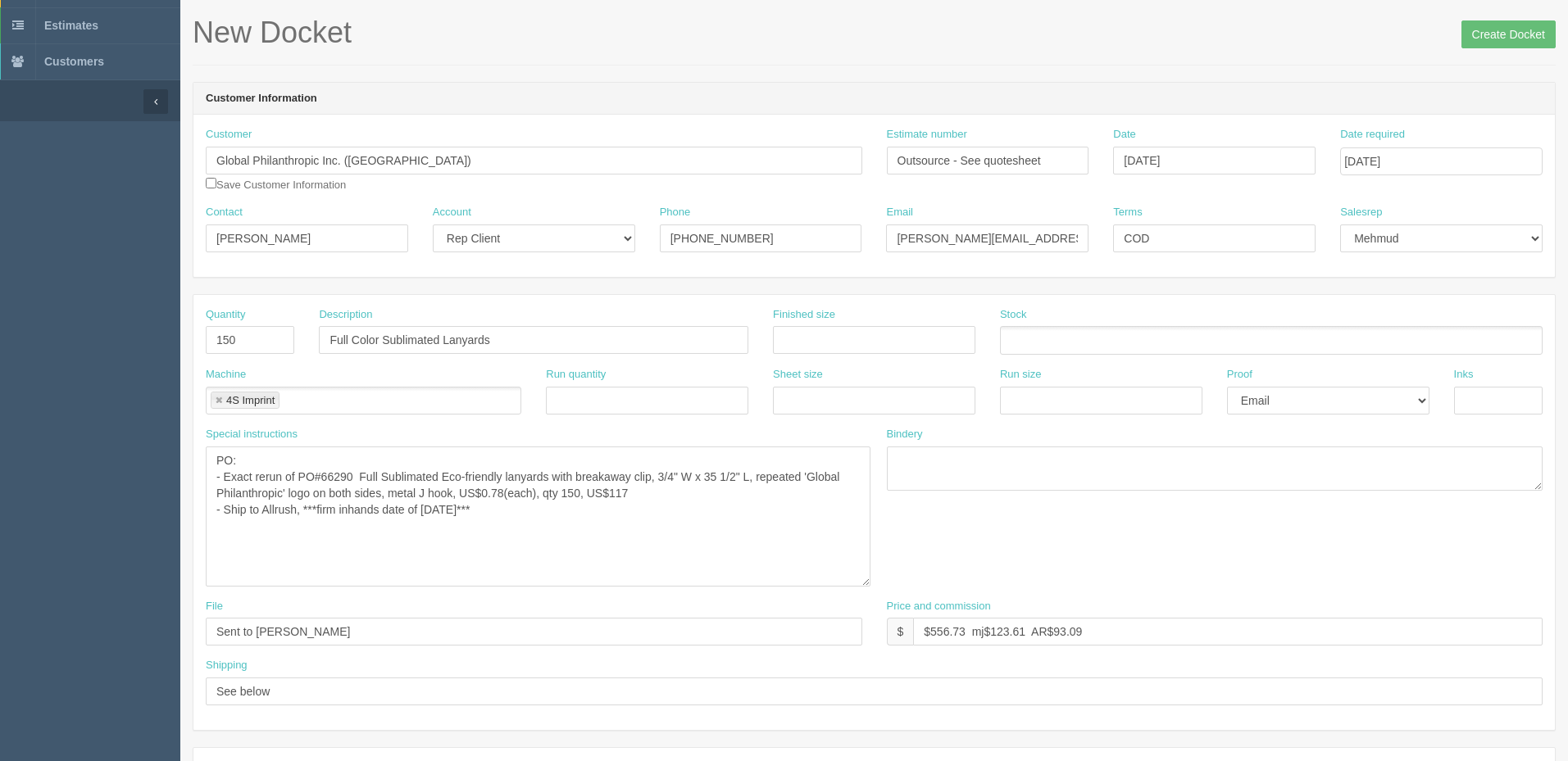
scroll to position [0, 0]
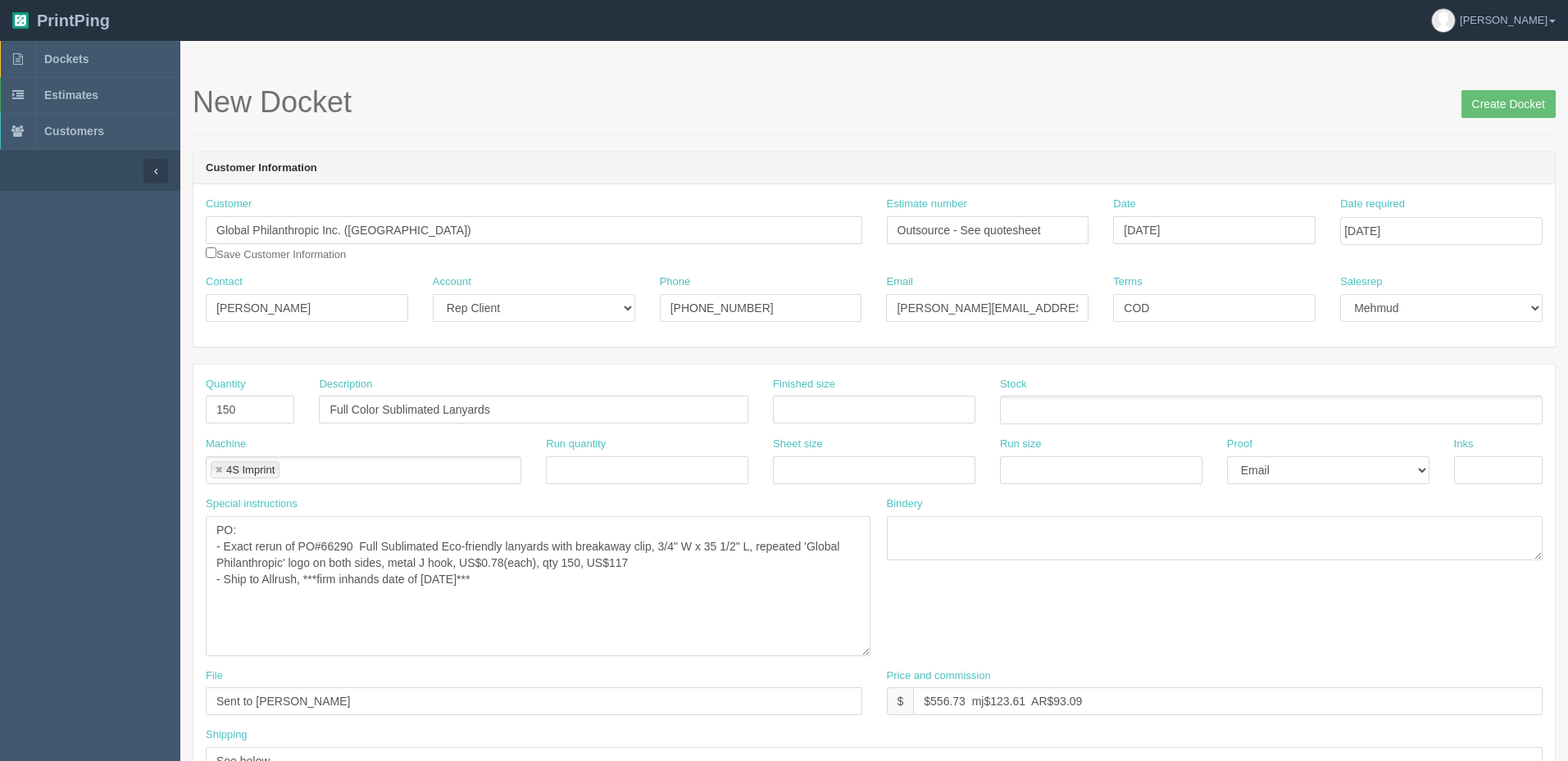
type textarea "Accounted additional US$25 for duties if any"
click at [140, 71] on link "Dockets" at bounding box center [90, 59] width 180 height 36
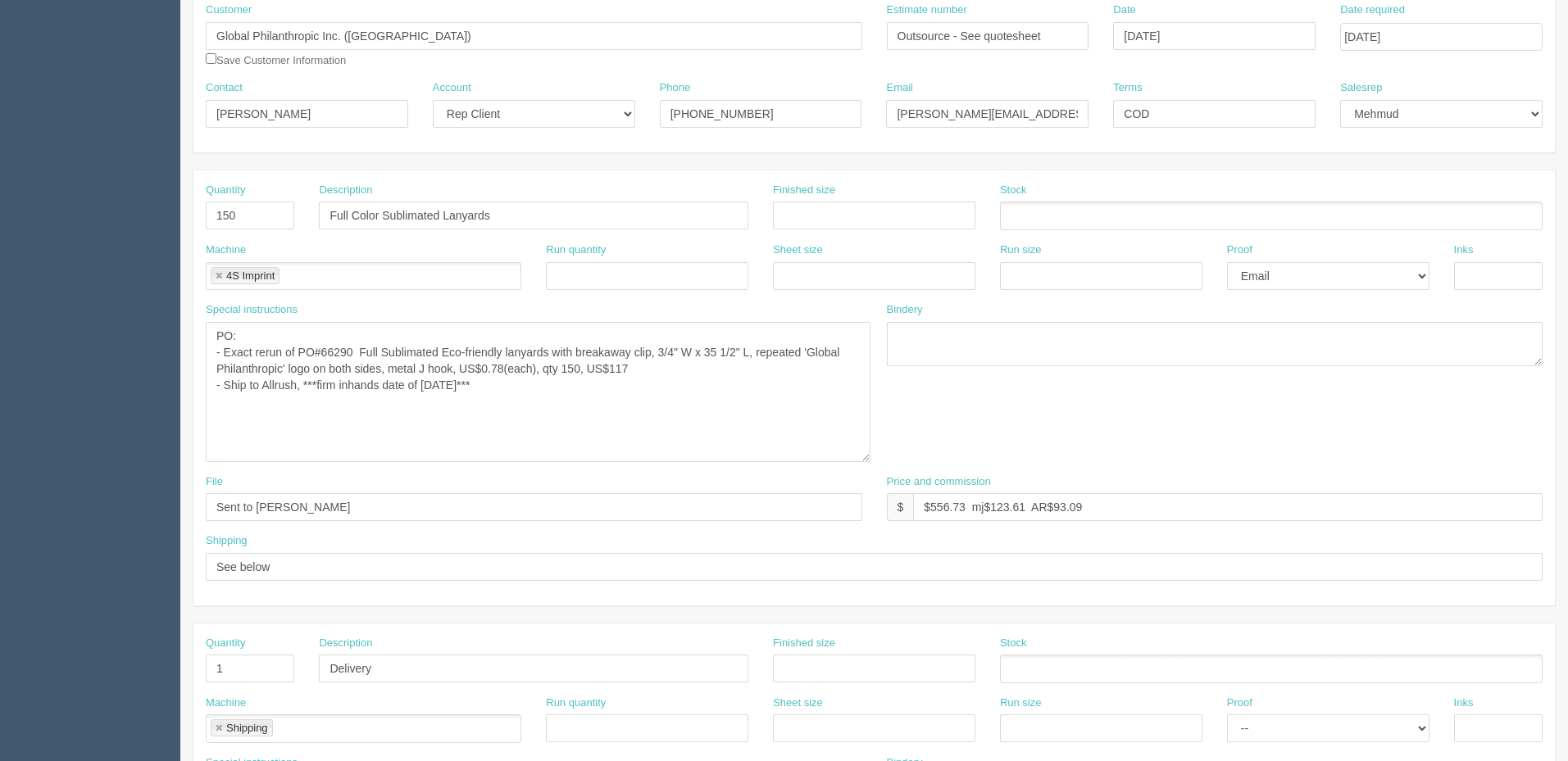
scroll to position [655, 0]
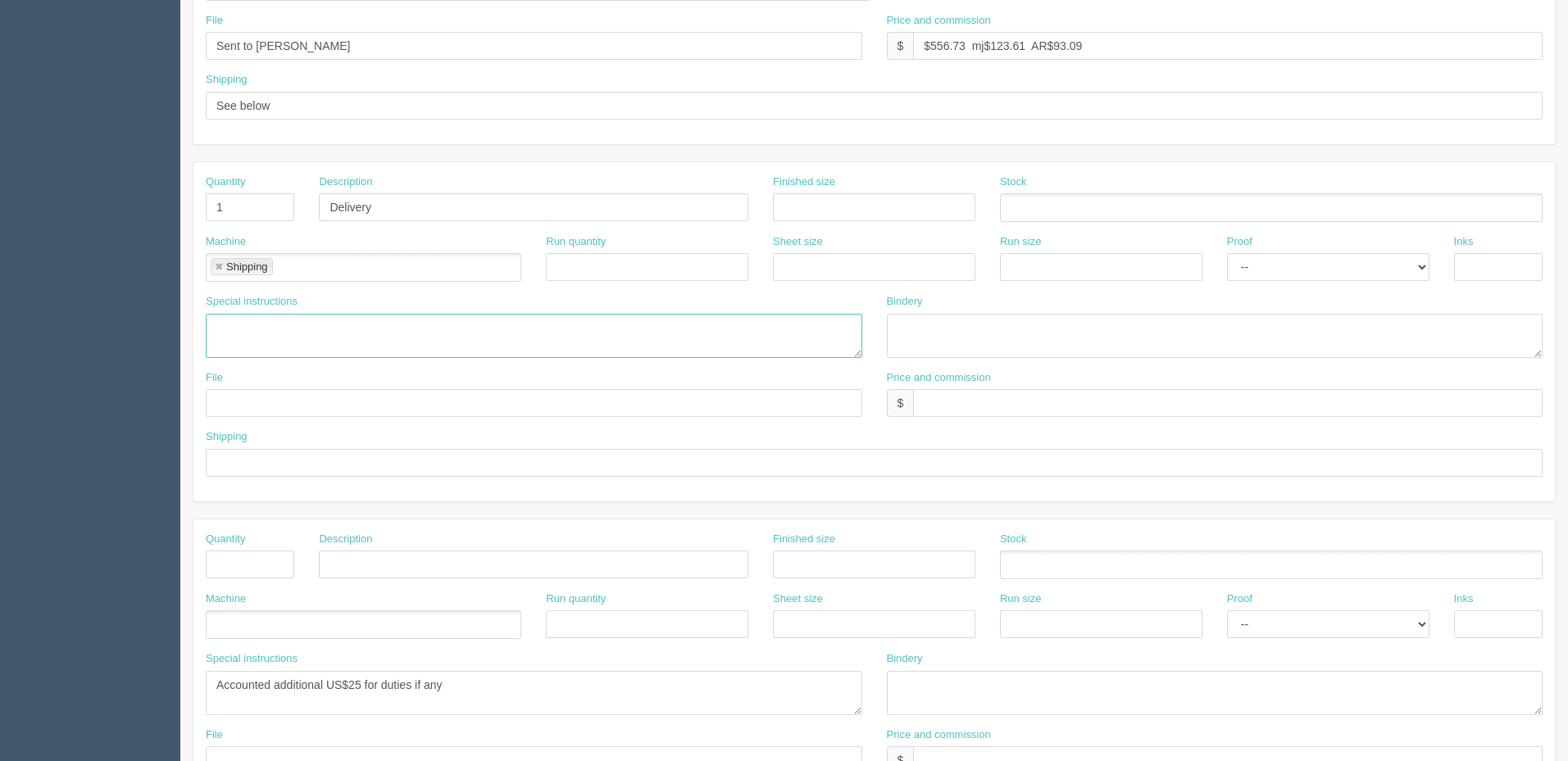
click at [308, 335] on textarea "4% cc fee = CAD$12.21 Accounted additional US$50 for duties, etc" at bounding box center [534, 336] width 656 height 44
paste textarea "ATT: Jill Cross, 4696 Quentin Street SW, Calgary, AB T2T 6E1"
type textarea "ATT: Jill Cross, 4696 Quentin Street SW, Calgary, AB T2T 6E1"
click at [1015, 404] on input "text" at bounding box center [1227, 403] width 630 height 27
type input "$25 mj$0 AR$5"
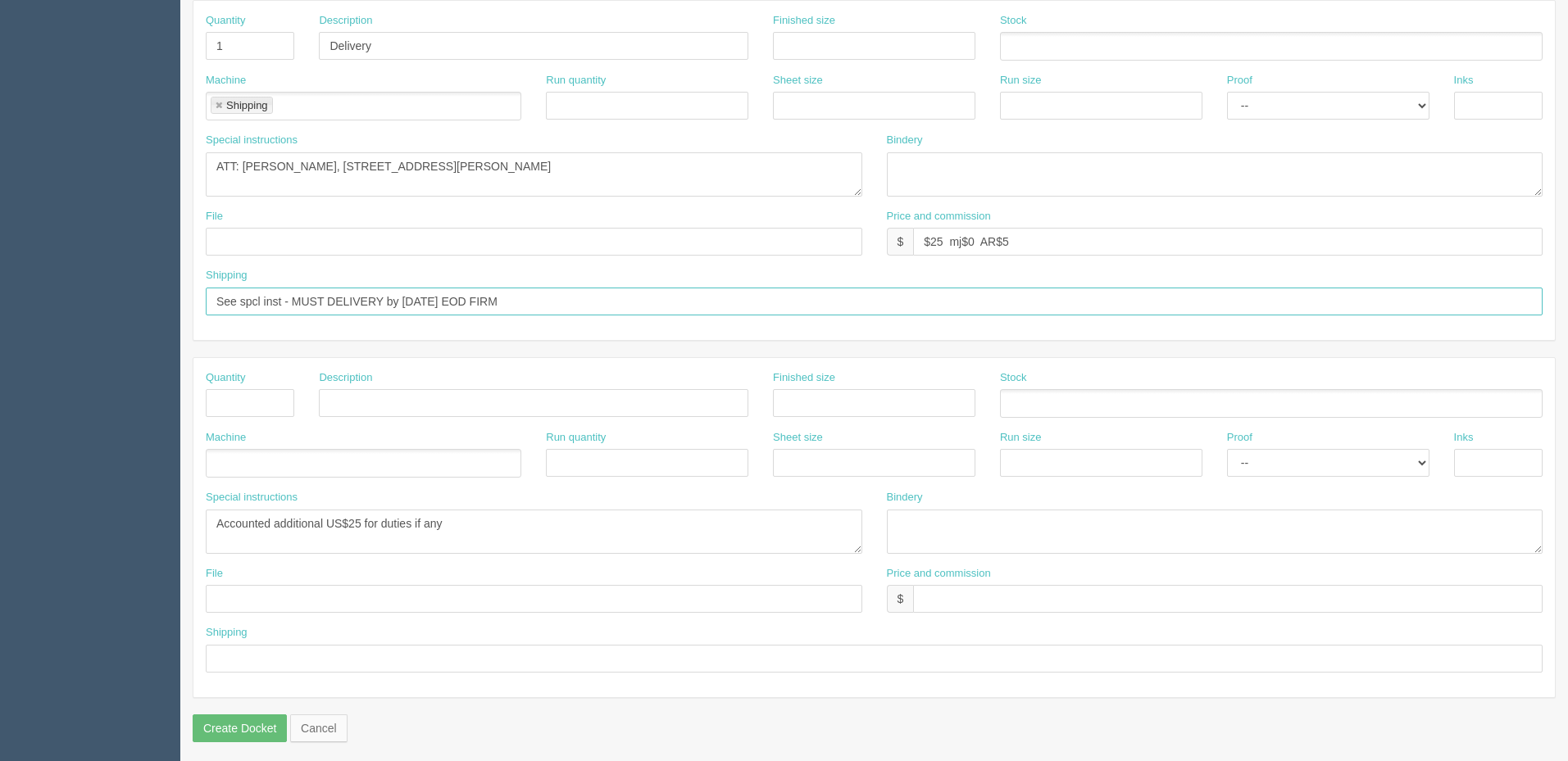
scroll to position [822, 0]
type input "See spcl inst - MUST DELIVERY by Sep 9th EOD FIRM"
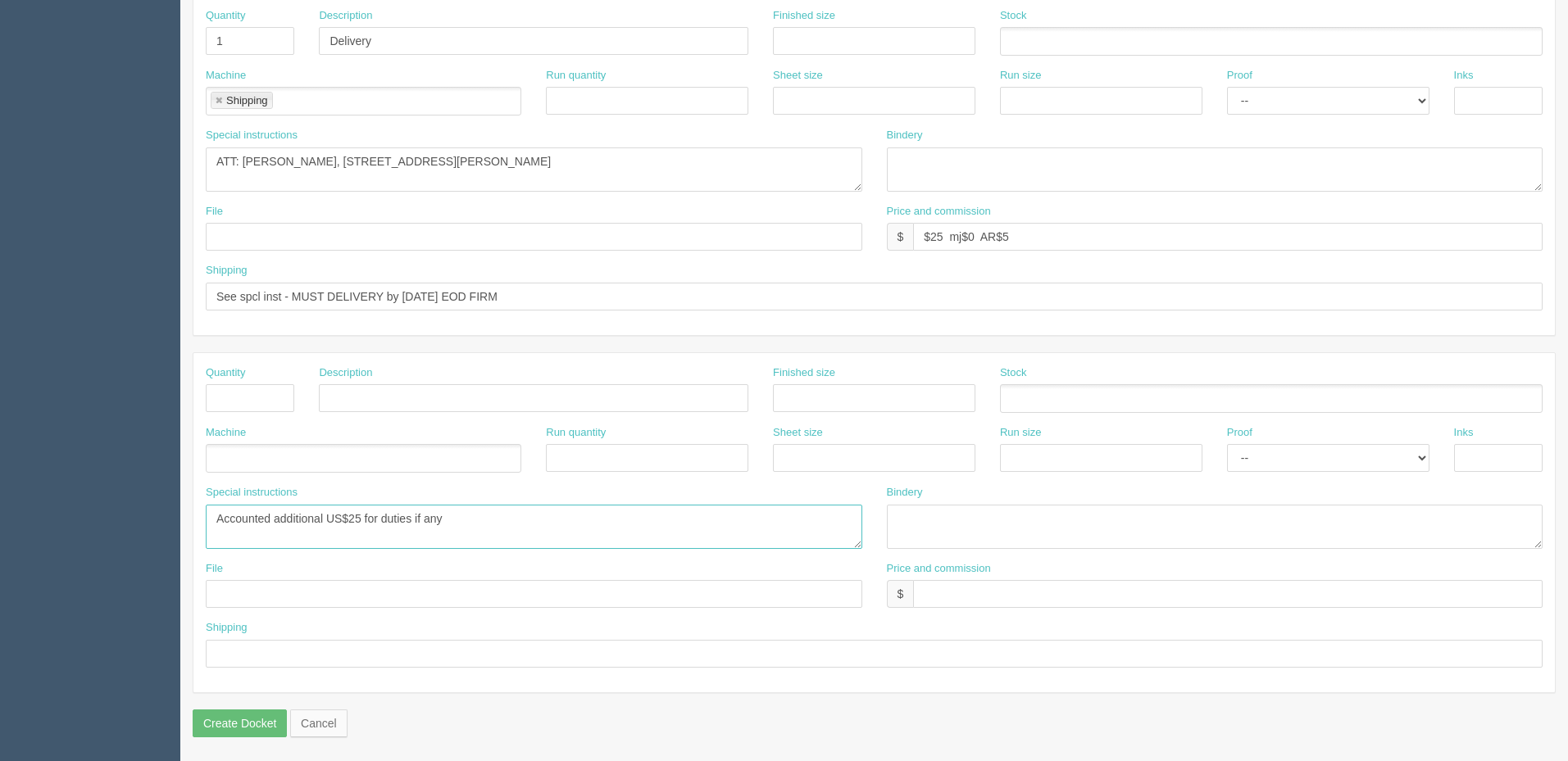
click at [274, 518] on textarea "Accounted additional US$25 for duties if any" at bounding box center [534, 527] width 656 height 44
drag, startPoint x: 330, startPoint y: 520, endPoint x: 351, endPoint y: 536, distance: 26.4
click at [333, 520] on textarea "Accounted additional US$25 for duties if any" at bounding box center [534, 527] width 656 height 44
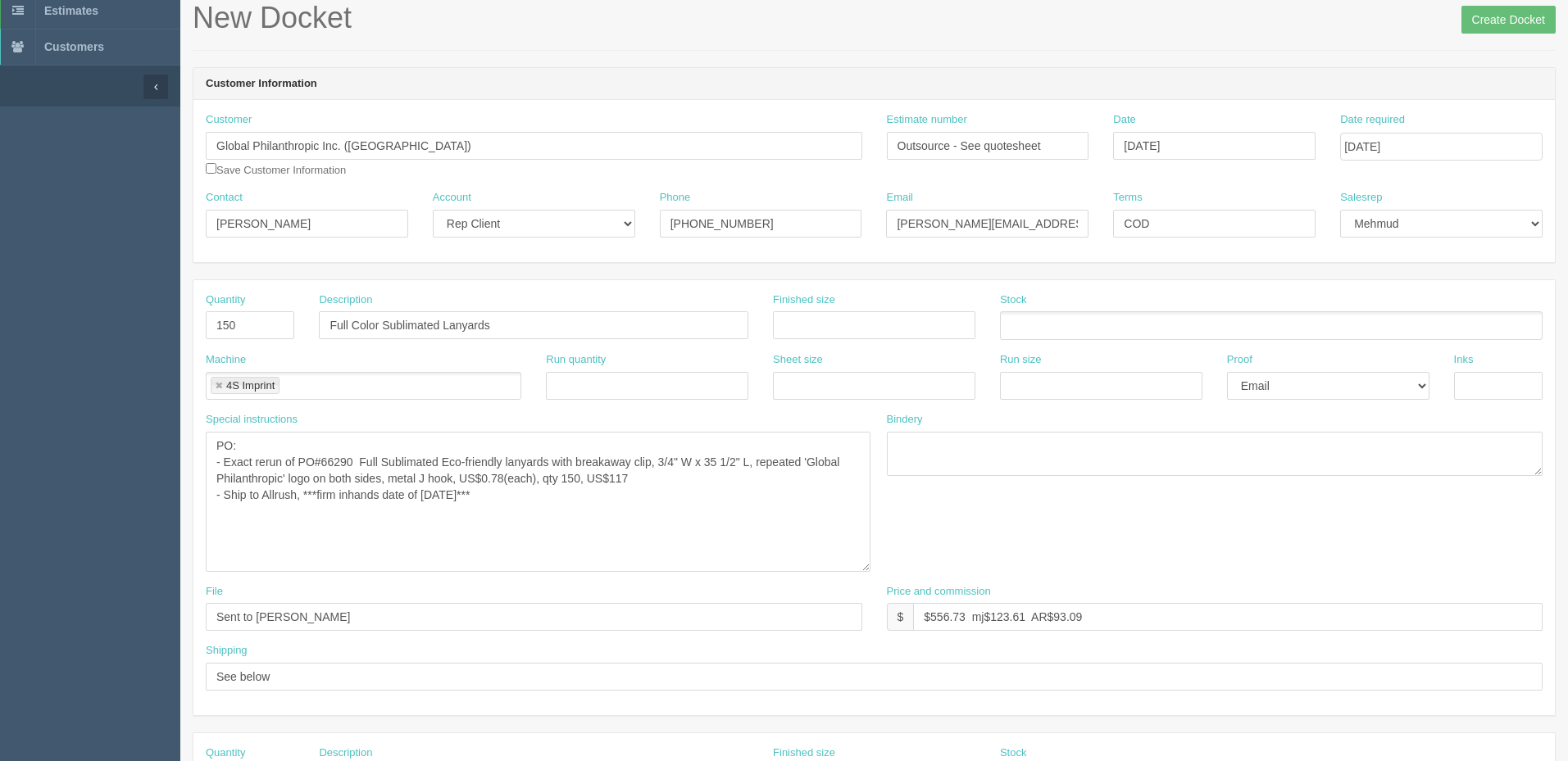
type textarea "Accounted additional US$25 in quotesheet for duties if any"
click at [582, 500] on textarea "PO: - Full Sublimated Eco-friendly lanyards with breakaway clip, 3/4" W x 35 1/…" at bounding box center [537, 502] width 664 height 140
drag, startPoint x: 932, startPoint y: 616, endPoint x: 1572, endPoint y: 523, distance: 646.7
click at [1567, 523] on html "PrintPing Zack Edit account ( zack@allrush.ca ) Logout Dockets Estimates" at bounding box center [784, 708] width 1568 height 1584
type input "$370.18 mj$72.07 AR$61.77"
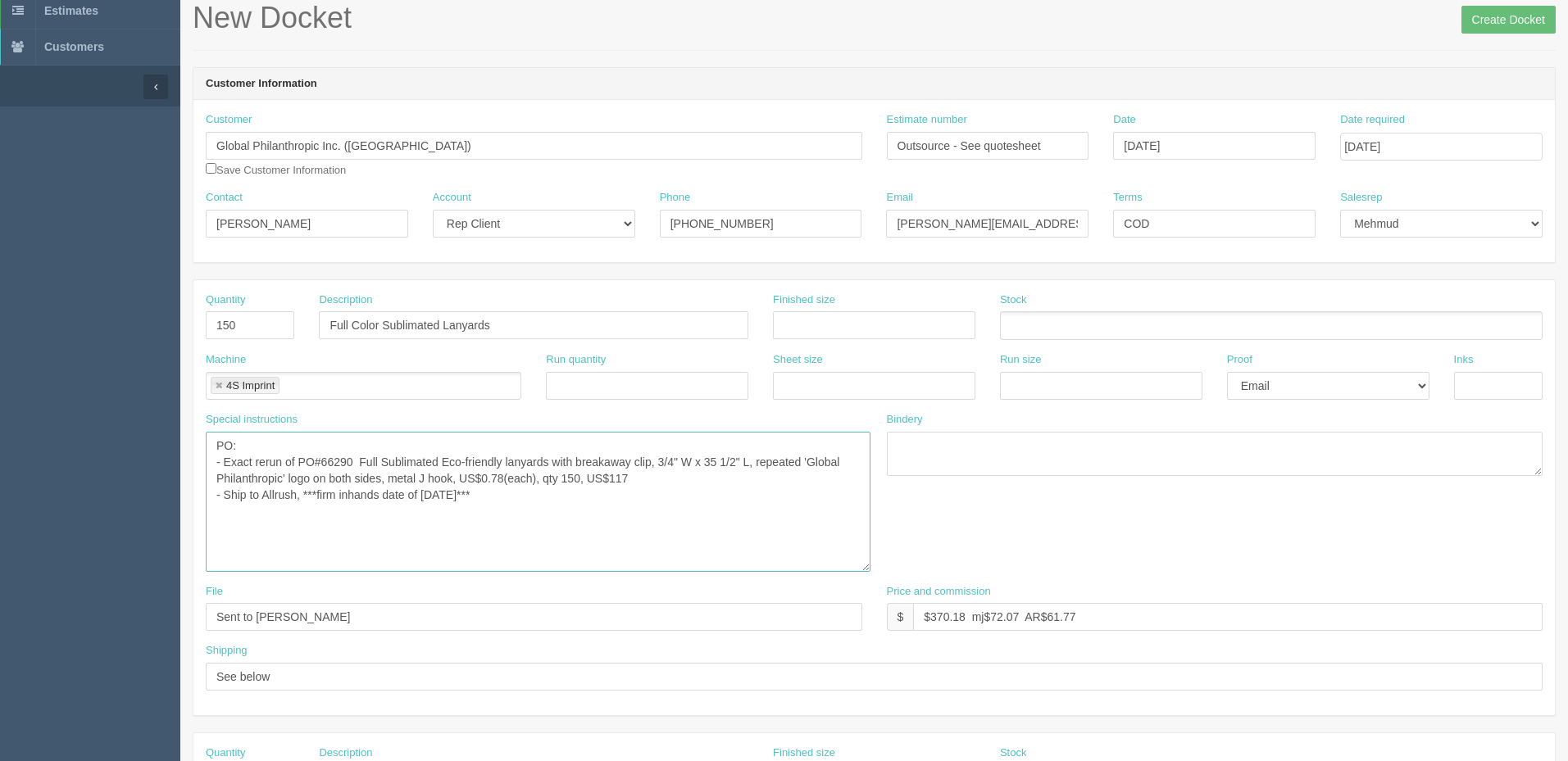
click at [644, 490] on textarea "PO: - Full Sublimated Eco-friendly lanyards with breakaway clip, 3/4" W x 35 1/…" at bounding box center [537, 502] width 664 height 140
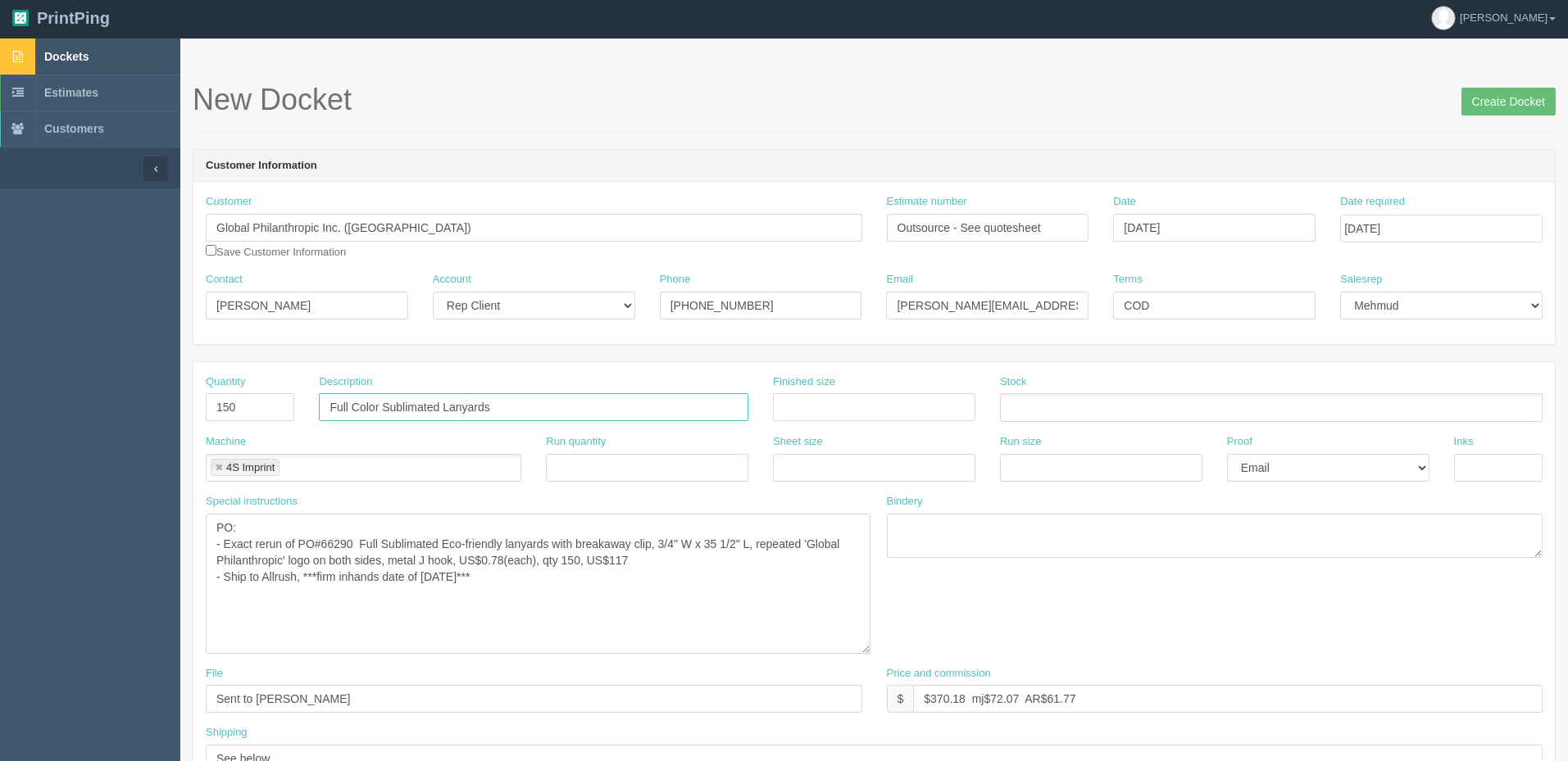
click at [521, 402] on input "Full Color Sublimated Lanyards" at bounding box center [533, 407] width 429 height 27
type input "Full Color Sublimated Lanyards (rerun)"
click at [1305, 469] on select "-- Email Hard Copy" at bounding box center [1328, 467] width 202 height 27
click at [595, 581] on textarea "PO: - Full Sublimated Eco-friendly lanyards with breakaway clip, 3/4" W x 35 1/…" at bounding box center [537, 584] width 664 height 140
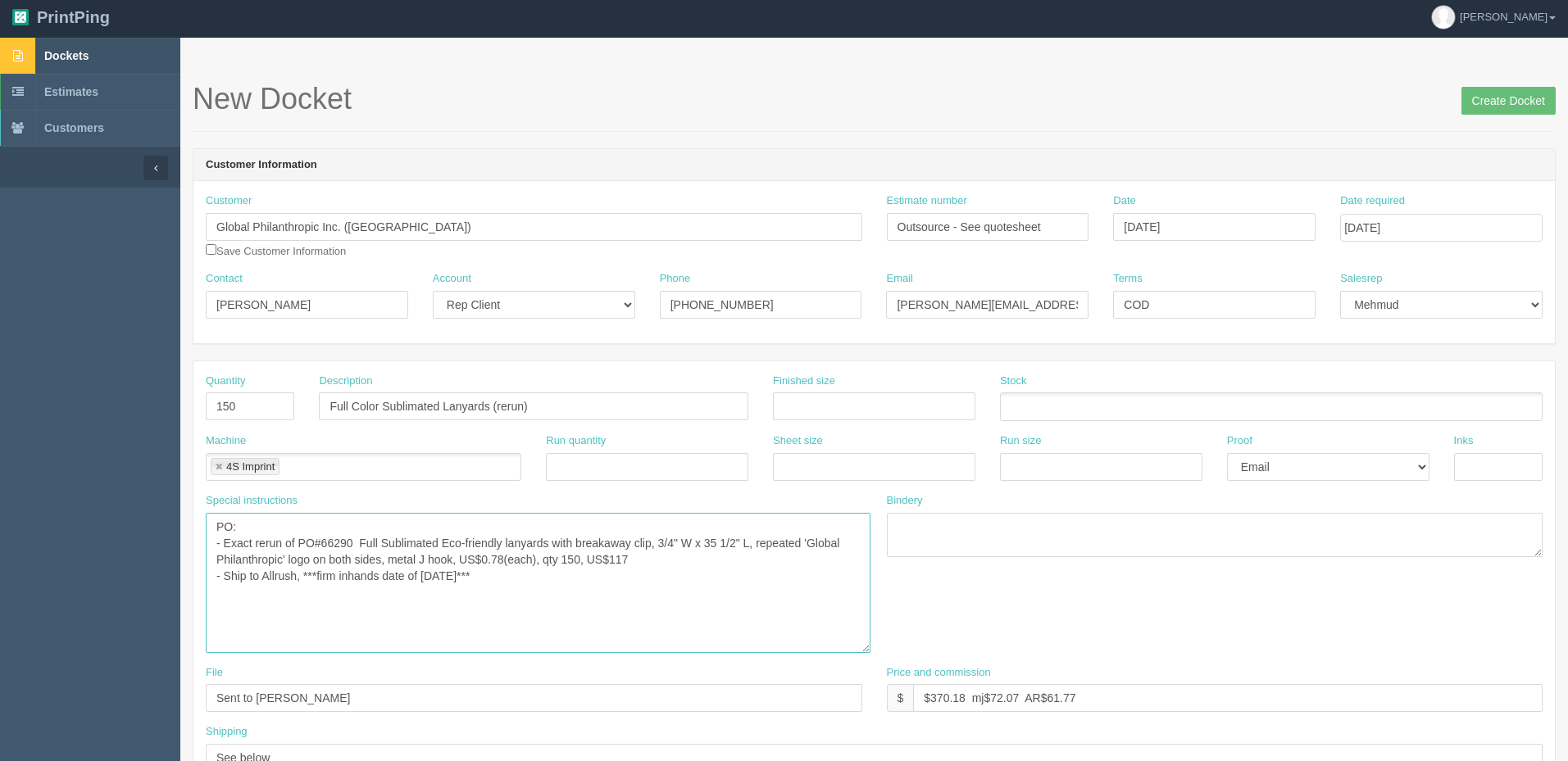
scroll to position [0, 0]
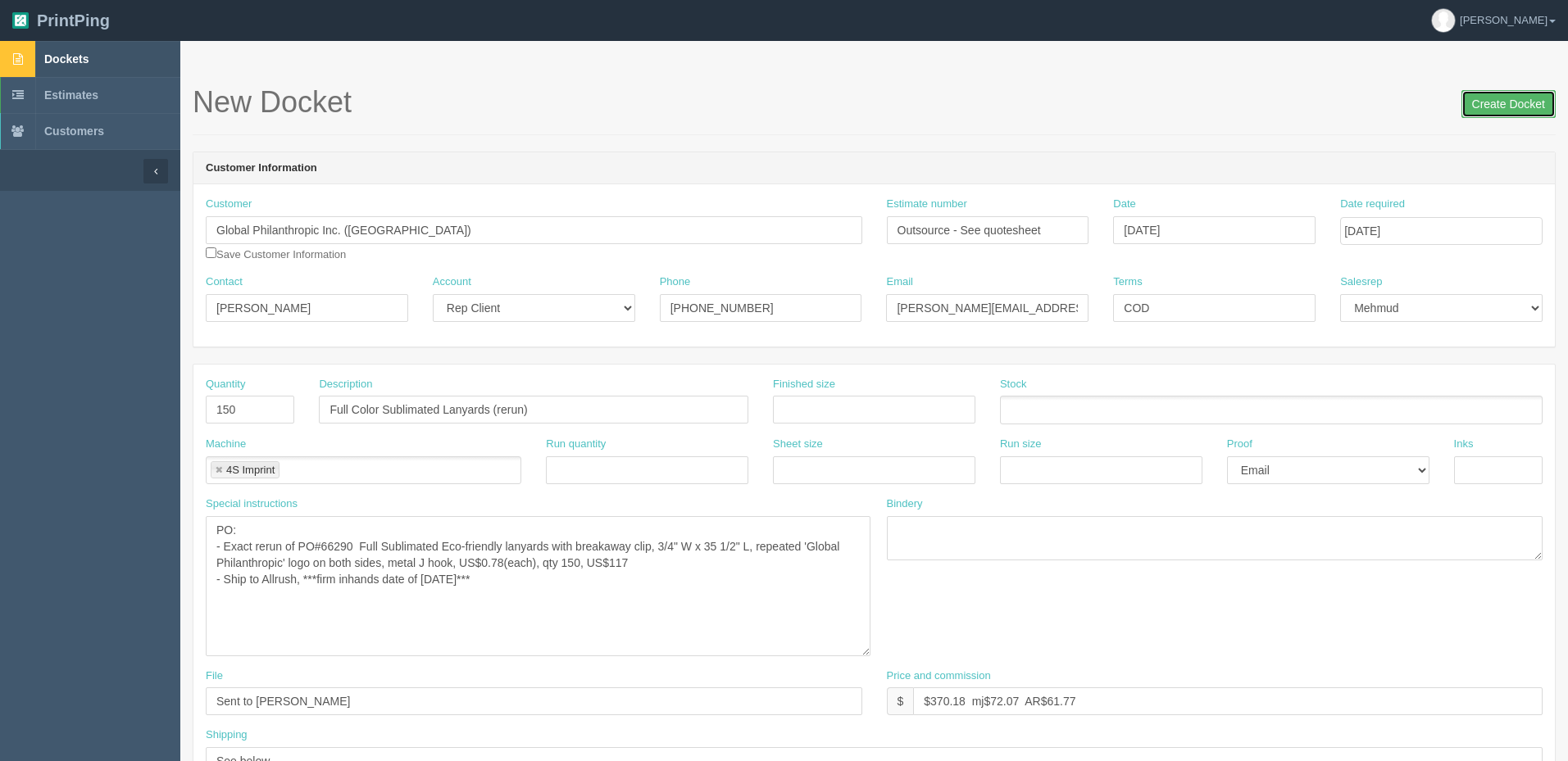
click at [1492, 93] on input "Create Docket" at bounding box center [1509, 104] width 94 height 27
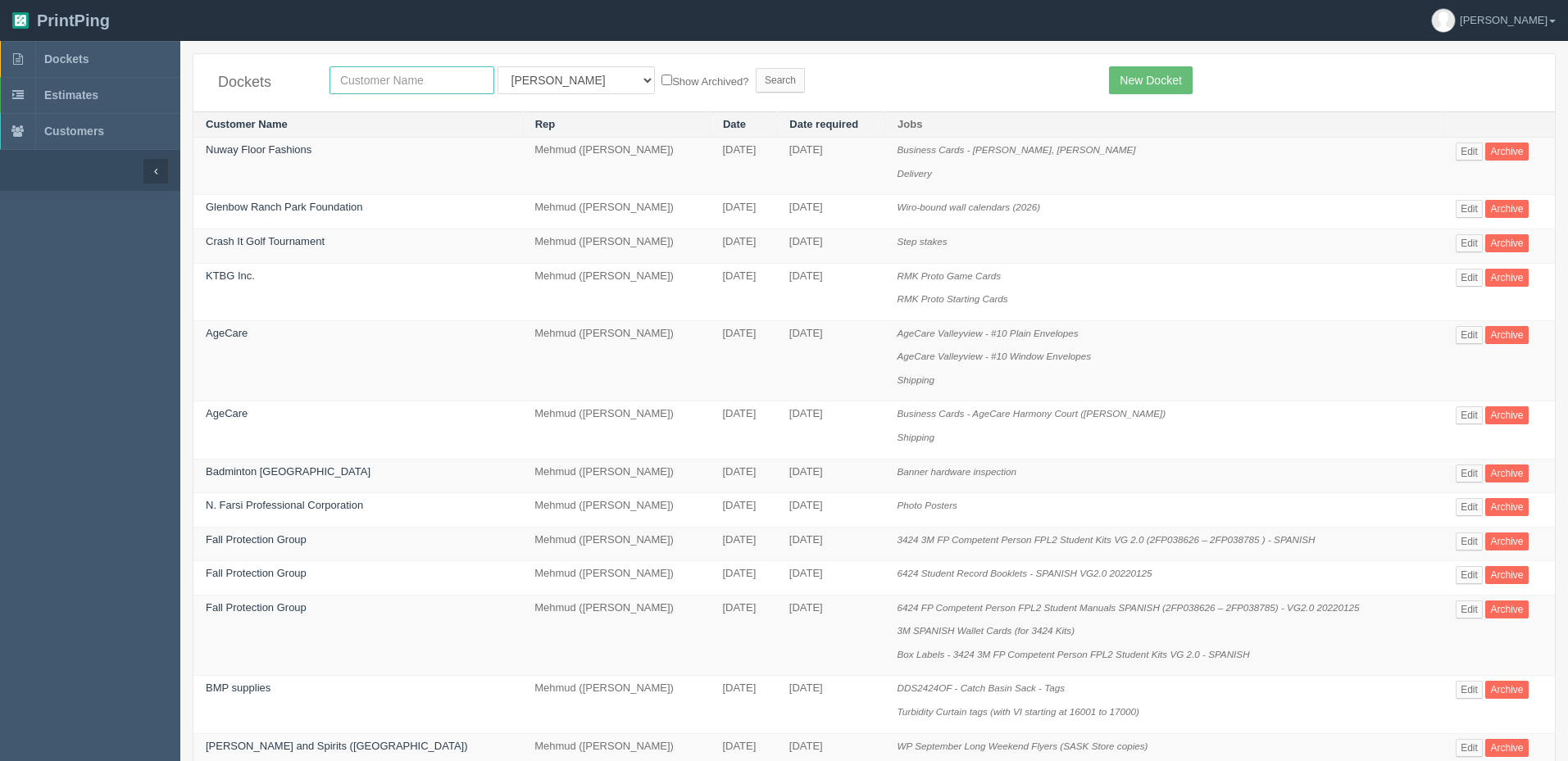
click at [458, 81] on input "text" at bounding box center [412, 80] width 165 height 27
type input "global"
click at [756, 68] on input "Search" at bounding box center [780, 81] width 49 height 25
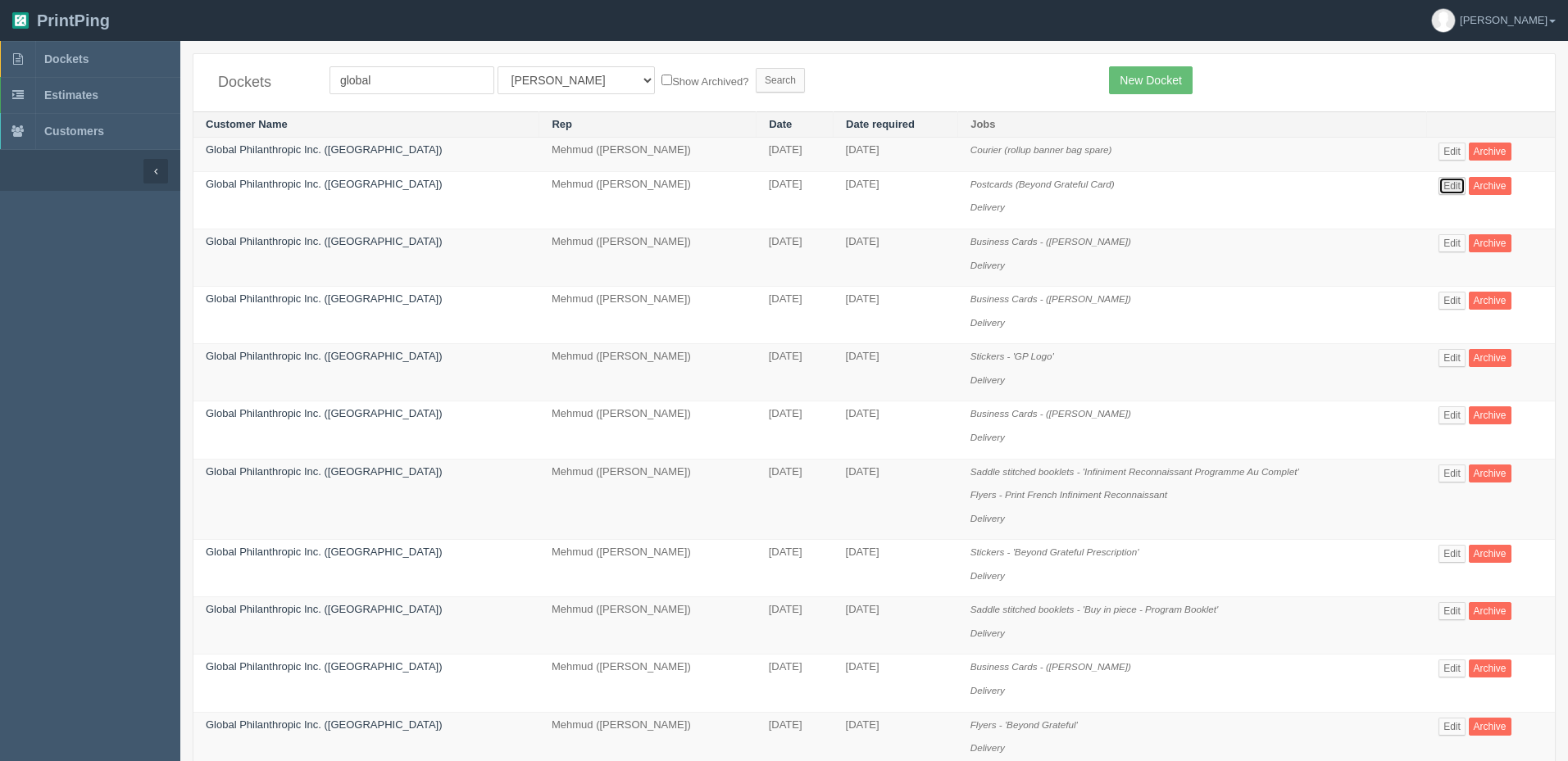
click at [1456, 182] on link "Edit" at bounding box center [1452, 186] width 27 height 18
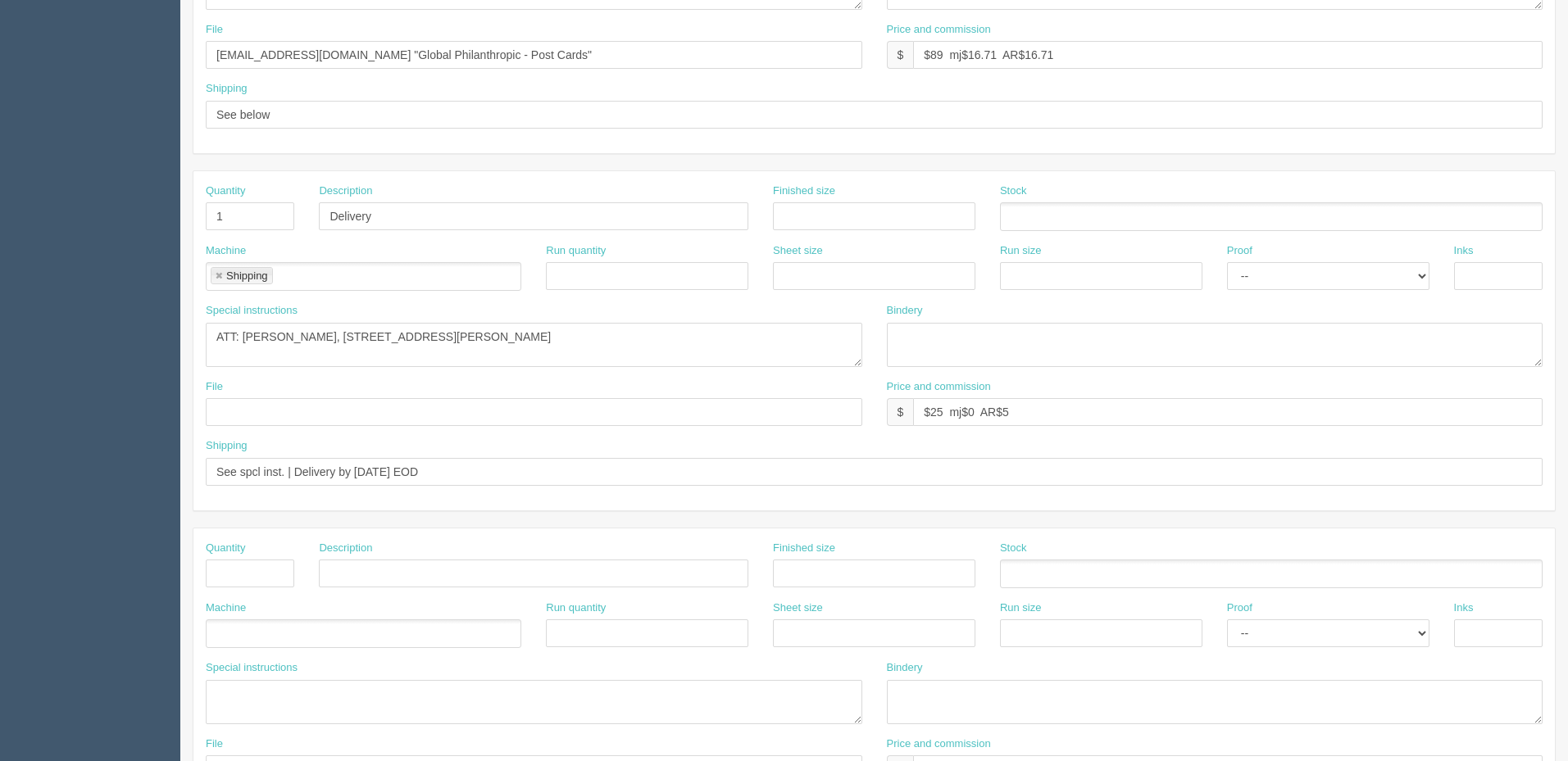
scroll to position [628, 0]
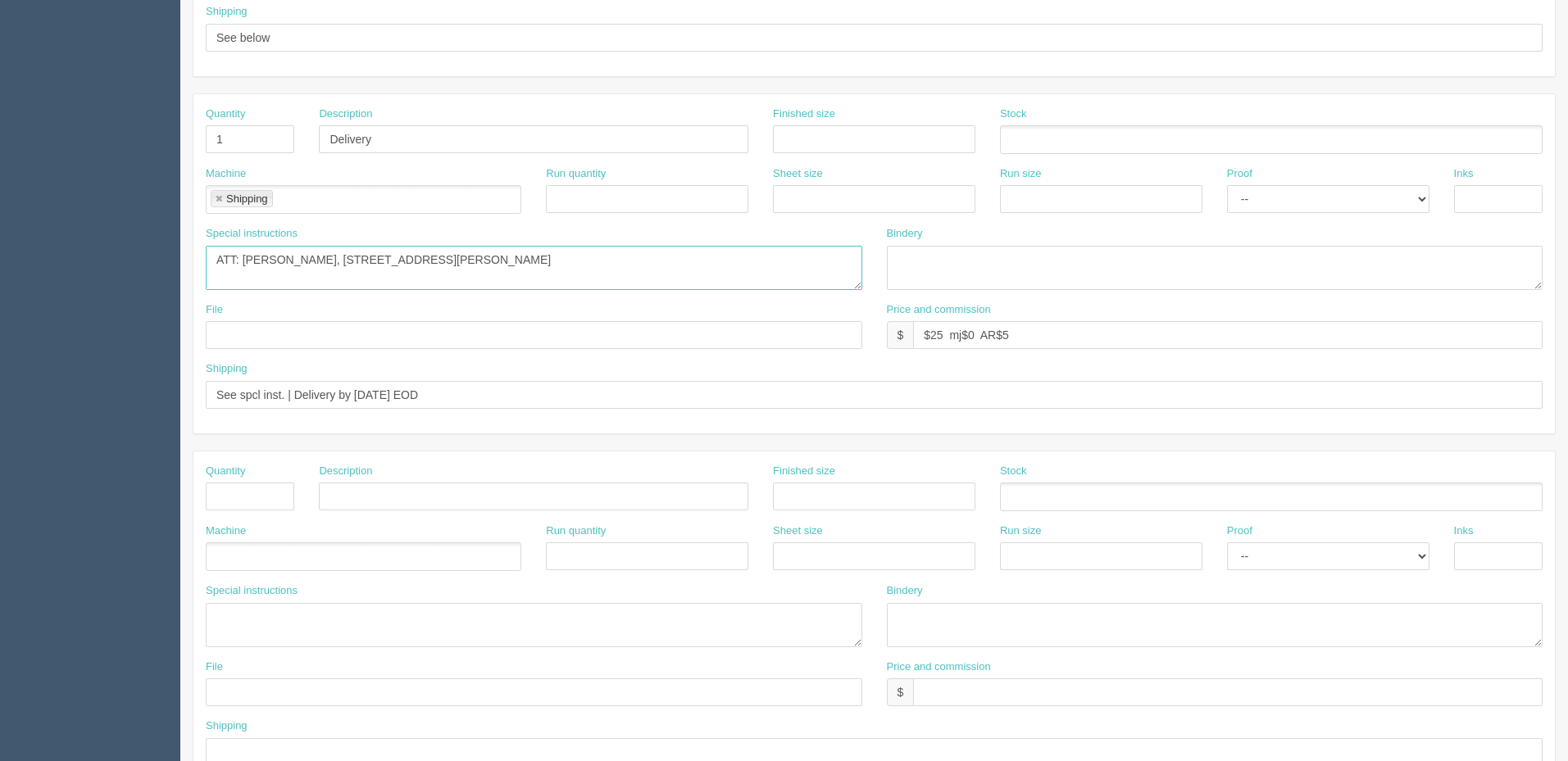
click at [589, 278] on textarea "ATT: Jill Cross, 4696 Quentin Street SW, Calgary, AB T2T 6E1" at bounding box center [534, 268] width 656 height 44
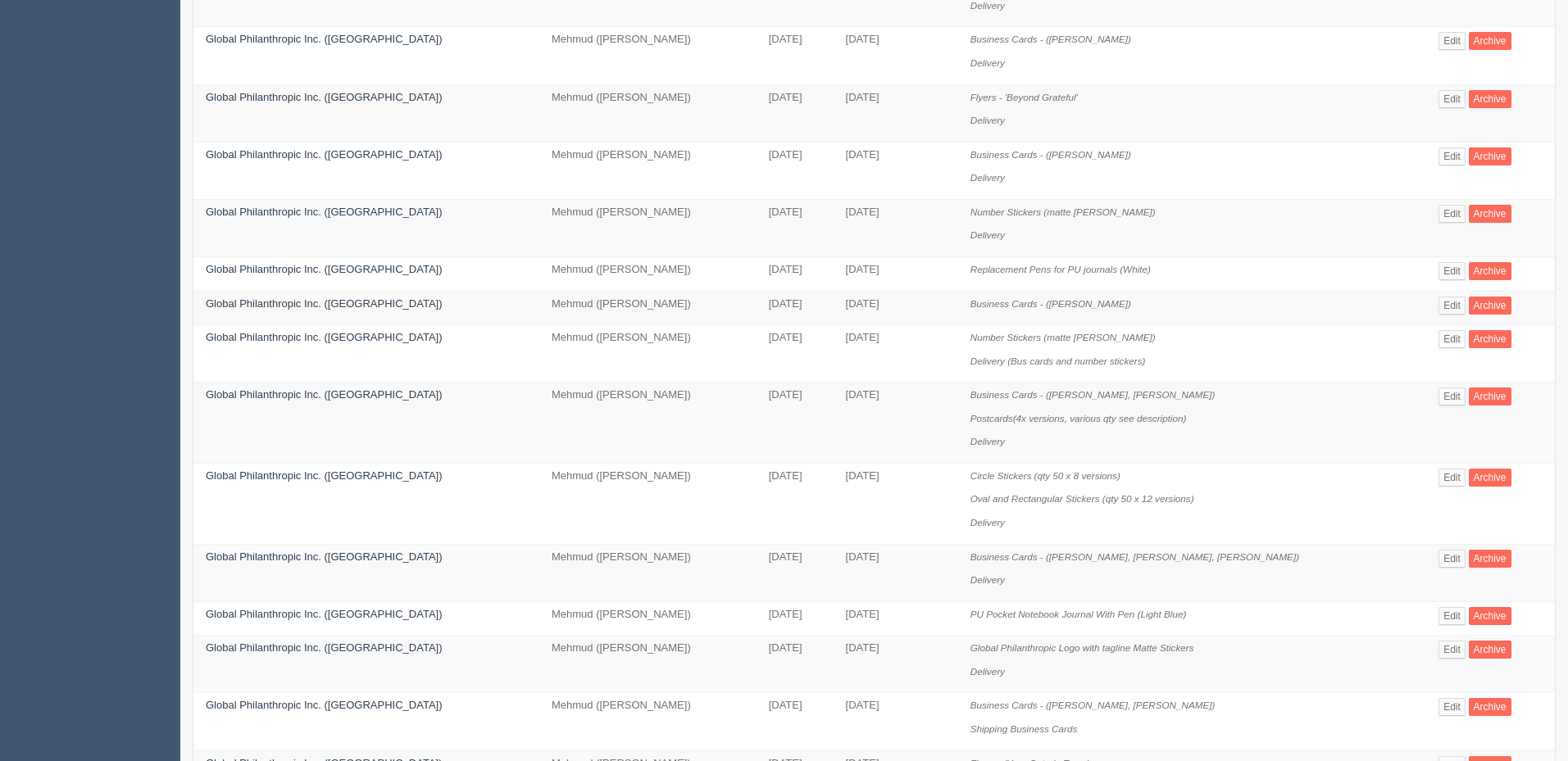
scroll to position [27, 0]
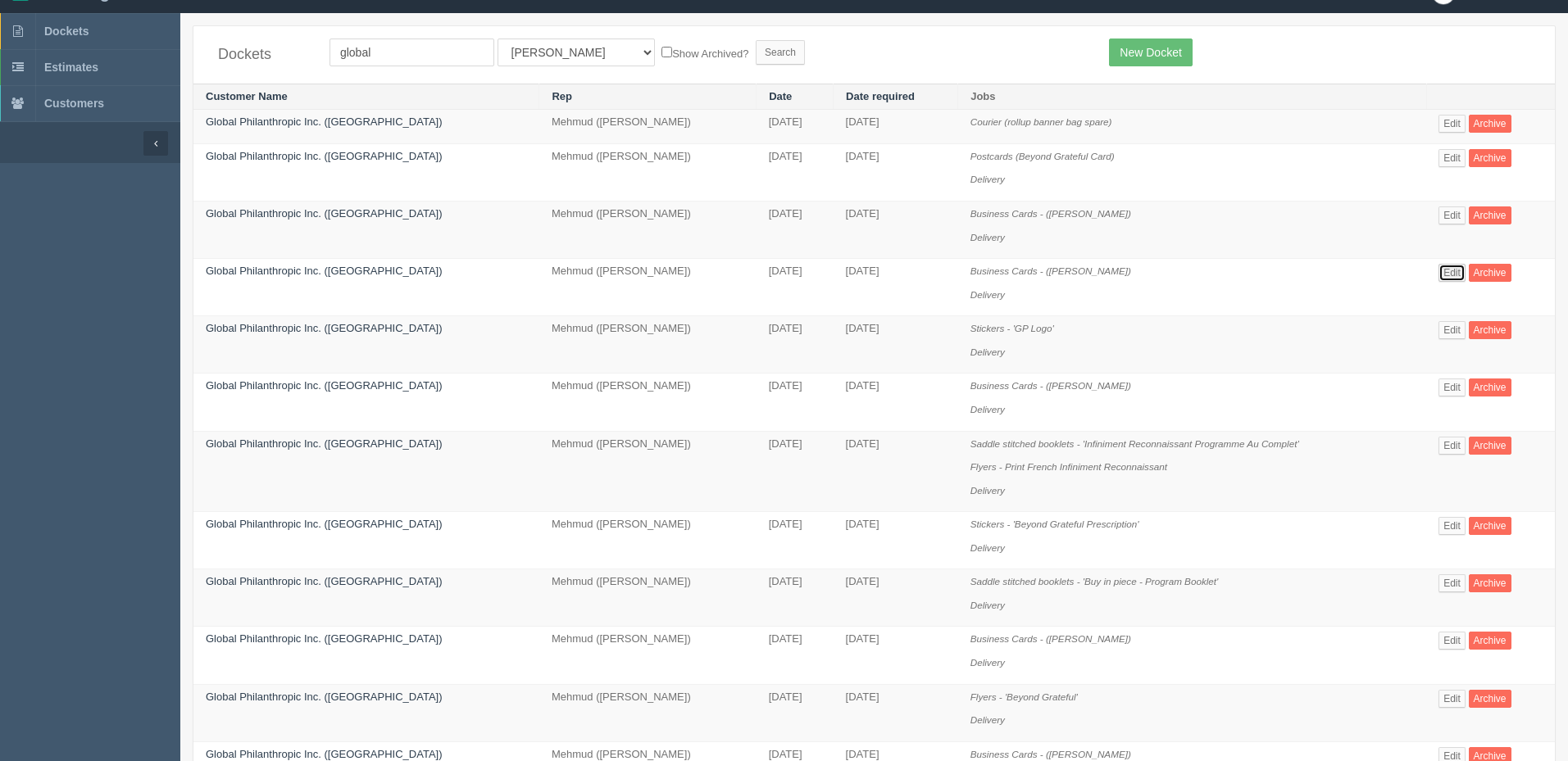
click at [1447, 278] on link "Edit" at bounding box center [1452, 273] width 27 height 18
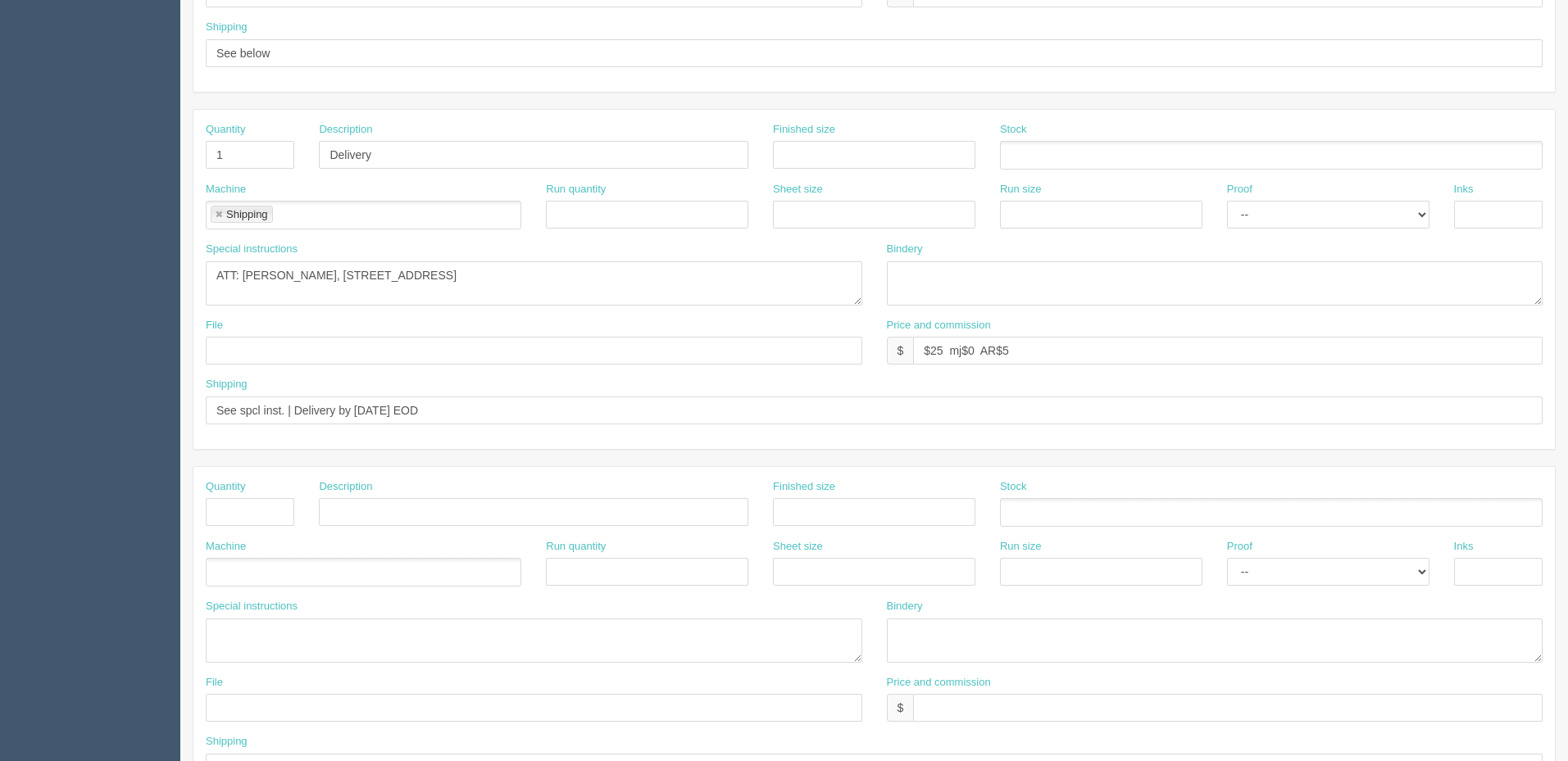
scroll to position [655, 0]
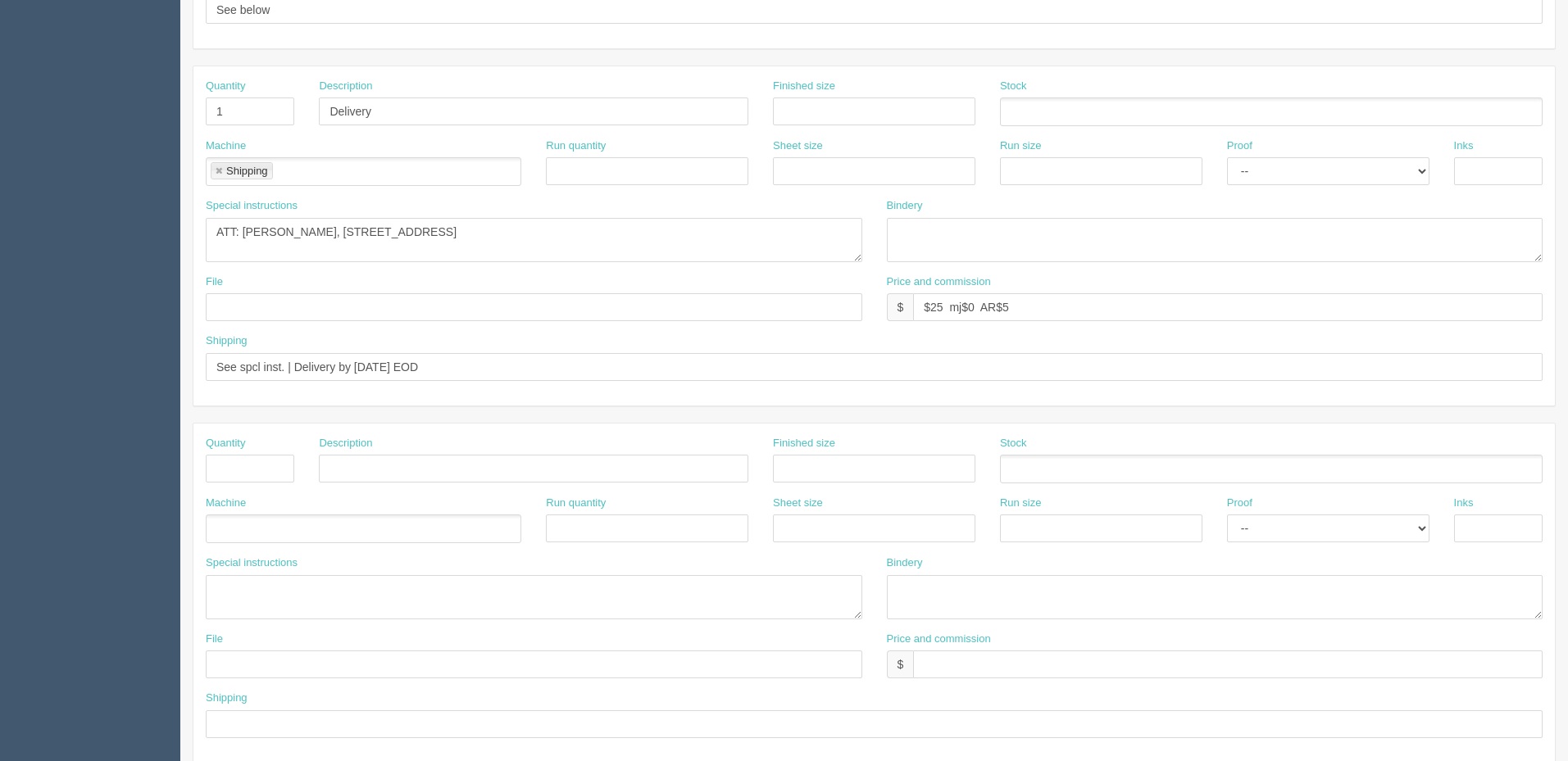
scroll to position [27, 0]
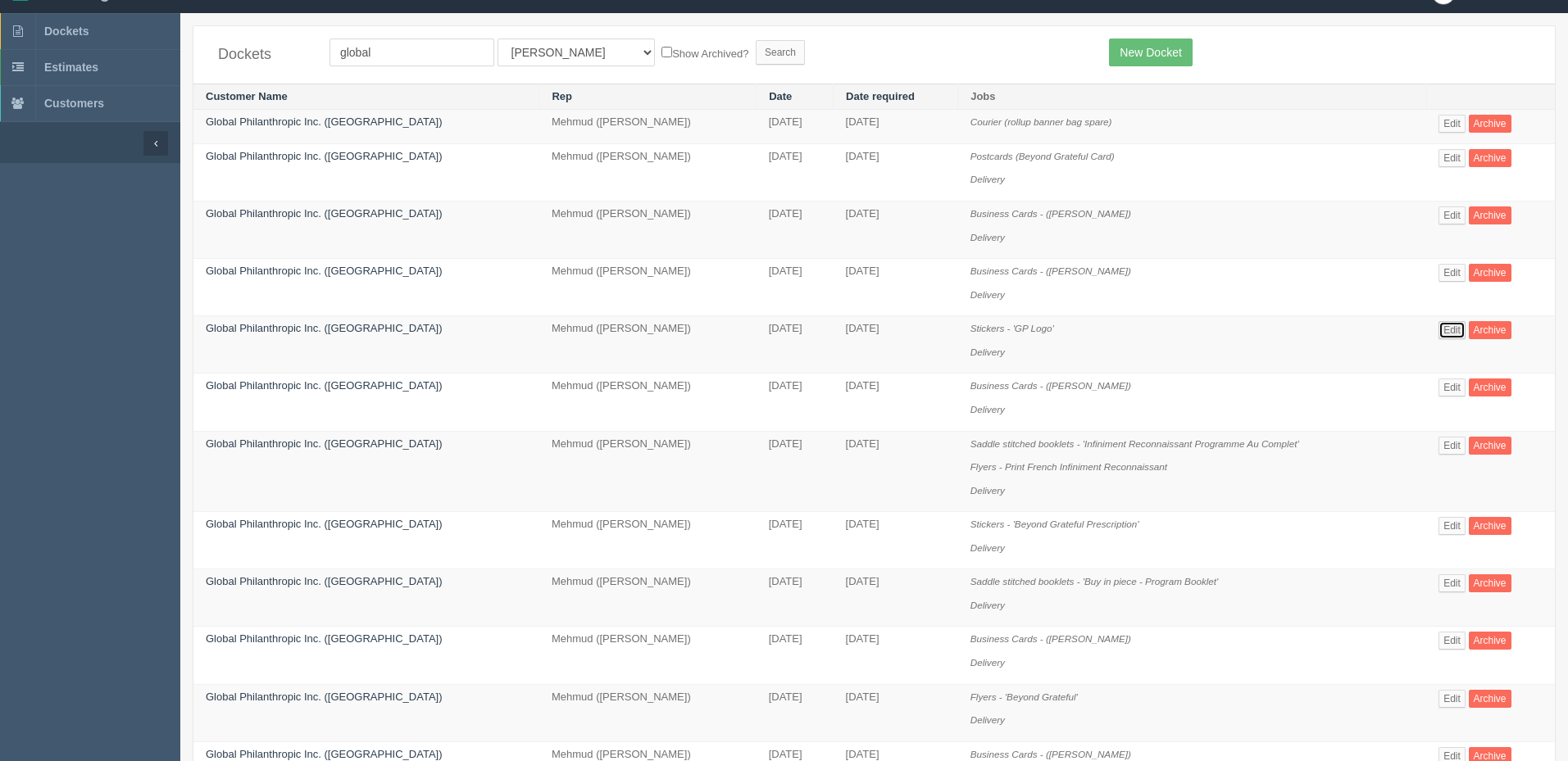
click at [1440, 332] on link "Edit" at bounding box center [1452, 330] width 27 height 18
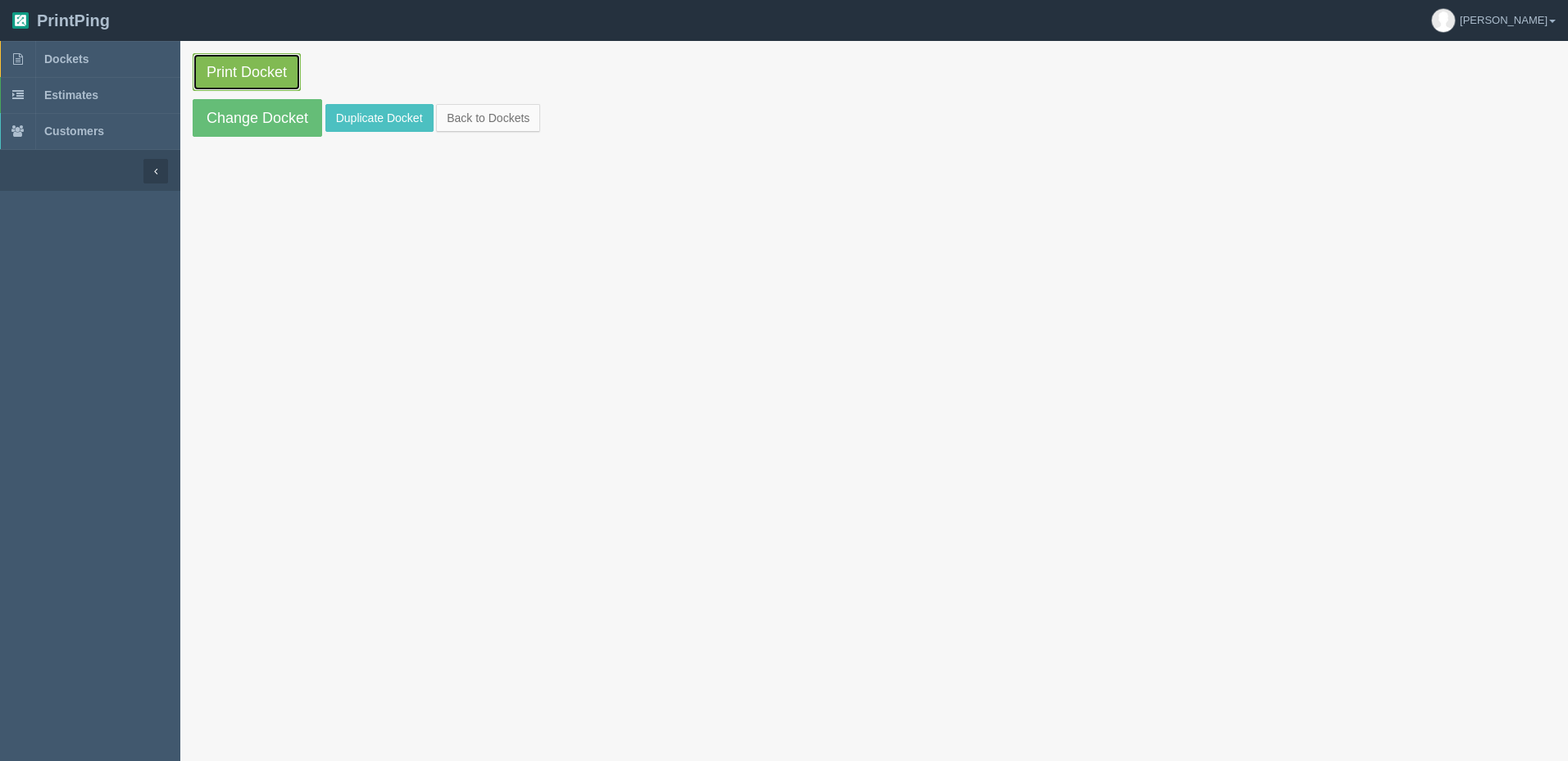
drag, startPoint x: 0, startPoint y: 0, endPoint x: 288, endPoint y: 61, distance: 294.4
click at [288, 61] on link "Print Docket" at bounding box center [247, 72] width 108 height 38
click at [115, 71] on link "Dockets" at bounding box center [90, 59] width 180 height 36
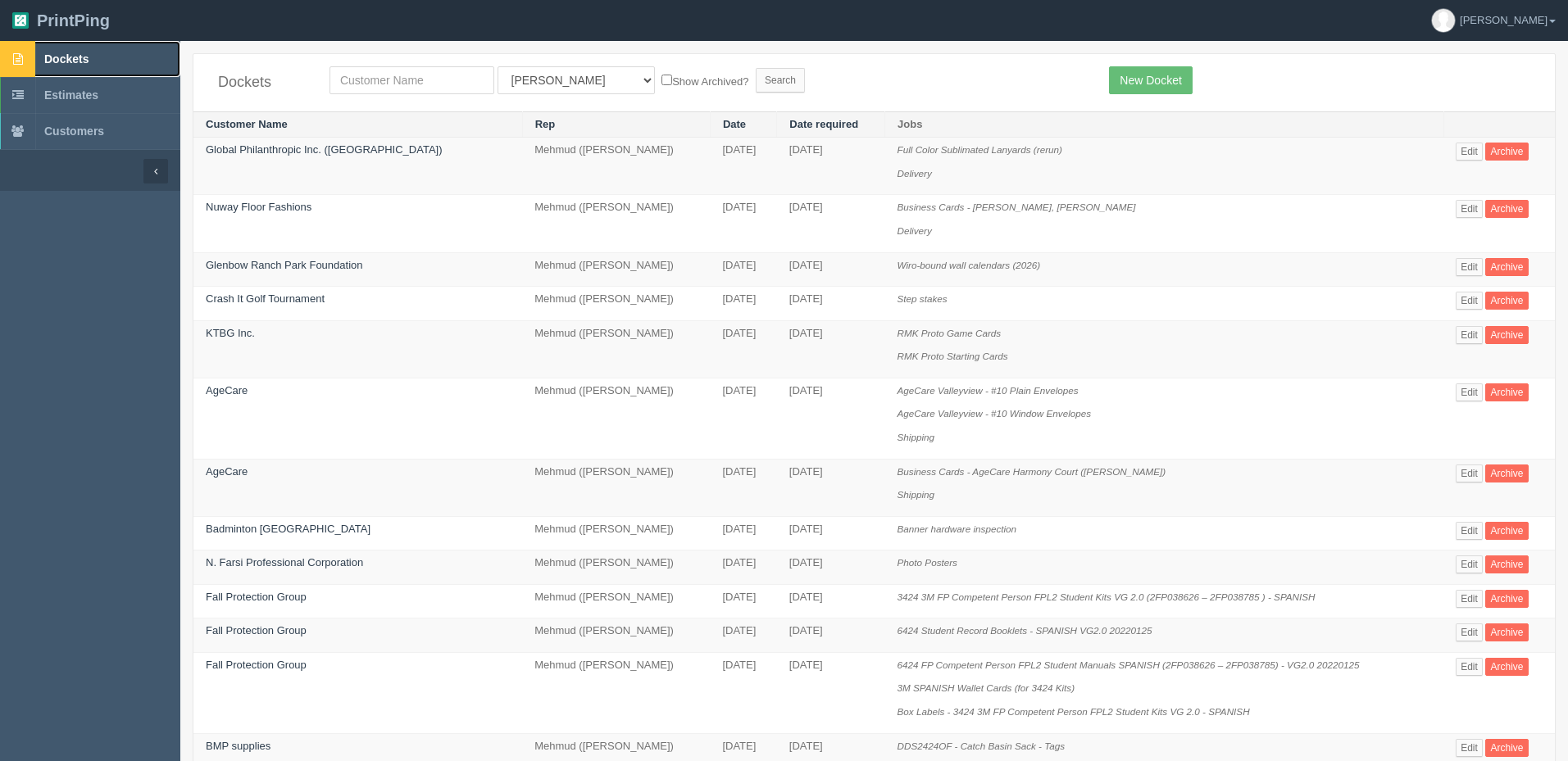
click at [127, 47] on link "Dockets" at bounding box center [90, 59] width 180 height 36
click at [382, 78] on input "text" at bounding box center [412, 80] width 165 height 27
click at [382, 81] on input "text" at bounding box center [412, 80] width 165 height 27
click at [363, 79] on input "text" at bounding box center [412, 80] width 165 height 27
click at [1455, 264] on link "Edit" at bounding box center [1469, 267] width 27 height 18
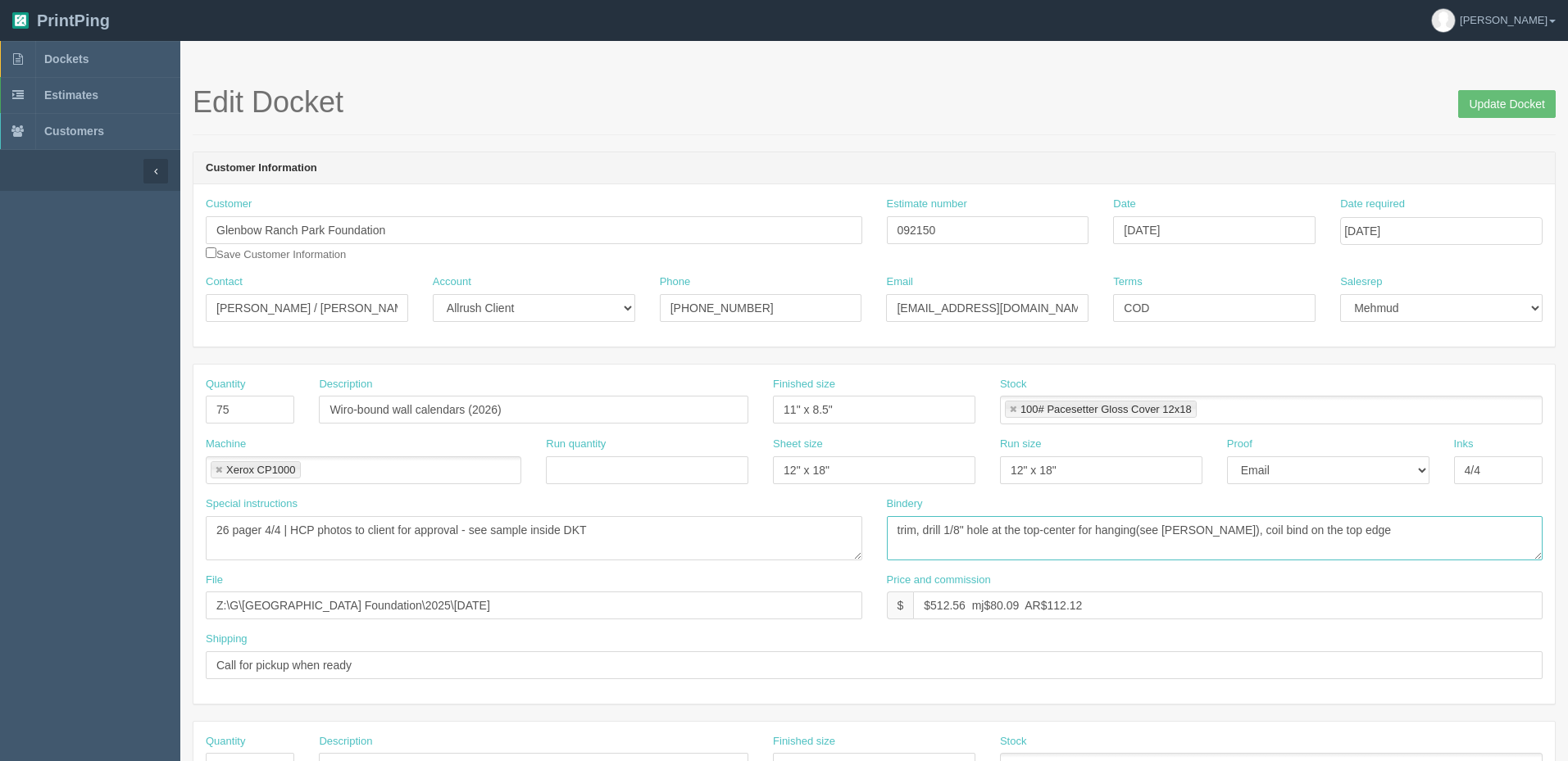
drag, startPoint x: 1229, startPoint y: 528, endPoint x: 1308, endPoint y: 632, distance: 130.6
click at [1230, 525] on textarea "trim, drill 1/8" hole at the top-center for hanging(see zack), coil bind on the…" at bounding box center [1215, 538] width 656 height 44
type textarea "trim, drill 1/8" hole at the top-center for hanging(see zack), wiro bind on the…"
click at [1501, 104] on input "Update Docket" at bounding box center [1507, 104] width 98 height 27
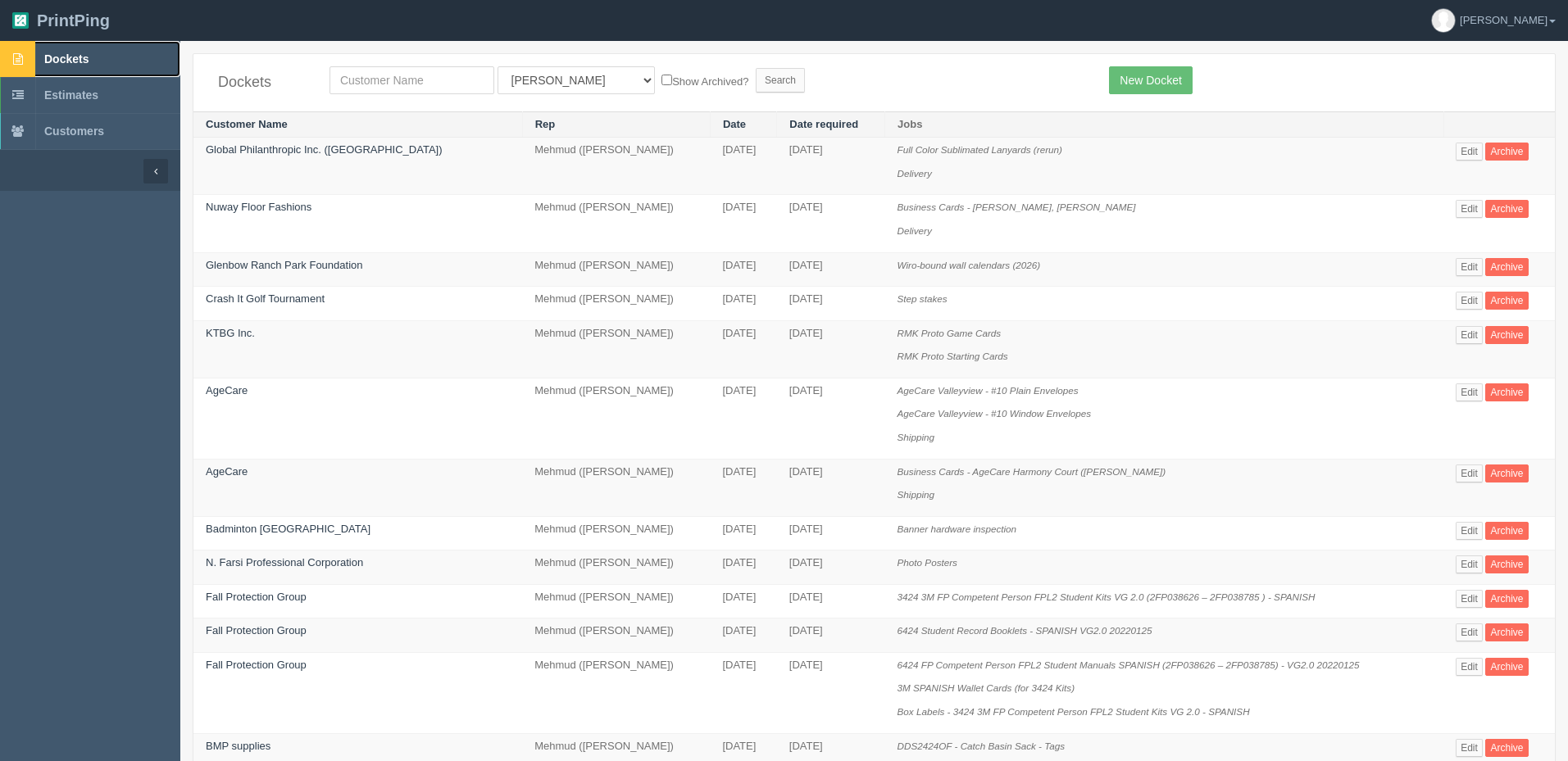
click at [92, 67] on link "Dockets" at bounding box center [90, 59] width 180 height 36
click at [1471, 567] on link "Edit" at bounding box center [1469, 565] width 27 height 18
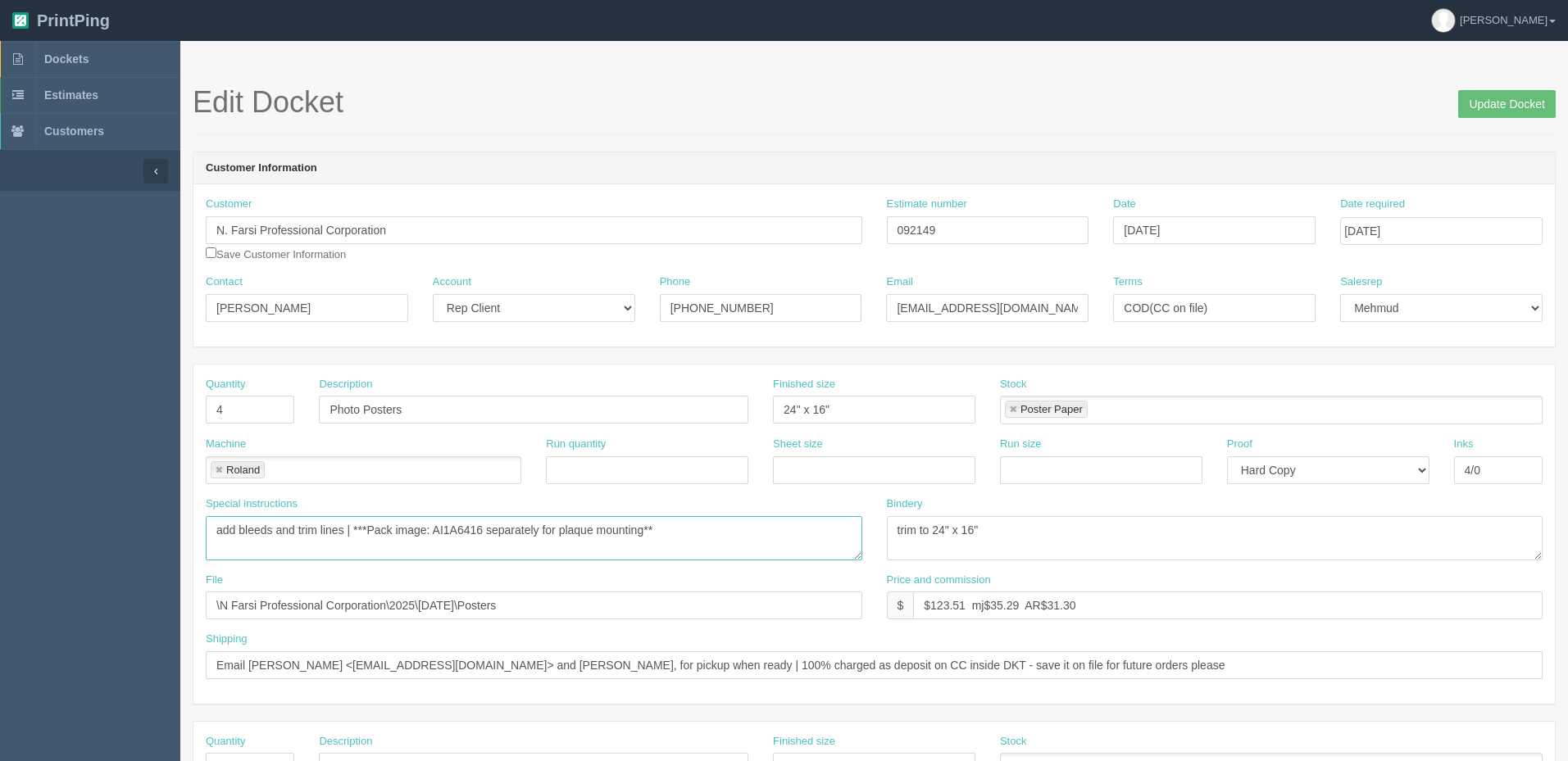
drag, startPoint x: 204, startPoint y: 530, endPoint x: 34, endPoint y: 530, distance: 170.0
click at [35, 530] on section "Dockets Estimates Customers" at bounding box center [784, 765] width 1568 height 1447
type textarea "***Pack image: AI1A6416 separately for plaque mounting**"
click at [1469, 107] on input "Update Docket" at bounding box center [1507, 104] width 98 height 27
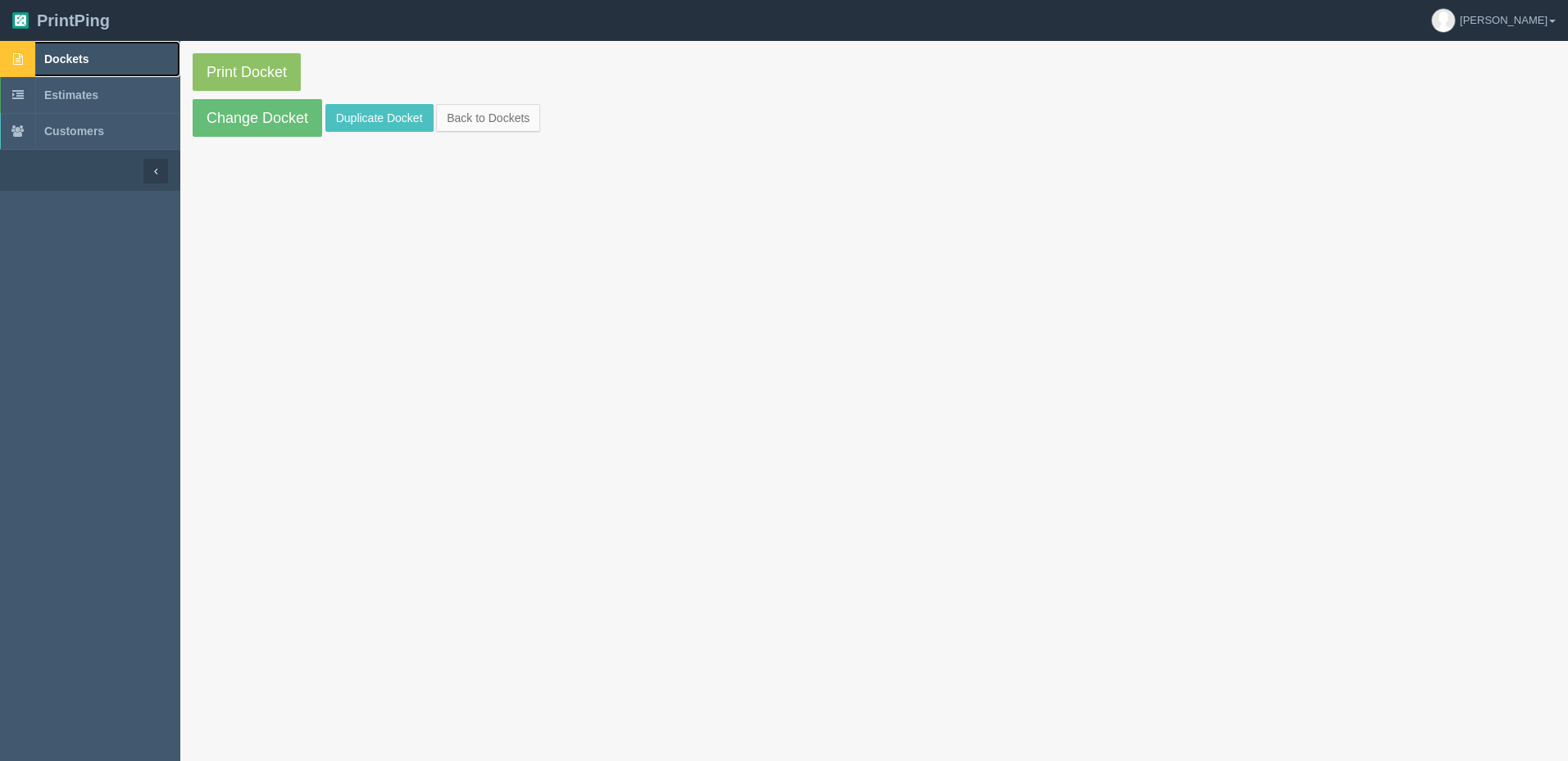
click at [114, 56] on link "Dockets" at bounding box center [90, 59] width 180 height 36
